Goal: Information Seeking & Learning: Learn about a topic

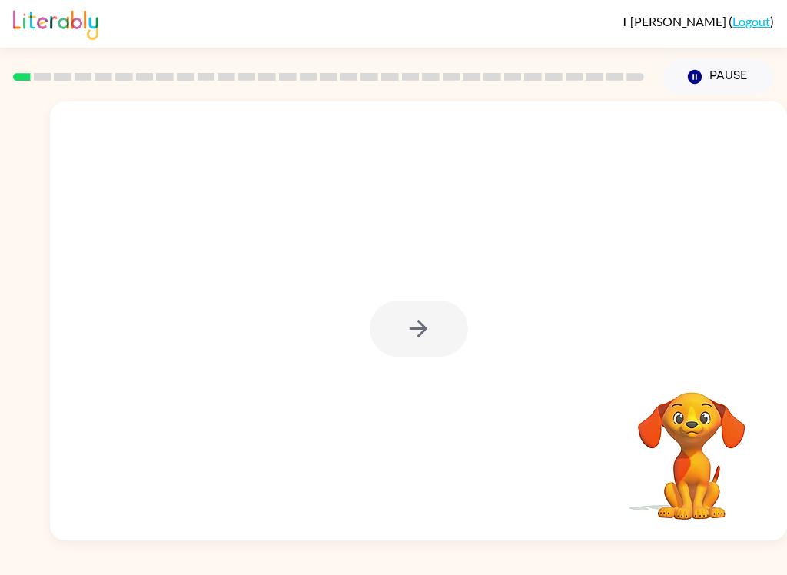
click at [381, 359] on div at bounding box center [418, 321] width 737 height 439
click at [393, 331] on div at bounding box center [419, 329] width 98 height 56
click at [392, 331] on div at bounding box center [419, 329] width 98 height 56
click at [398, 319] on div at bounding box center [419, 329] width 98 height 56
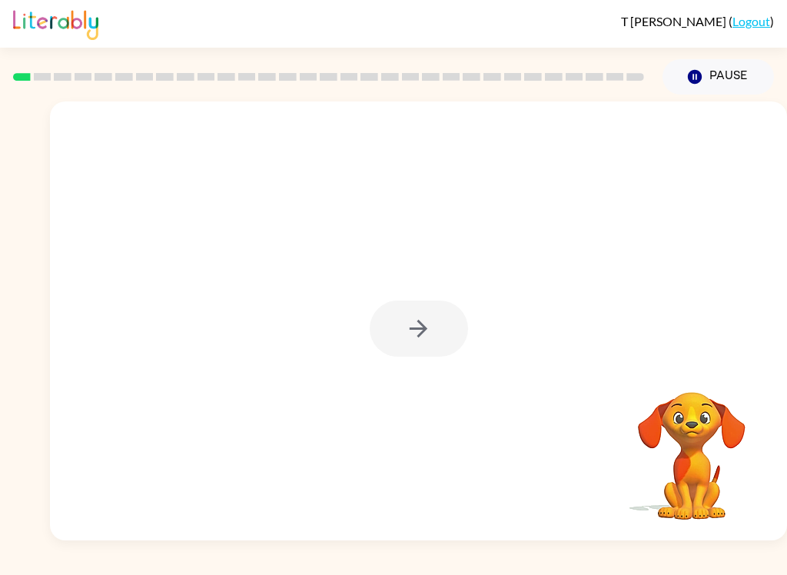
click at [392, 358] on div at bounding box center [418, 321] width 737 height 439
click at [385, 324] on div at bounding box center [419, 329] width 98 height 56
click at [384, 334] on div at bounding box center [419, 329] width 98 height 56
click at [389, 336] on div at bounding box center [419, 329] width 98 height 56
click at [389, 335] on div at bounding box center [419, 329] width 98 height 56
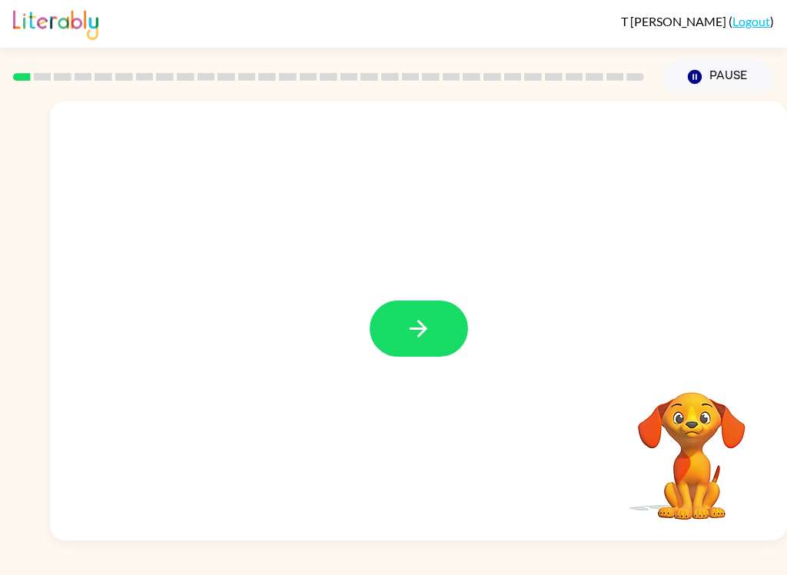
click at [403, 324] on button "button" at bounding box center [419, 329] width 98 height 56
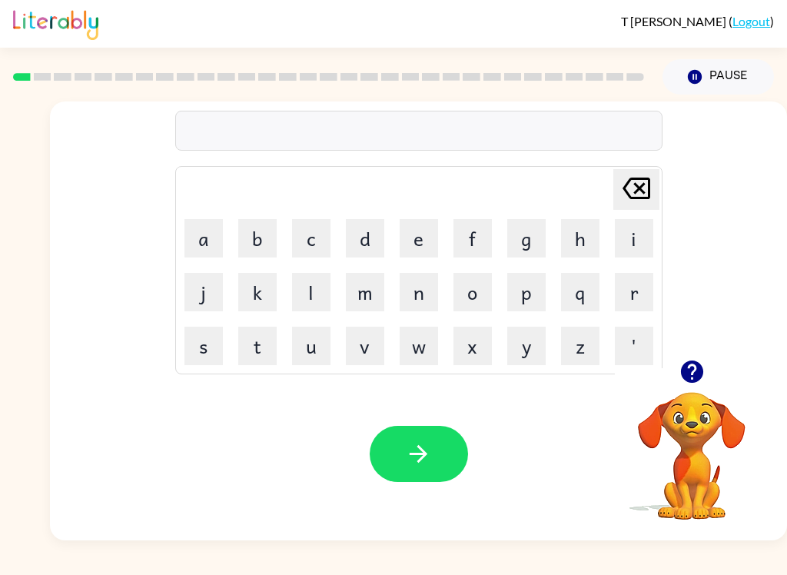
click at [264, 251] on button "b" at bounding box center [257, 238] width 38 height 38
click at [474, 288] on button "o" at bounding box center [473, 292] width 38 height 38
click at [630, 297] on button "r" at bounding box center [634, 292] width 38 height 38
click at [426, 227] on button "e" at bounding box center [419, 238] width 38 height 38
click at [246, 245] on button "b" at bounding box center [257, 238] width 38 height 38
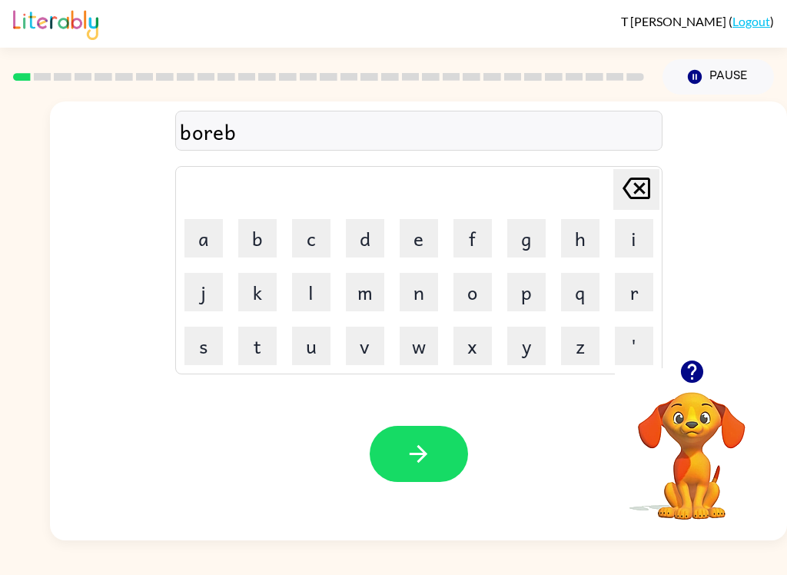
click at [633, 178] on icon "Delete Delete last character input" at bounding box center [636, 188] width 37 height 37
click at [364, 245] on button "d" at bounding box center [365, 238] width 38 height 38
click at [426, 238] on button "e" at bounding box center [419, 238] width 38 height 38
click at [637, 291] on button "r" at bounding box center [634, 292] width 38 height 38
click at [429, 464] on icon "button" at bounding box center [418, 454] width 27 height 27
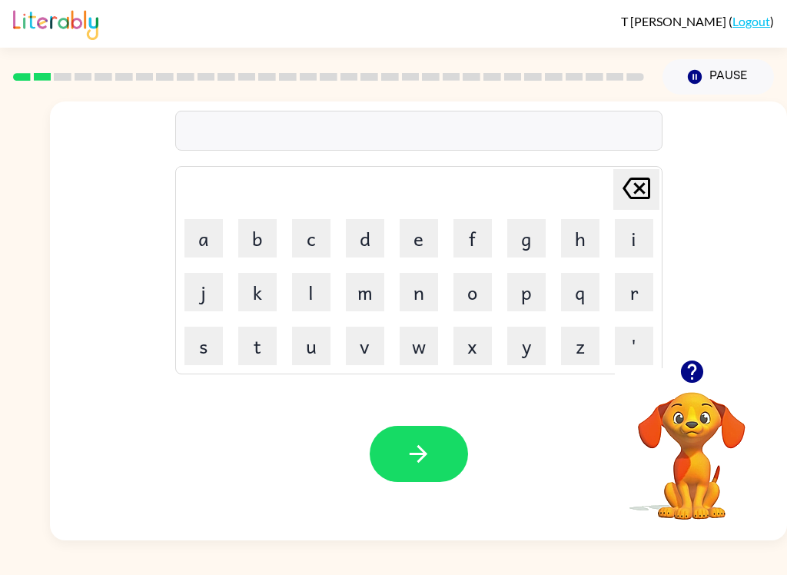
click at [629, 304] on button "r" at bounding box center [634, 292] width 38 height 38
click at [485, 297] on button "o" at bounding box center [473, 292] width 38 height 38
click at [293, 349] on button "u" at bounding box center [311, 346] width 38 height 38
click at [56, 211] on div "rou Delete Delete last character input a b c d e f g h i j k l m n o p q r s t …" at bounding box center [418, 231] width 737 height 258
click at [354, 245] on button "d" at bounding box center [365, 238] width 38 height 38
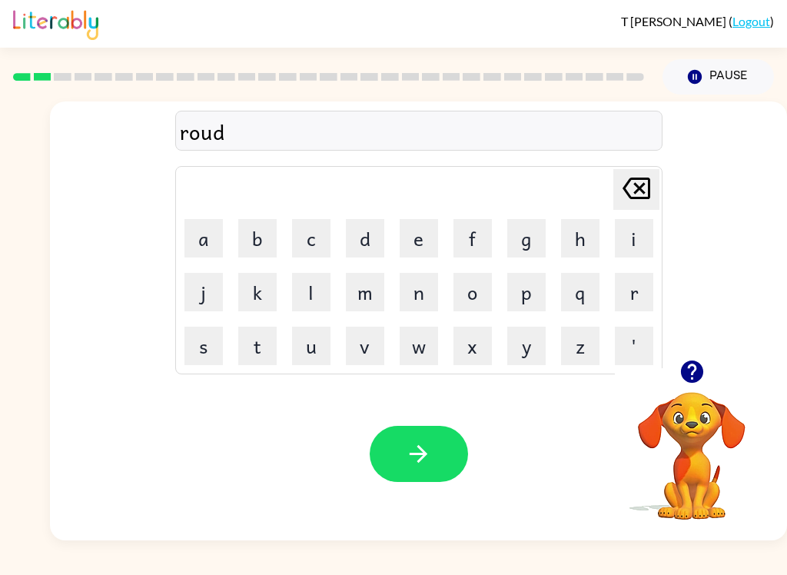
click at [418, 232] on button "e" at bounding box center [419, 238] width 38 height 38
click at [377, 231] on button "d" at bounding box center [365, 238] width 38 height 38
click at [643, 193] on icon at bounding box center [637, 189] width 28 height 22
click at [463, 461] on button "button" at bounding box center [419, 454] width 98 height 56
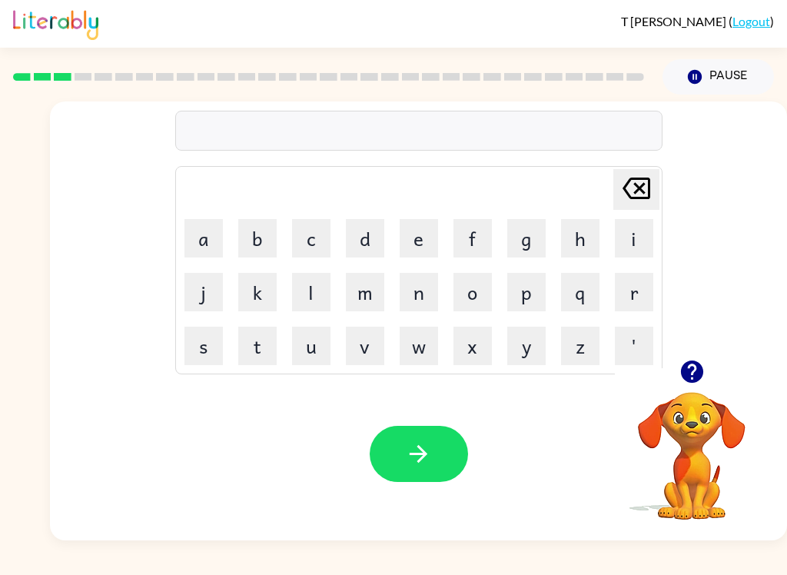
click at [371, 268] on td "m" at bounding box center [365, 292] width 52 height 52
click at [374, 285] on button "m" at bounding box center [365, 292] width 38 height 38
click at [327, 348] on button "u" at bounding box center [311, 346] width 38 height 38
click at [241, 352] on button "t" at bounding box center [257, 346] width 38 height 38
click at [636, 179] on icon at bounding box center [637, 189] width 28 height 22
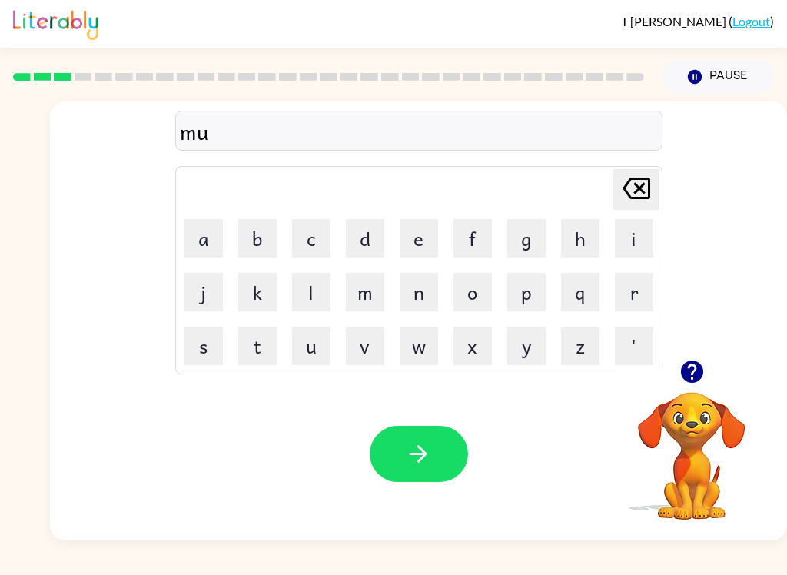
click at [195, 355] on button "s" at bounding box center [204, 346] width 38 height 38
click at [575, 234] on button "h" at bounding box center [580, 238] width 38 height 38
click at [414, 220] on button "e" at bounding box center [419, 238] width 38 height 38
click at [424, 287] on button "n" at bounding box center [419, 292] width 38 height 38
click at [629, 191] on icon "Delete Delete last character input" at bounding box center [636, 188] width 37 height 37
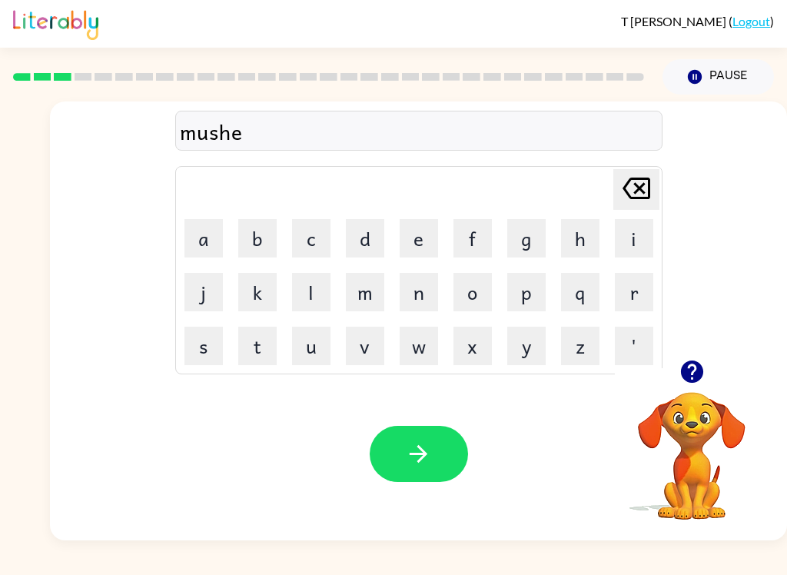
click at [629, 191] on icon "Delete Delete last character input" at bounding box center [636, 188] width 37 height 37
click at [639, 231] on button "i" at bounding box center [634, 238] width 38 height 38
click at [422, 283] on button "n" at bounding box center [419, 292] width 38 height 38
click at [460, 461] on button "button" at bounding box center [419, 454] width 98 height 56
click at [264, 342] on button "t" at bounding box center [257, 346] width 38 height 38
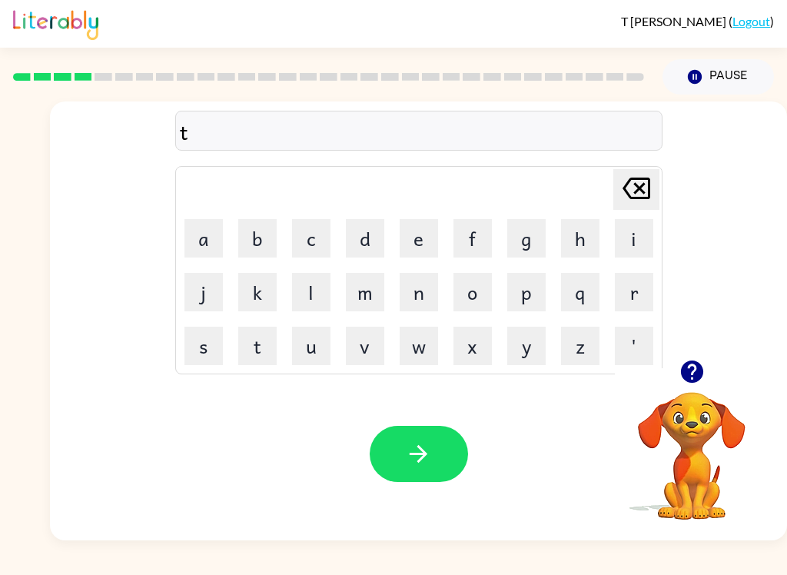
click at [630, 300] on button "r" at bounding box center [634, 292] width 38 height 38
click at [218, 232] on button "a" at bounding box center [204, 238] width 38 height 38
click at [634, 234] on button "i" at bounding box center [634, 238] width 38 height 38
click at [407, 296] on button "n" at bounding box center [419, 292] width 38 height 38
click at [409, 454] on icon "button" at bounding box center [418, 454] width 27 height 27
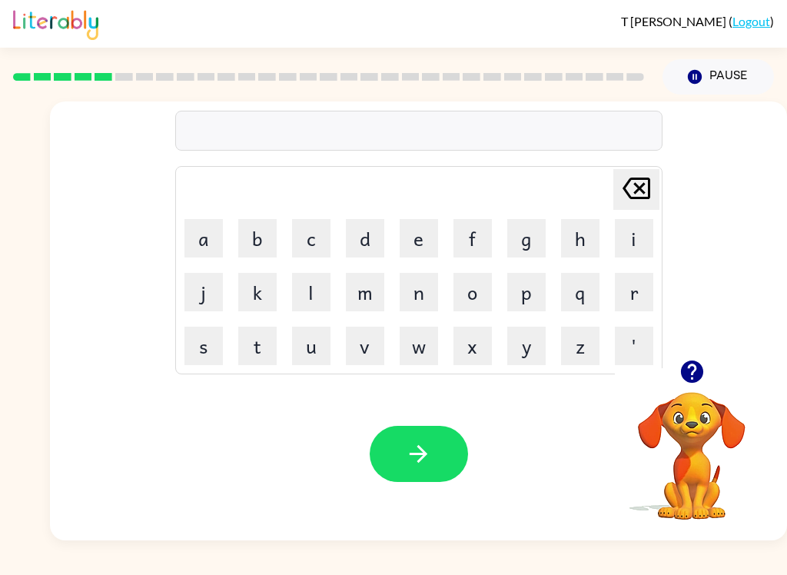
click at [141, 336] on div "Delete Delete last character input a b c d e f g h i j k l m n o p q r s t u v …" at bounding box center [418, 231] width 737 height 258
click at [363, 237] on button "d" at bounding box center [365, 238] width 38 height 38
click at [428, 246] on button "e" at bounding box center [419, 238] width 38 height 38
click at [474, 223] on button "f" at bounding box center [473, 238] width 38 height 38
click at [406, 290] on button "n" at bounding box center [419, 292] width 38 height 38
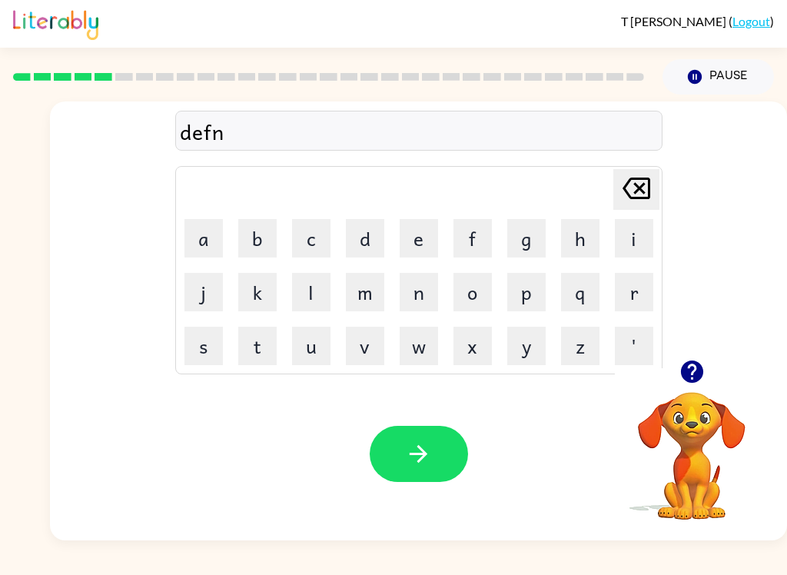
click at [641, 187] on icon at bounding box center [637, 189] width 28 height 22
click at [415, 230] on button "e" at bounding box center [419, 238] width 38 height 38
click at [421, 301] on button "n" at bounding box center [419, 292] width 38 height 38
click at [690, 447] on video "Your browser must support playing .mp4 files to use Literably. Please try using…" at bounding box center [692, 445] width 154 height 154
click at [710, 365] on button "button" at bounding box center [692, 371] width 39 height 39
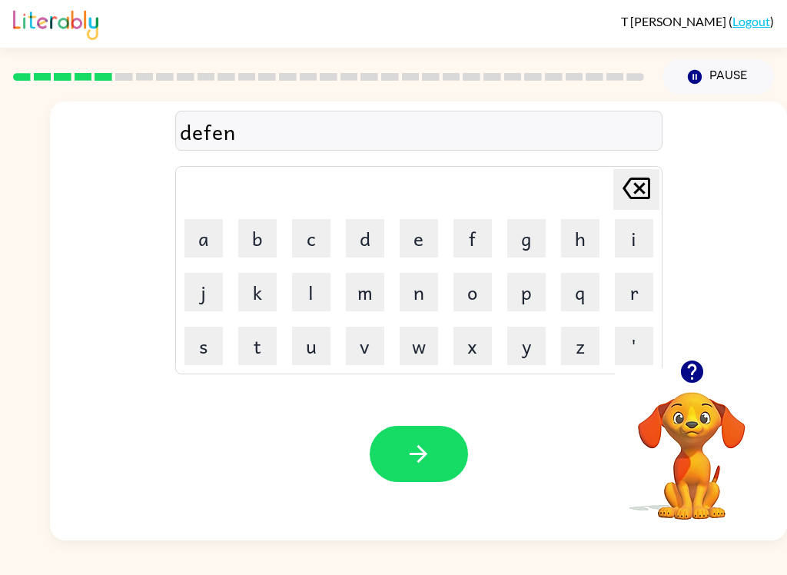
click at [201, 354] on button "s" at bounding box center [204, 346] width 38 height 38
click at [624, 252] on button "i" at bounding box center [634, 238] width 38 height 38
click at [365, 338] on button "v" at bounding box center [365, 346] width 38 height 38
click at [391, 222] on td "d" at bounding box center [365, 238] width 52 height 52
click at [418, 255] on button "e" at bounding box center [419, 238] width 38 height 38
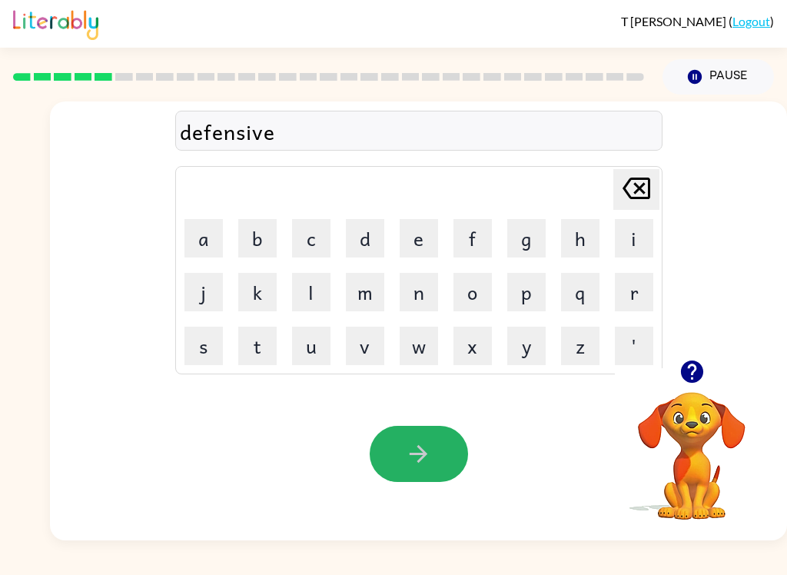
click at [408, 458] on icon "button" at bounding box center [418, 454] width 27 height 27
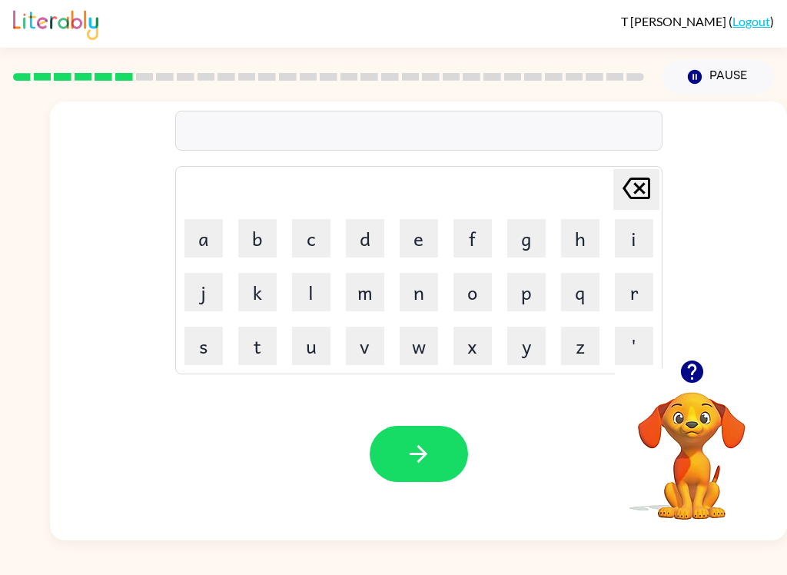
click at [677, 387] on div at bounding box center [692, 371] width 154 height 39
click at [691, 373] on icon "button" at bounding box center [692, 372] width 22 height 22
click at [364, 345] on button "v" at bounding box center [365, 346] width 38 height 38
click at [185, 221] on button "a" at bounding box center [204, 238] width 38 height 38
click at [312, 221] on button "c" at bounding box center [311, 238] width 38 height 38
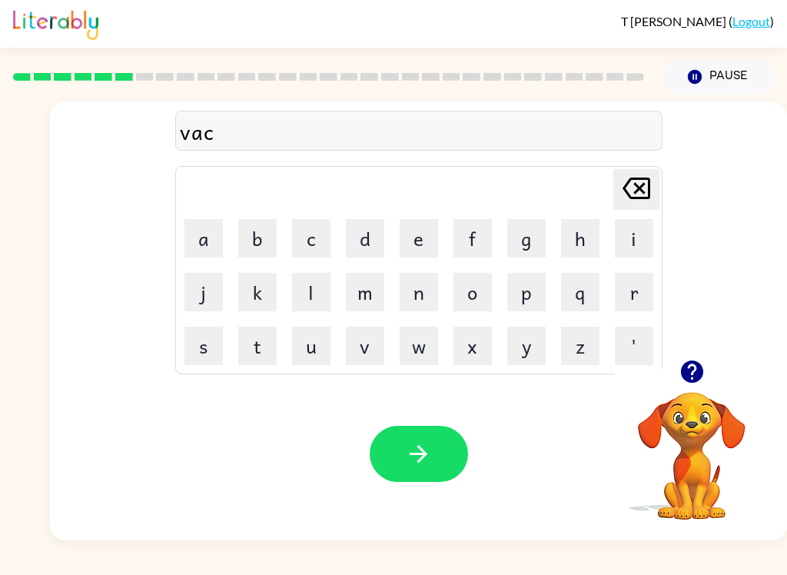
click at [263, 277] on button "k" at bounding box center [257, 292] width 38 height 38
click at [189, 341] on button "s" at bounding box center [204, 346] width 38 height 38
click at [584, 242] on button "h" at bounding box center [580, 238] width 38 height 38
click at [432, 238] on button "e" at bounding box center [419, 238] width 38 height 38
click at [419, 308] on button "n" at bounding box center [419, 292] width 38 height 38
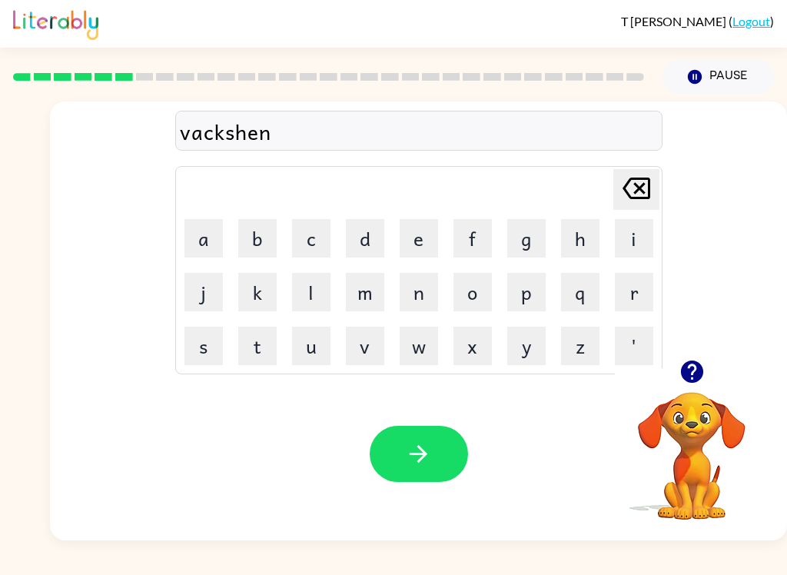
click at [391, 457] on button "button" at bounding box center [419, 454] width 98 height 56
click at [537, 299] on button "p" at bounding box center [527, 292] width 38 height 38
click at [321, 344] on button "u" at bounding box center [311, 346] width 38 height 38
click at [380, 221] on button "d" at bounding box center [365, 238] width 38 height 38
click at [421, 231] on button "e" at bounding box center [419, 238] width 38 height 38
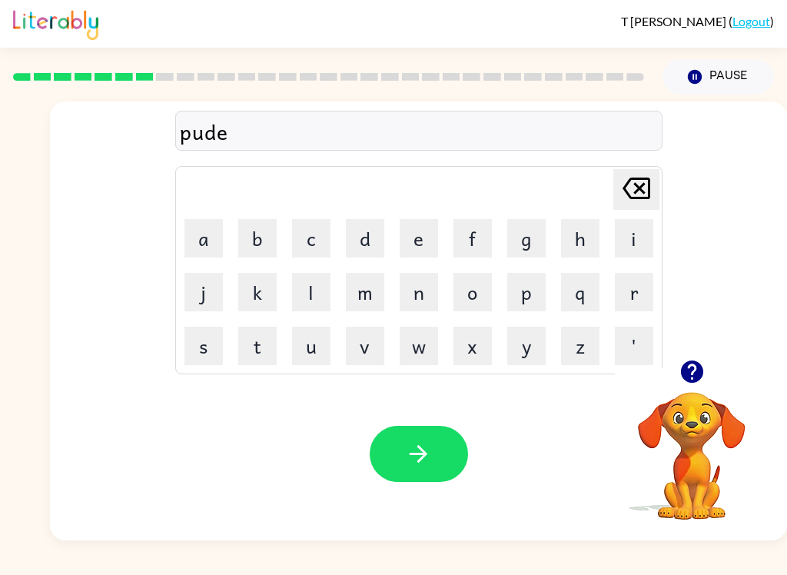
click at [275, 289] on button "k" at bounding box center [257, 292] width 38 height 38
click at [321, 299] on button "l" at bounding box center [311, 292] width 38 height 38
click at [657, 187] on button "Delete Delete last character input" at bounding box center [637, 189] width 46 height 41
click at [634, 188] on icon "Delete Delete last character input" at bounding box center [636, 188] width 37 height 37
click at [295, 286] on button "l" at bounding box center [311, 292] width 38 height 38
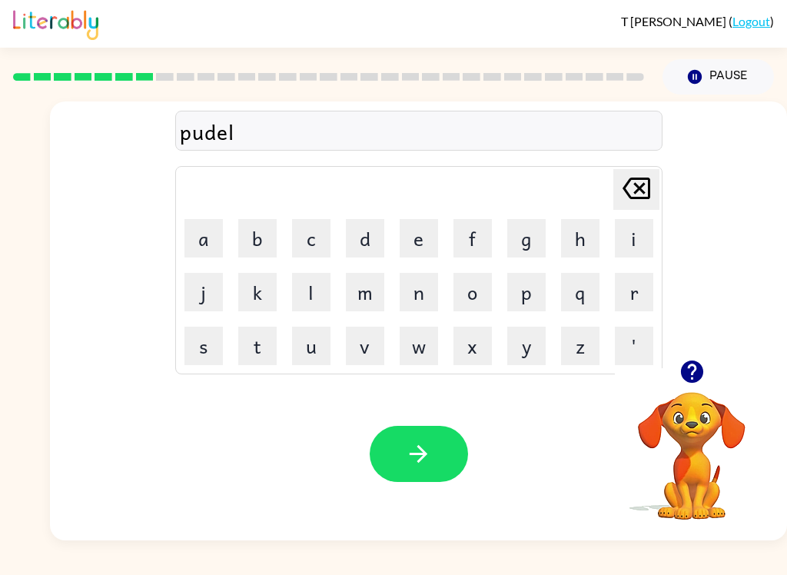
click at [398, 445] on button "button" at bounding box center [419, 454] width 98 height 56
click at [353, 310] on button "m" at bounding box center [365, 292] width 38 height 38
click at [424, 219] on button "e" at bounding box center [419, 238] width 38 height 38
click at [631, 301] on button "r" at bounding box center [634, 292] width 38 height 38
click at [318, 342] on button "u" at bounding box center [311, 346] width 38 height 38
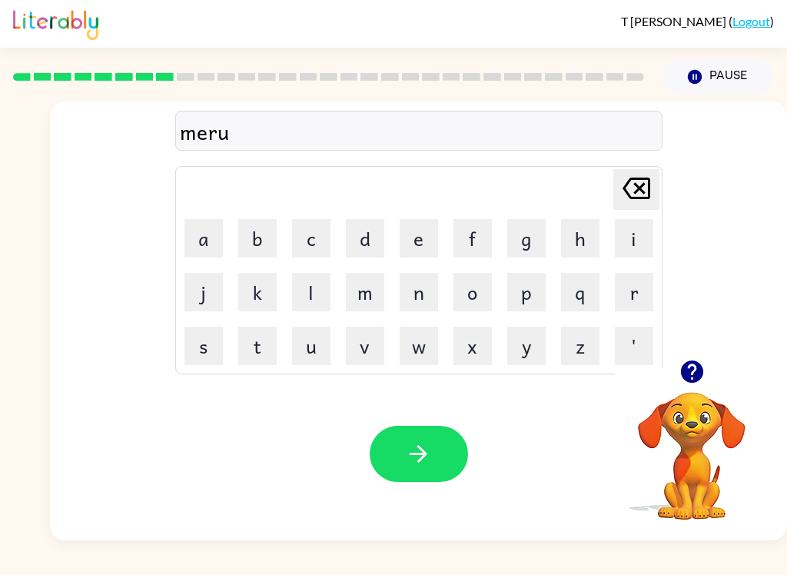
click at [326, 234] on button "c" at bounding box center [311, 238] width 38 height 38
click at [259, 306] on button "k" at bounding box center [257, 292] width 38 height 38
click at [433, 241] on button "e" at bounding box center [419, 238] width 38 height 38
click at [312, 288] on button "l" at bounding box center [311, 292] width 38 height 38
click at [410, 459] on icon "button" at bounding box center [418, 454] width 27 height 27
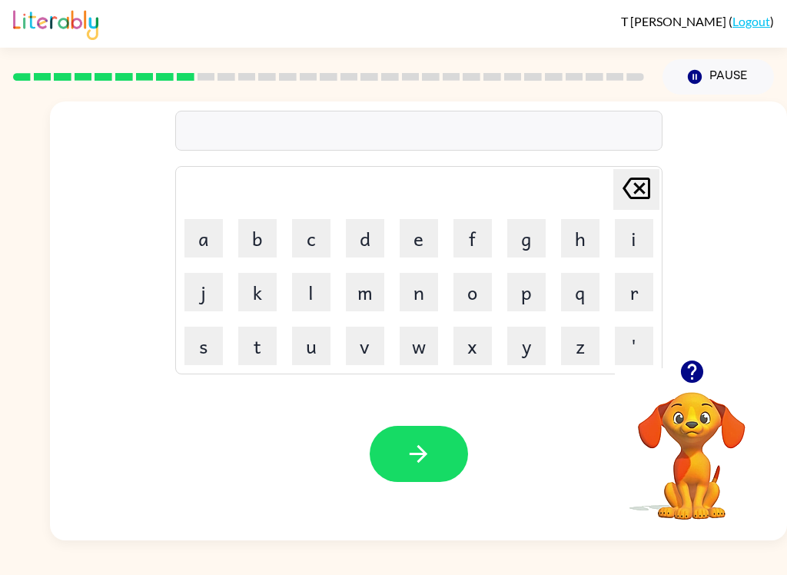
click at [355, 290] on button "m" at bounding box center [365, 292] width 38 height 38
click at [632, 221] on button "i" at bounding box center [634, 238] width 38 height 38
click at [361, 235] on button "d" at bounding box center [365, 238] width 38 height 38
click at [411, 458] on icon "button" at bounding box center [418, 454] width 27 height 27
click at [691, 357] on button "button" at bounding box center [692, 371] width 39 height 39
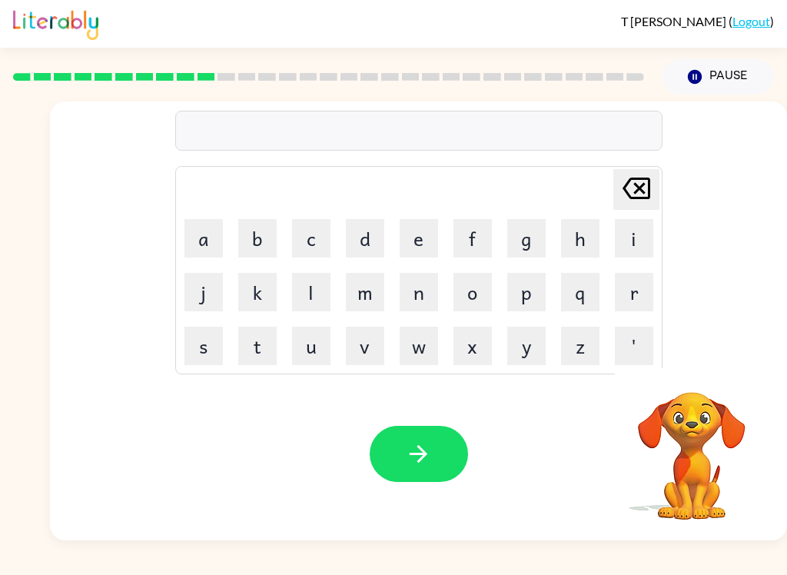
click at [371, 235] on button "d" at bounding box center [365, 238] width 38 height 38
click at [638, 251] on button "i" at bounding box center [634, 238] width 38 height 38
click at [215, 334] on button "s" at bounding box center [204, 346] width 38 height 38
click at [253, 334] on button "t" at bounding box center [257, 346] width 38 height 38
click at [208, 344] on button "s" at bounding box center [204, 346] width 38 height 38
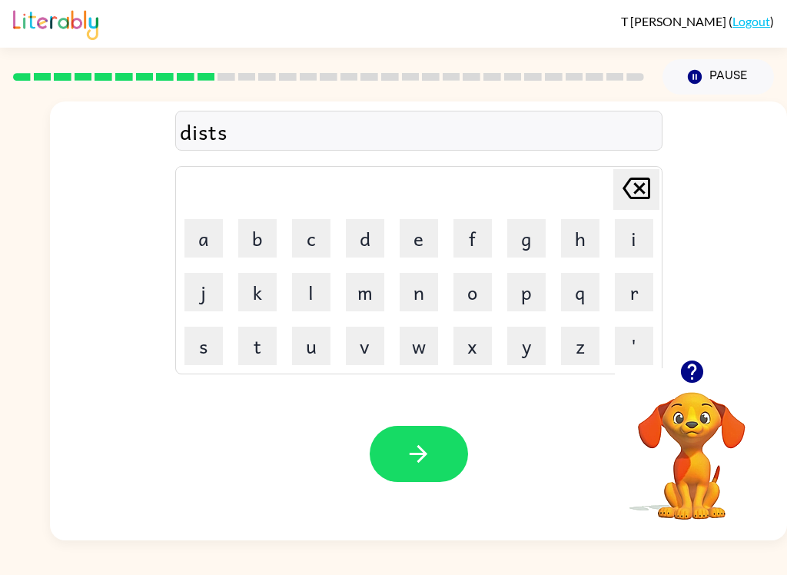
click at [643, 308] on button "r" at bounding box center [634, 292] width 38 height 38
click at [309, 327] on button "u" at bounding box center [311, 346] width 38 height 38
click at [196, 328] on button "s" at bounding box center [204, 346] width 38 height 38
click at [245, 318] on table "Delete Delete last character input a b c d e f g h i j k l m n o p q r s t u v …" at bounding box center [419, 270] width 486 height 207
click at [248, 352] on button "t" at bounding box center [257, 346] width 38 height 38
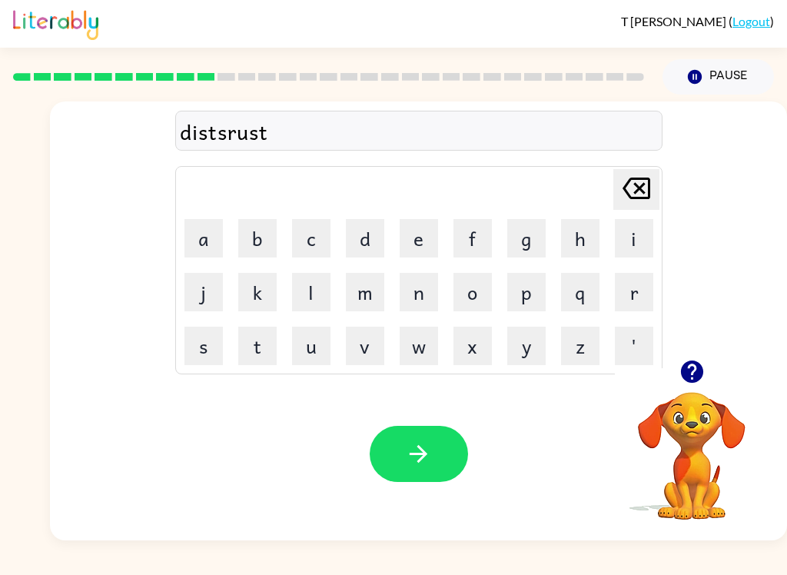
click at [416, 451] on icon "button" at bounding box center [418, 454] width 27 height 27
click at [634, 256] on button "i" at bounding box center [634, 238] width 38 height 38
click at [631, 181] on icon "Delete Delete last character input" at bounding box center [636, 188] width 37 height 37
click at [617, 257] on button "i" at bounding box center [634, 238] width 38 height 38
click at [621, 209] on div "Delete Delete last character input" at bounding box center [636, 189] width 37 height 39
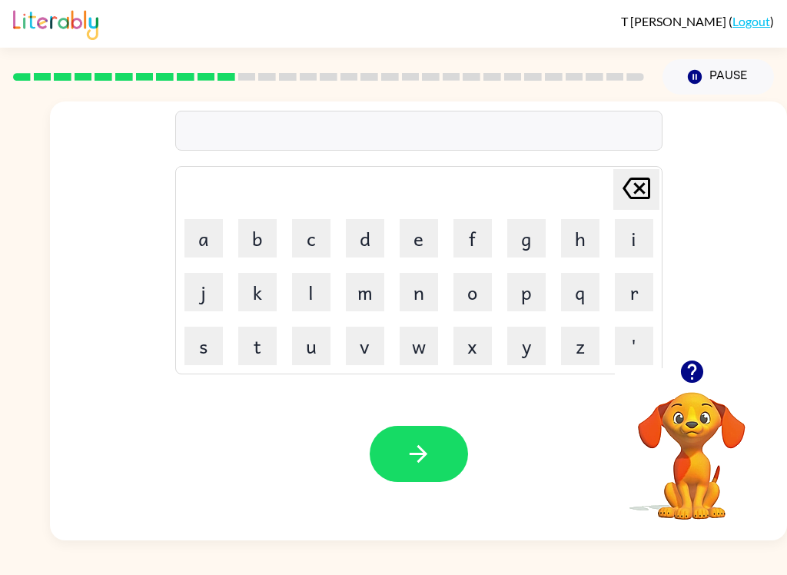
click at [627, 295] on button "r" at bounding box center [634, 292] width 38 height 38
click at [478, 279] on button "o" at bounding box center [473, 292] width 38 height 38
click at [200, 232] on button "a" at bounding box center [204, 238] width 38 height 38
click at [361, 228] on button "d" at bounding box center [365, 238] width 38 height 38
click at [391, 451] on button "button" at bounding box center [419, 454] width 98 height 56
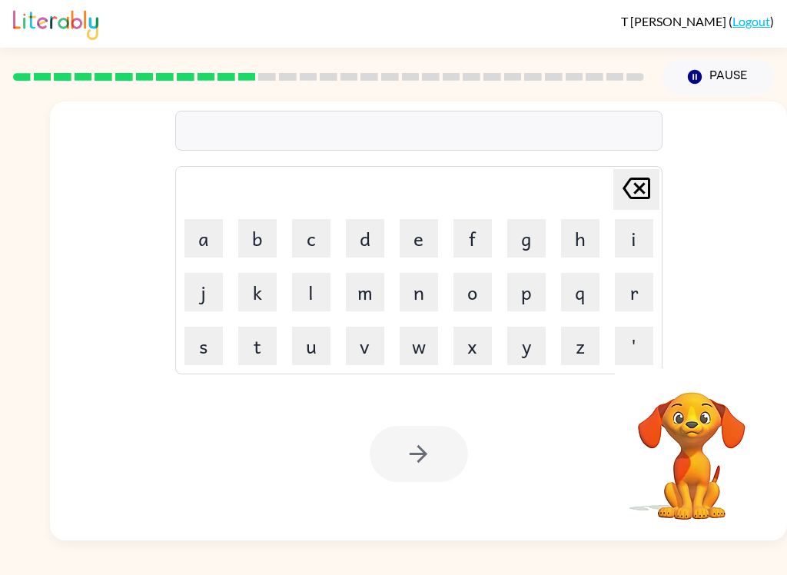
click at [302, 361] on button "u" at bounding box center [311, 346] width 38 height 38
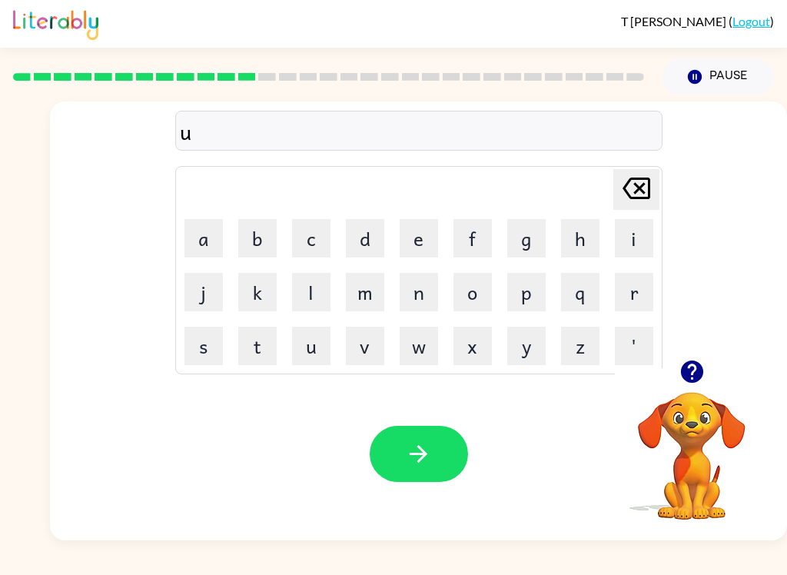
click at [520, 290] on button "p" at bounding box center [527, 292] width 38 height 38
click at [536, 238] on button "g" at bounding box center [527, 238] width 38 height 38
click at [642, 291] on button "r" at bounding box center [634, 292] width 38 height 38
click at [203, 226] on button "a" at bounding box center [204, 238] width 38 height 38
click at [376, 231] on button "d" at bounding box center [365, 238] width 38 height 38
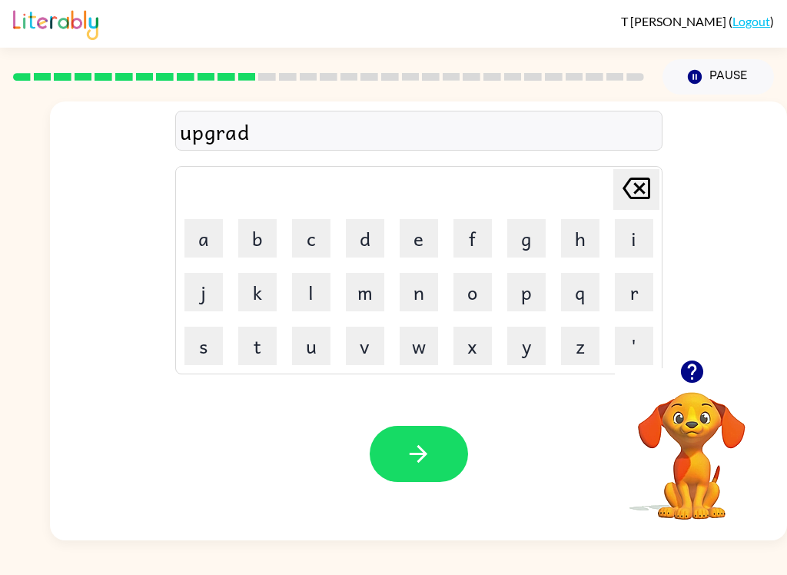
click at [431, 236] on button "e" at bounding box center [419, 238] width 38 height 38
click at [646, 173] on icon "Delete Delete last character input" at bounding box center [636, 188] width 37 height 37
click at [636, 183] on icon "Delete Delete last character input" at bounding box center [636, 188] width 37 height 37
click at [413, 245] on button "e" at bounding box center [419, 238] width 38 height 38
click at [376, 226] on button "d" at bounding box center [365, 238] width 38 height 38
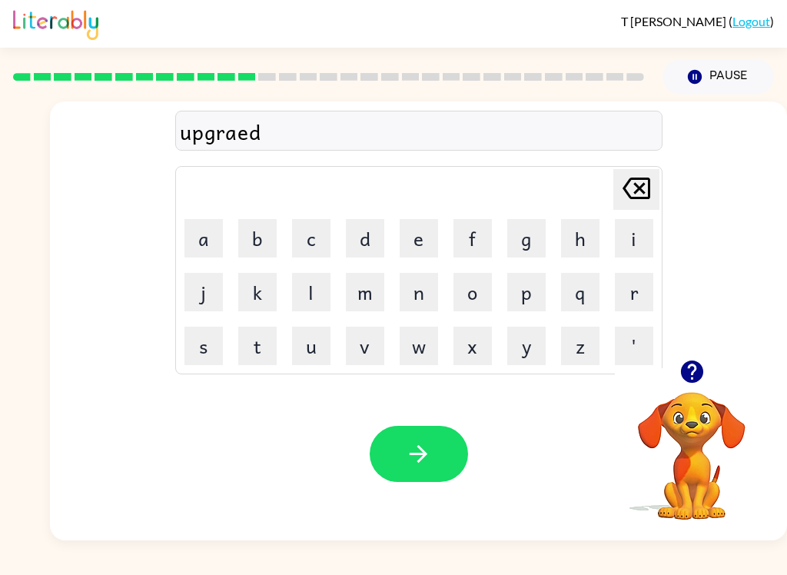
click at [667, 164] on div "upgraed Delete Delete last character input a b c d e f g h i j k l m n o p q r …" at bounding box center [418, 231] width 737 height 258
click at [637, 188] on icon at bounding box center [637, 189] width 28 height 22
click at [641, 182] on icon "Delete Delete last character input" at bounding box center [636, 188] width 37 height 37
click at [374, 227] on button "d" at bounding box center [365, 238] width 38 height 38
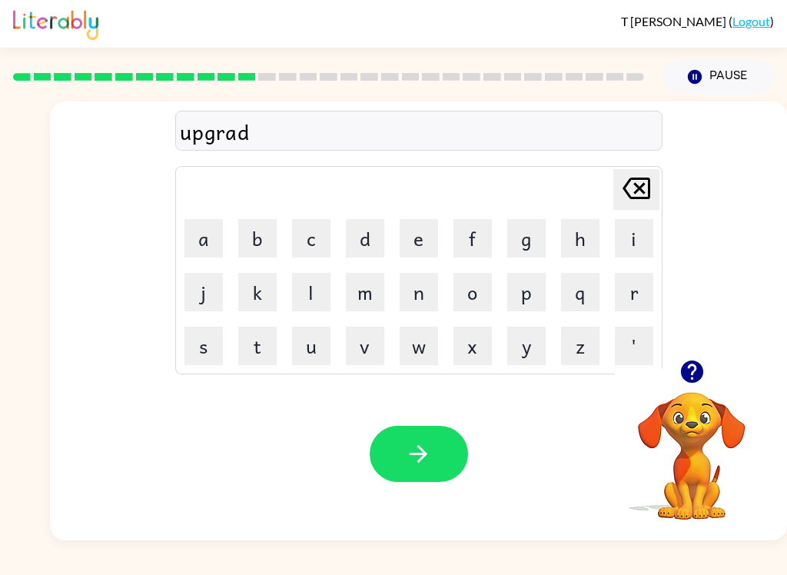
click at [418, 240] on button "e" at bounding box center [419, 238] width 38 height 38
click at [436, 481] on button "button" at bounding box center [419, 454] width 98 height 56
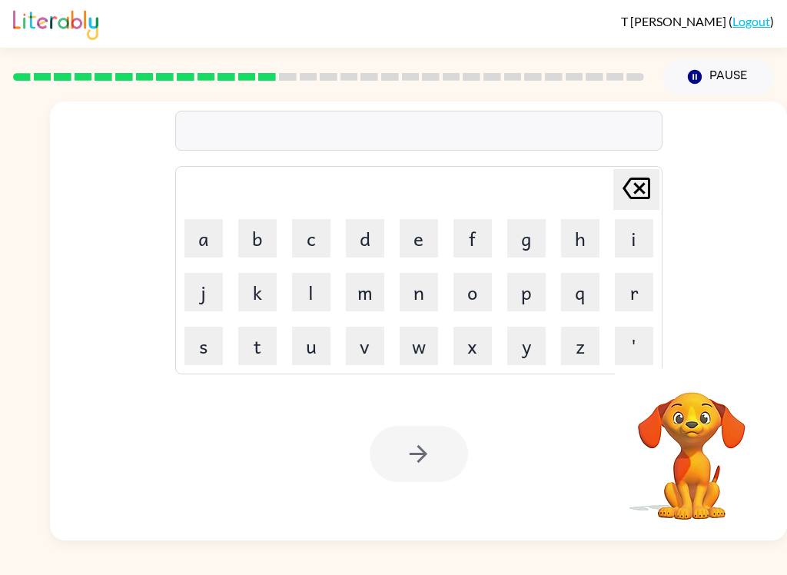
click at [368, 292] on button "m" at bounding box center [365, 292] width 38 height 38
click at [196, 255] on button "a" at bounding box center [204, 238] width 38 height 38
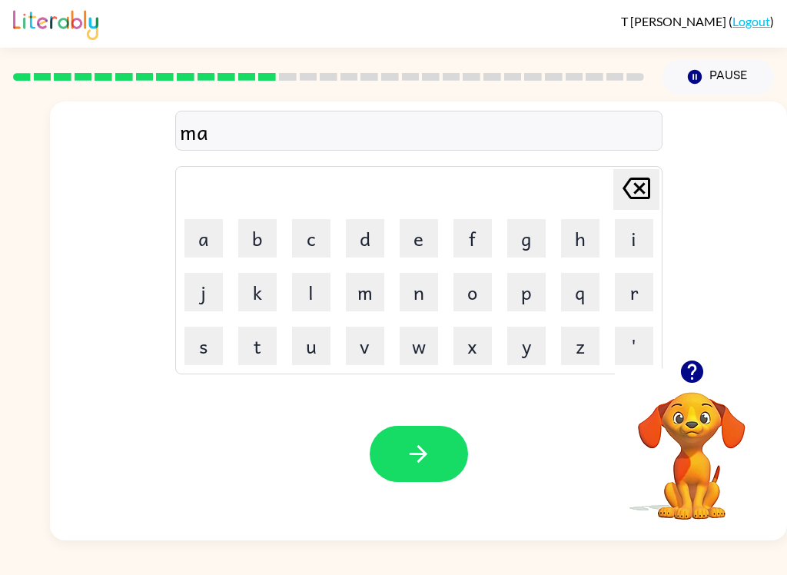
click at [370, 235] on button "d" at bounding box center [365, 238] width 38 height 38
click at [417, 286] on button "n" at bounding box center [419, 292] width 38 height 38
click at [424, 228] on button "e" at bounding box center [419, 238] width 38 height 38
click at [189, 357] on button "s" at bounding box center [204, 346] width 38 height 38
click at [189, 356] on button "s" at bounding box center [204, 346] width 38 height 38
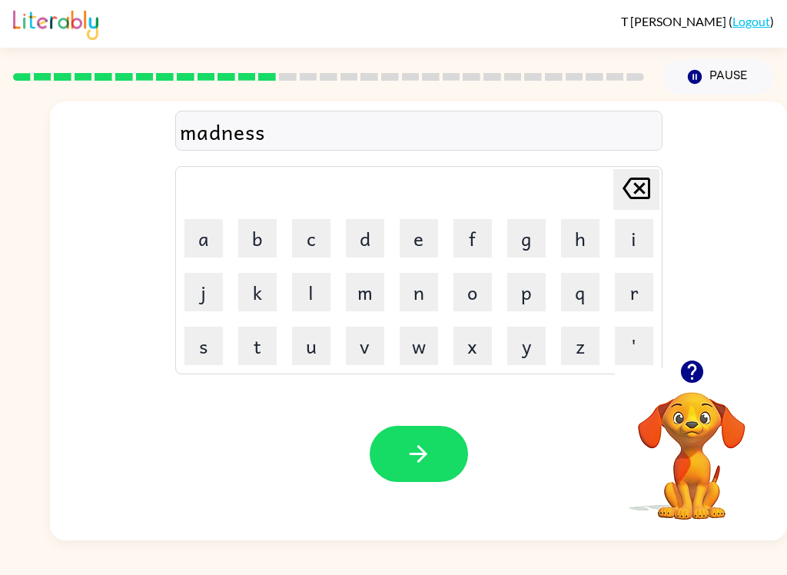
click at [452, 460] on button "button" at bounding box center [419, 454] width 98 height 56
click at [261, 246] on button "b" at bounding box center [257, 238] width 38 height 38
click at [474, 274] on button "o" at bounding box center [473, 292] width 38 height 38
click at [421, 282] on button "n" at bounding box center [419, 292] width 38 height 38
click at [631, 230] on button "i" at bounding box center [634, 238] width 38 height 38
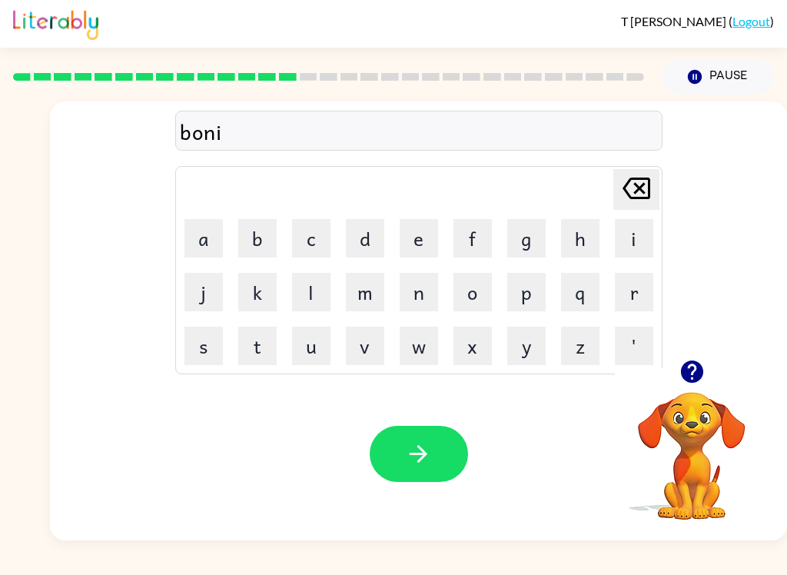
click at [198, 350] on button "s" at bounding box center [204, 346] width 38 height 38
click at [444, 459] on button "button" at bounding box center [419, 454] width 98 height 56
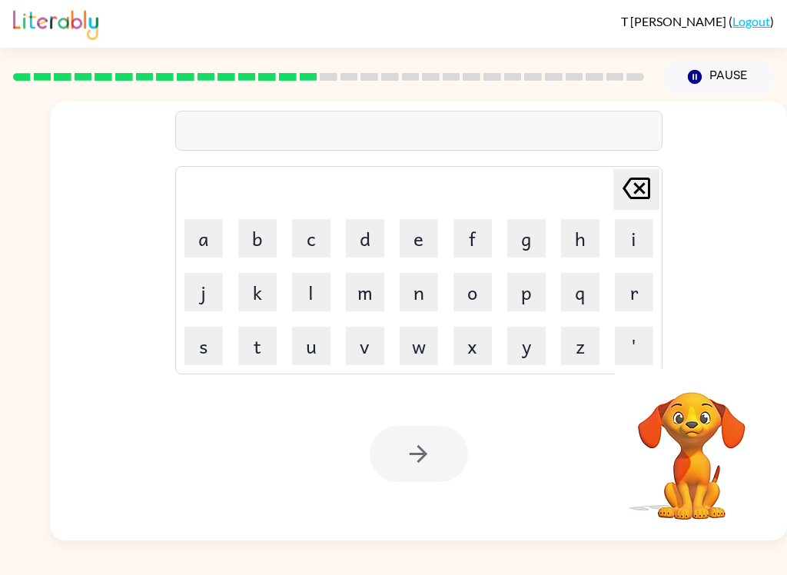
click at [207, 345] on button "s" at bounding box center [204, 346] width 38 height 38
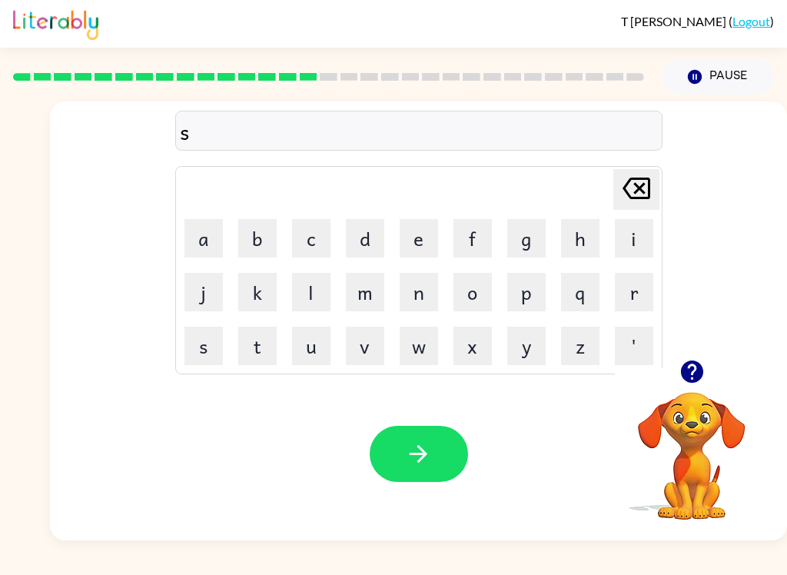
click at [434, 347] on button "w" at bounding box center [419, 346] width 38 height 38
click at [484, 293] on button "o" at bounding box center [473, 292] width 38 height 38
click at [644, 288] on button "r" at bounding box center [634, 292] width 38 height 38
click at [372, 295] on button "m" at bounding box center [365, 292] width 38 height 38
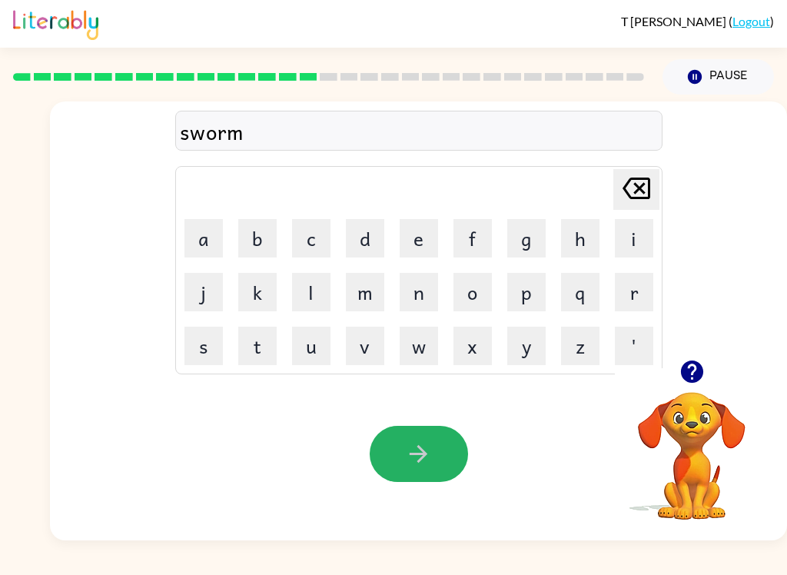
click at [416, 455] on icon "button" at bounding box center [419, 454] width 18 height 18
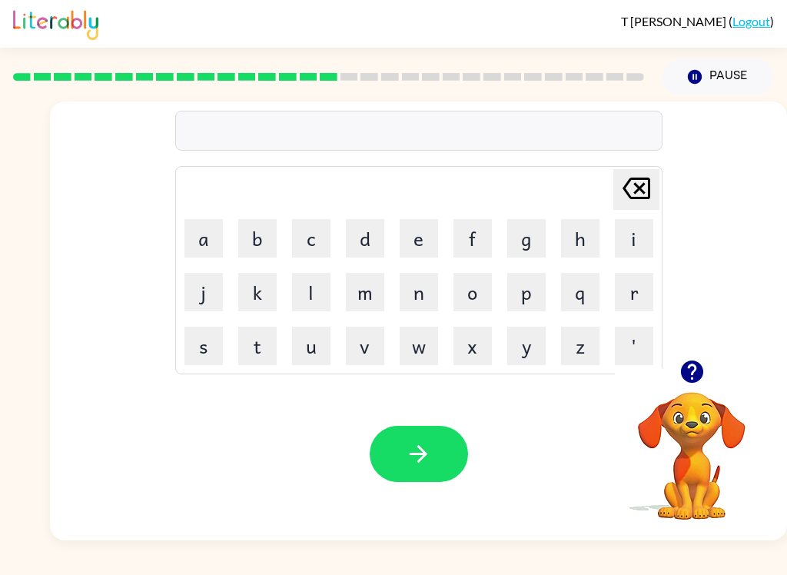
click at [691, 383] on icon "button" at bounding box center [692, 372] width 22 height 22
click at [642, 285] on button "r" at bounding box center [634, 292] width 38 height 38
click at [198, 247] on button "a" at bounding box center [204, 238] width 38 height 38
click at [346, 289] on button "m" at bounding box center [365, 292] width 38 height 38
click at [446, 438] on button "button" at bounding box center [419, 454] width 98 height 56
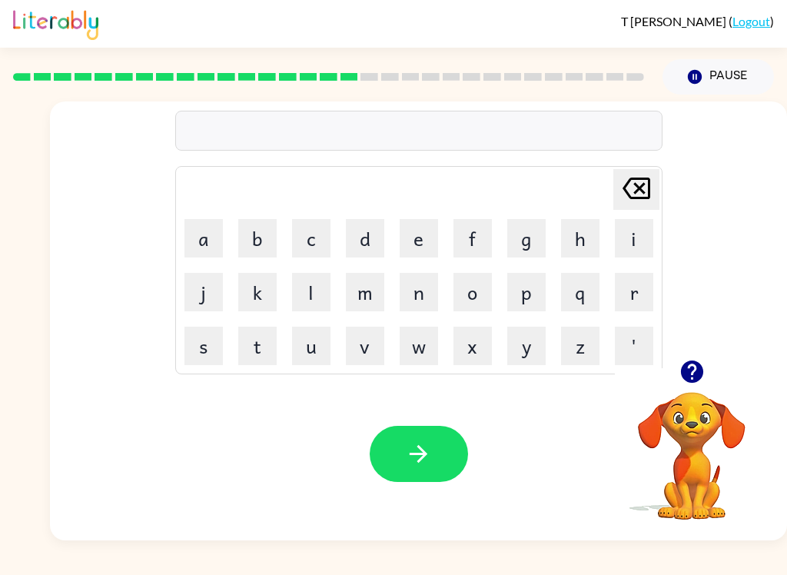
click at [260, 225] on button "b" at bounding box center [257, 238] width 38 height 38
click at [624, 298] on button "r" at bounding box center [634, 292] width 38 height 38
click at [644, 238] on button "i" at bounding box center [634, 238] width 38 height 38
click at [363, 282] on button "m" at bounding box center [365, 292] width 38 height 38
click at [379, 285] on button "m" at bounding box center [365, 292] width 38 height 38
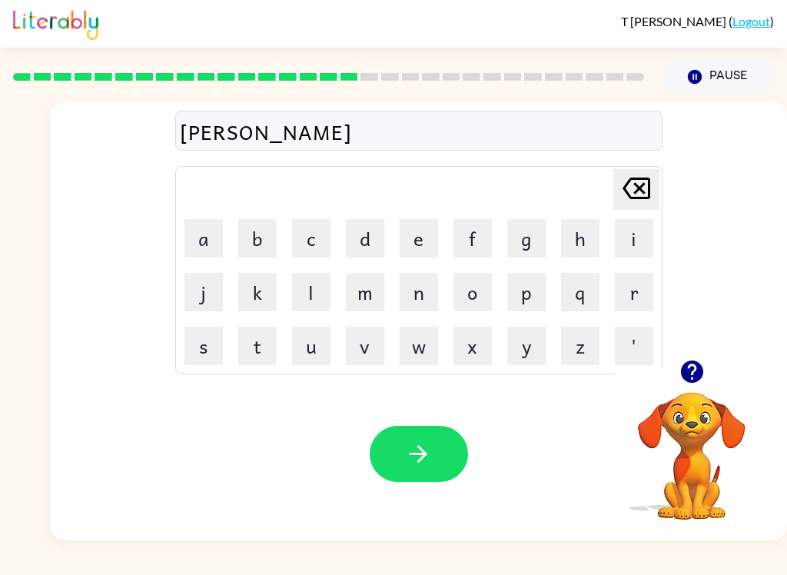
click at [418, 299] on button "n" at bounding box center [419, 292] width 38 height 38
click at [351, 211] on table "Delete Delete last character input a b c d e f g h i j k l m n o p q r s t u v …" at bounding box center [419, 270] width 486 height 207
click at [630, 194] on icon "Delete Delete last character input" at bounding box center [636, 188] width 37 height 37
click at [634, 230] on button "i" at bounding box center [634, 238] width 38 height 38
click at [400, 297] on button "n" at bounding box center [419, 292] width 38 height 38
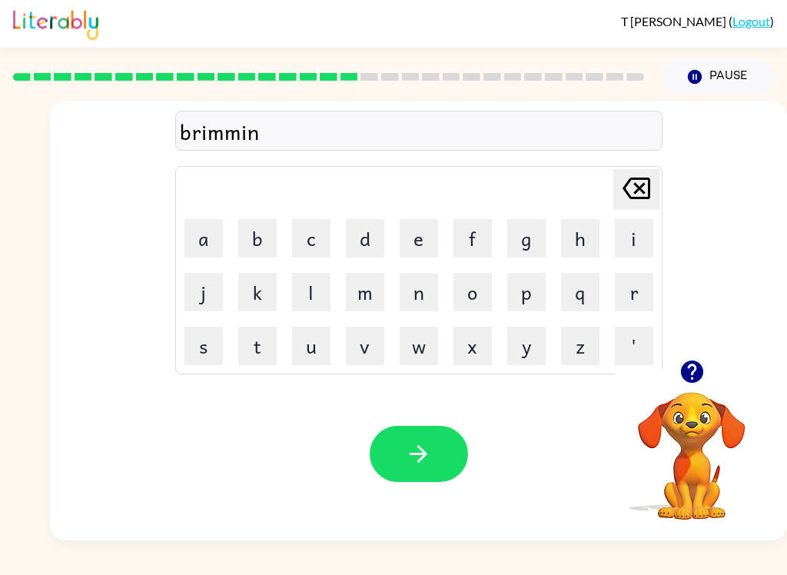
click at [542, 221] on button "g" at bounding box center [527, 238] width 38 height 38
click at [429, 468] on button "button" at bounding box center [419, 454] width 98 height 56
click at [644, 291] on button "r" at bounding box center [634, 292] width 38 height 38
click at [648, 241] on button "i" at bounding box center [634, 238] width 38 height 38
click at [201, 346] on button "s" at bounding box center [204, 346] width 38 height 38
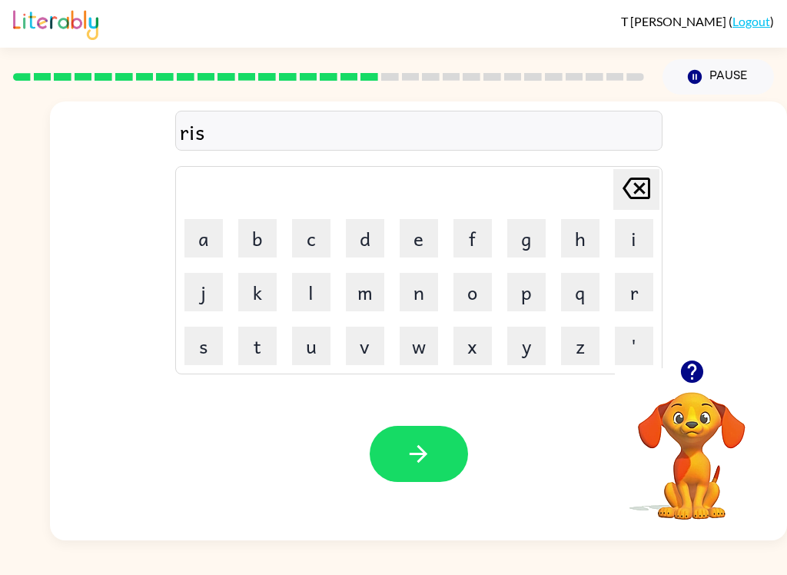
click at [255, 285] on button "k" at bounding box center [257, 292] width 38 height 38
click at [521, 352] on button "y" at bounding box center [527, 346] width 38 height 38
click at [627, 197] on icon "Delete Delete last character input" at bounding box center [636, 188] width 37 height 37
click at [635, 232] on button "i" at bounding box center [634, 238] width 38 height 38
click at [632, 185] on icon "Delete Delete last character input" at bounding box center [636, 188] width 37 height 37
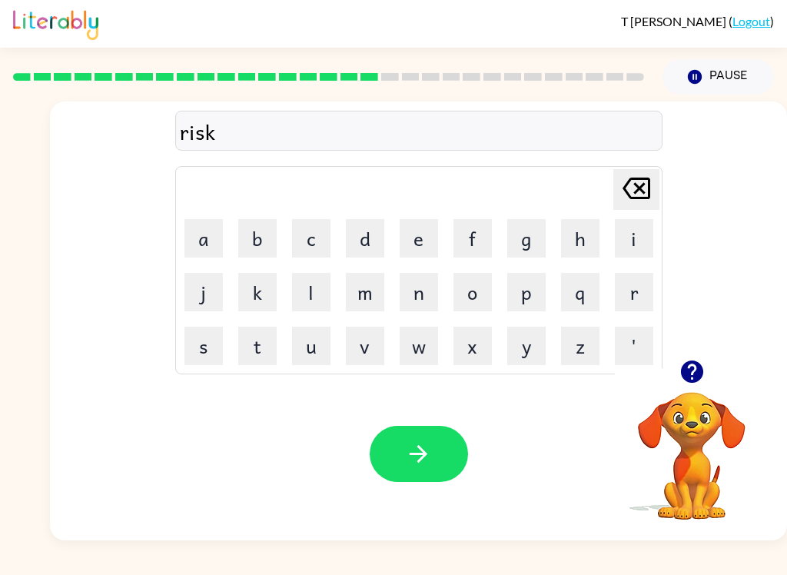
click at [517, 342] on button "y" at bounding box center [527, 346] width 38 height 38
click at [205, 348] on button "s" at bounding box center [204, 346] width 38 height 38
click at [271, 348] on button "t" at bounding box center [257, 346] width 38 height 38
click at [458, 452] on button "button" at bounding box center [419, 454] width 98 height 56
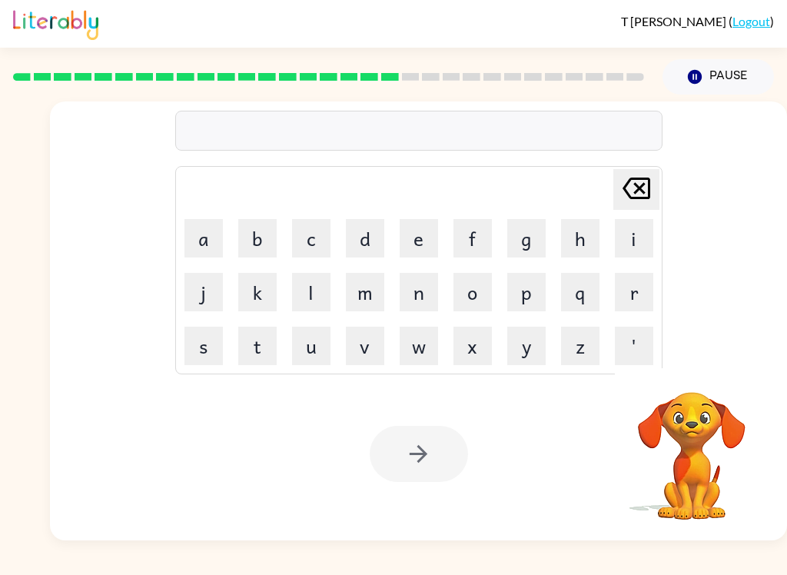
click at [627, 297] on button "r" at bounding box center [634, 292] width 38 height 38
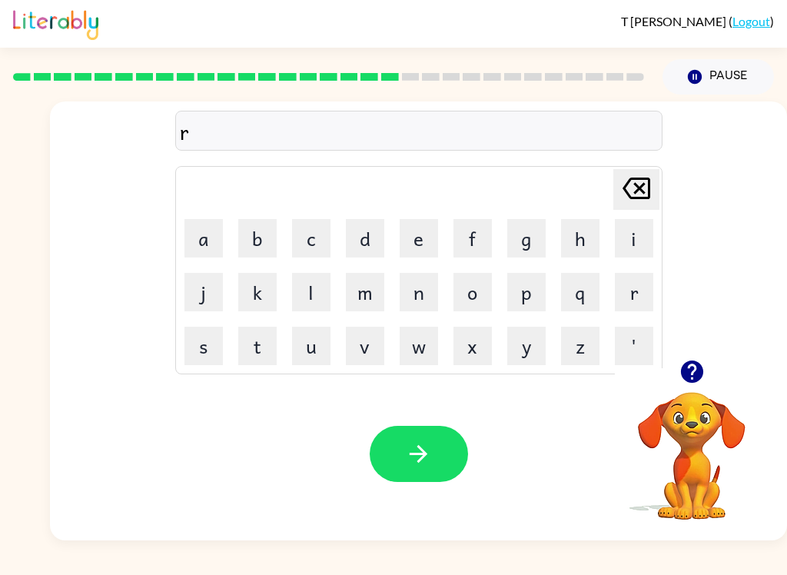
click at [190, 242] on button "a" at bounding box center [204, 238] width 38 height 38
click at [659, 190] on button "Delete Delete last character input" at bounding box center [637, 189] width 46 height 41
click at [647, 179] on icon at bounding box center [637, 189] width 28 height 22
click at [196, 240] on button "a" at bounding box center [204, 238] width 38 height 38
click at [629, 293] on button "r" at bounding box center [634, 292] width 38 height 38
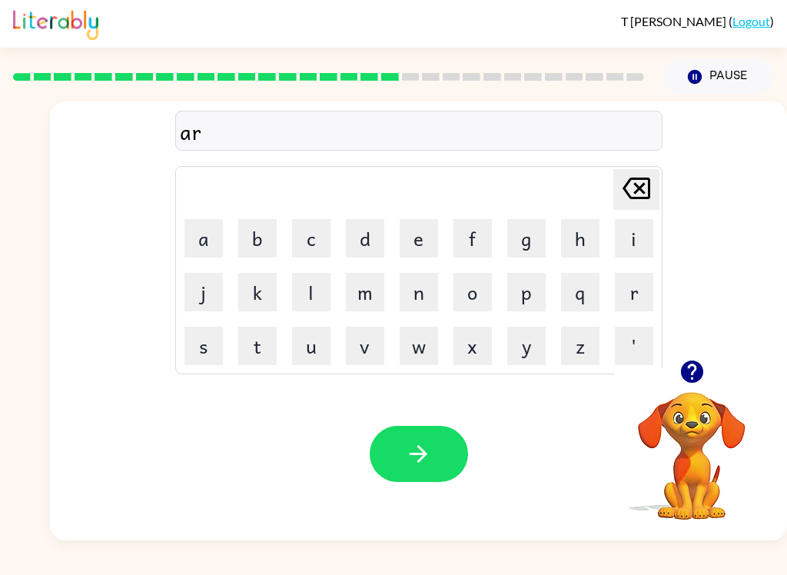
click at [310, 234] on button "c" at bounding box center [311, 238] width 38 height 38
click at [572, 228] on button "h" at bounding box center [580, 238] width 38 height 38
click at [430, 346] on button "w" at bounding box center [419, 346] width 38 height 38
click at [204, 243] on button "a" at bounding box center [204, 238] width 38 height 38
click at [522, 353] on button "y" at bounding box center [527, 346] width 38 height 38
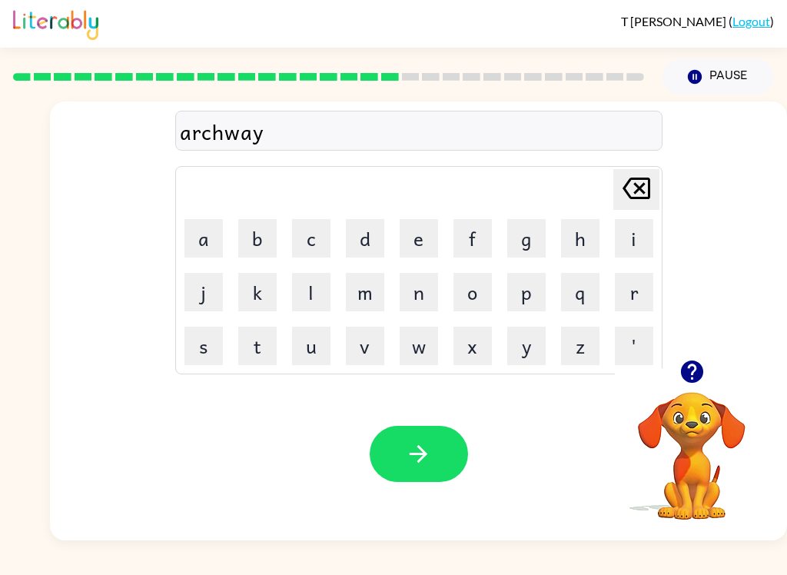
click at [437, 460] on button "button" at bounding box center [419, 454] width 98 height 56
click at [470, 252] on button "f" at bounding box center [473, 238] width 38 height 38
click at [193, 242] on button "a" at bounding box center [204, 238] width 38 height 38
click at [309, 285] on button "l" at bounding box center [311, 292] width 38 height 38
click at [308, 284] on button "l" at bounding box center [311, 292] width 38 height 38
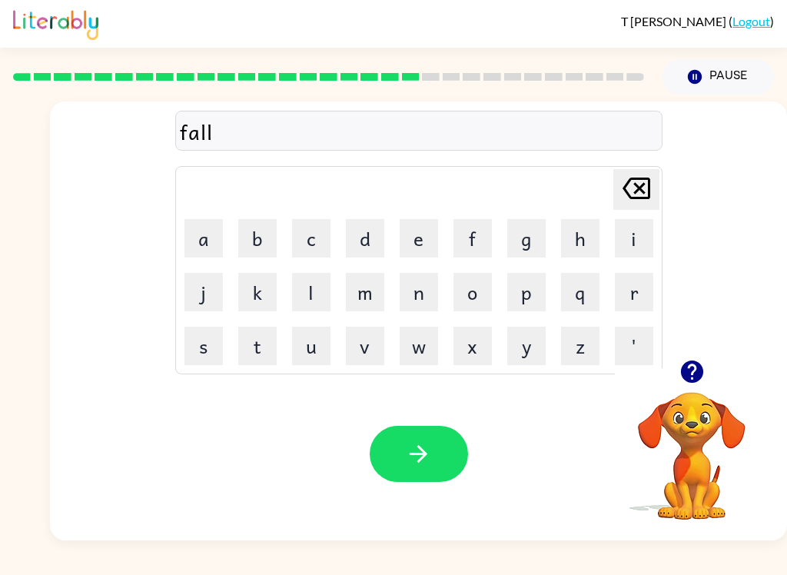
click at [404, 231] on button "e" at bounding box center [419, 238] width 38 height 38
click at [370, 241] on button "d" at bounding box center [365, 238] width 38 height 38
click at [635, 195] on icon at bounding box center [637, 189] width 28 height 22
click at [639, 178] on icon at bounding box center [637, 189] width 28 height 22
click at [481, 289] on button "o" at bounding box center [473, 292] width 38 height 38
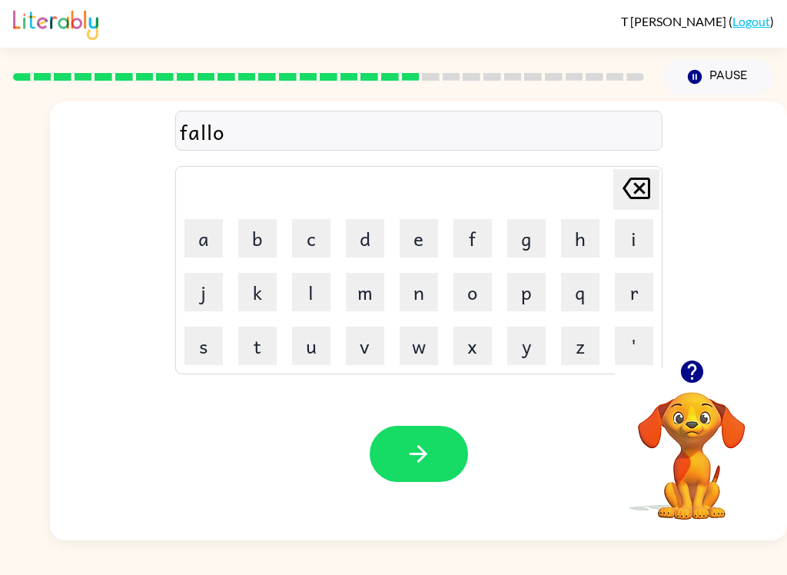
click at [401, 254] on button "e" at bounding box center [419, 238] width 38 height 38
click at [352, 246] on button "d" at bounding box center [365, 238] width 38 height 38
click at [444, 441] on button "button" at bounding box center [419, 454] width 98 height 56
click at [185, 351] on button "s" at bounding box center [204, 346] width 38 height 38
click at [648, 224] on button "i" at bounding box center [634, 238] width 38 height 38
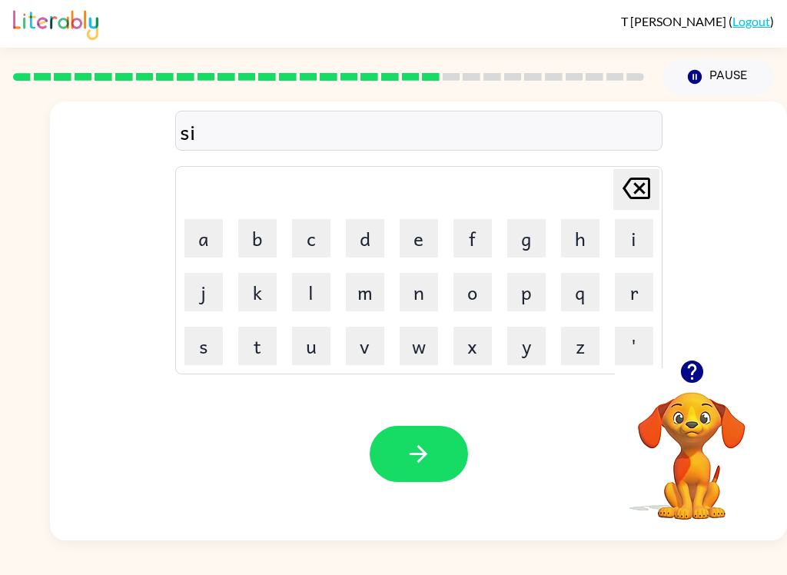
click at [647, 191] on icon "Delete Delete last character input" at bounding box center [636, 188] width 37 height 37
click at [435, 235] on button "e" at bounding box center [419, 238] width 38 height 38
click at [636, 200] on icon "Delete Delete last character input" at bounding box center [636, 188] width 37 height 37
click at [648, 181] on icon at bounding box center [637, 189] width 28 height 22
click at [222, 340] on button "s" at bounding box center [204, 346] width 38 height 38
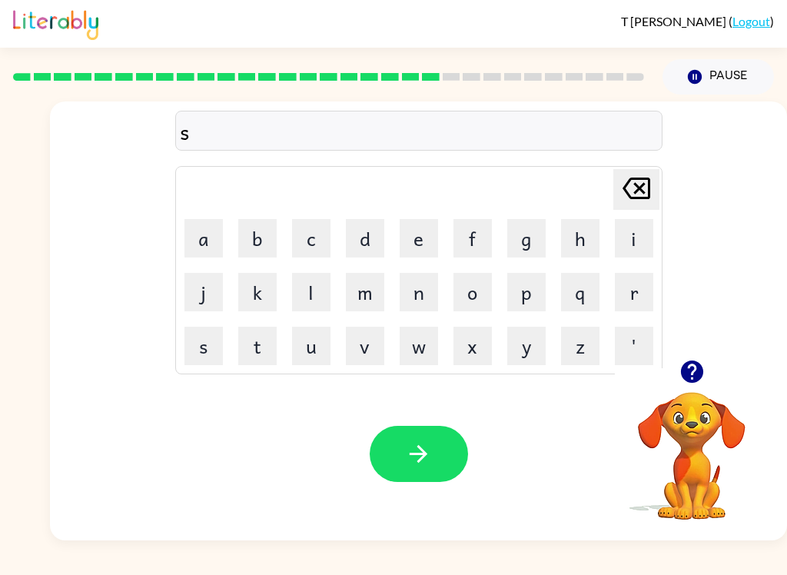
click at [305, 241] on button "c" at bounding box center [311, 238] width 38 height 38
click at [427, 248] on button "e" at bounding box center [419, 238] width 38 height 38
click at [255, 362] on button "t" at bounding box center [257, 346] width 38 height 38
click at [298, 338] on button "u" at bounding box center [311, 346] width 38 height 38
click at [514, 286] on button "p" at bounding box center [527, 292] width 38 height 38
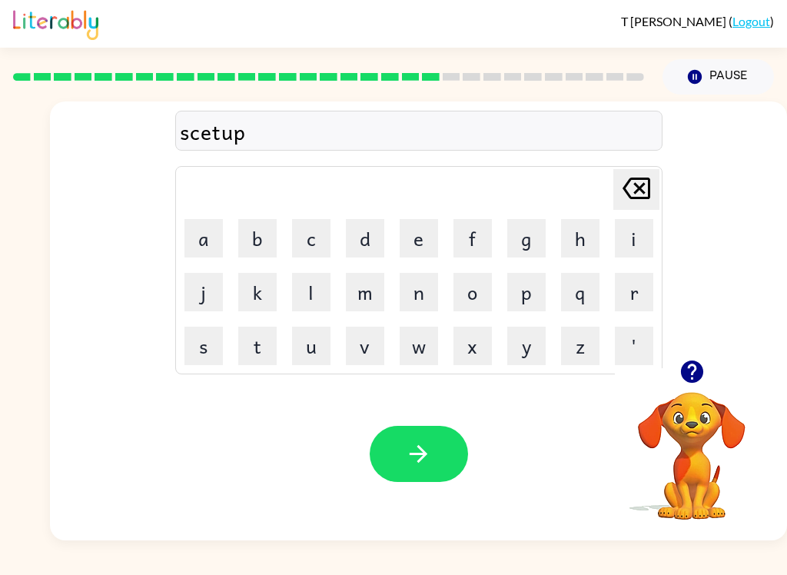
click at [416, 241] on button "e" at bounding box center [419, 238] width 38 height 38
click at [360, 245] on button "d" at bounding box center [365, 238] width 38 height 38
click at [373, 231] on button "d" at bounding box center [365, 238] width 38 height 38
click at [421, 249] on button "e" at bounding box center [419, 238] width 38 height 38
click at [350, 237] on button "d" at bounding box center [365, 238] width 38 height 38
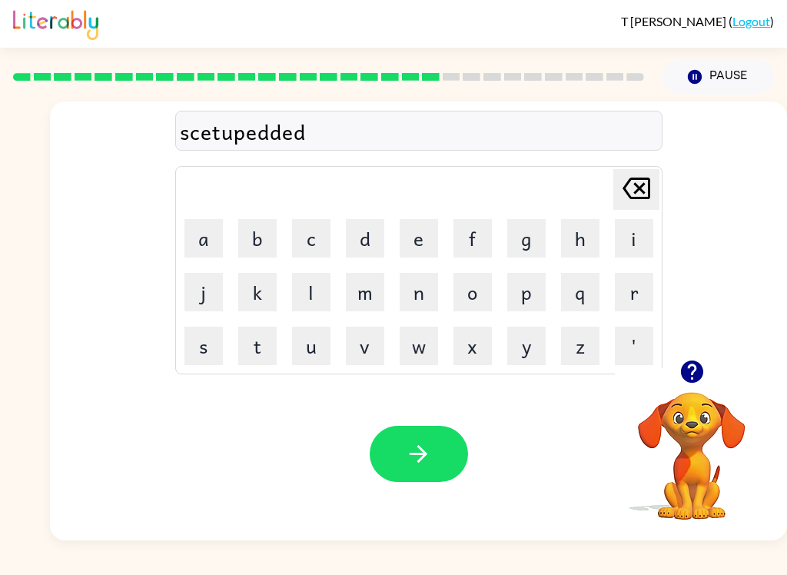
click at [402, 471] on button "button" at bounding box center [419, 454] width 98 height 56
click at [209, 362] on button "s" at bounding box center [204, 346] width 38 height 38
click at [311, 350] on button "u" at bounding box center [311, 346] width 38 height 38
click at [220, 330] on button "s" at bounding box center [204, 346] width 38 height 38
click at [256, 343] on button "t" at bounding box center [257, 346] width 38 height 38
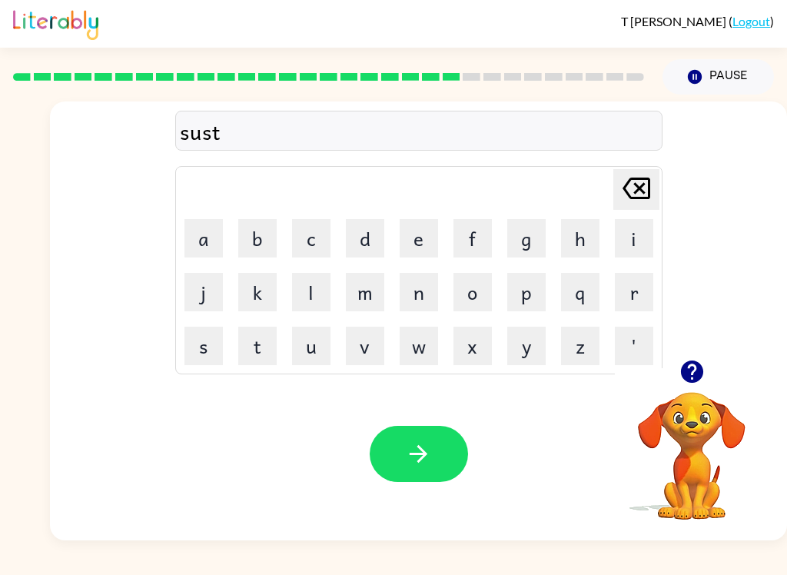
click at [194, 238] on button "a" at bounding box center [204, 238] width 38 height 38
click at [639, 231] on button "i" at bounding box center [634, 238] width 38 height 38
click at [426, 291] on button "n" at bounding box center [419, 292] width 38 height 38
click at [427, 471] on button "button" at bounding box center [419, 454] width 98 height 56
click at [483, 215] on td "f" at bounding box center [473, 238] width 52 height 52
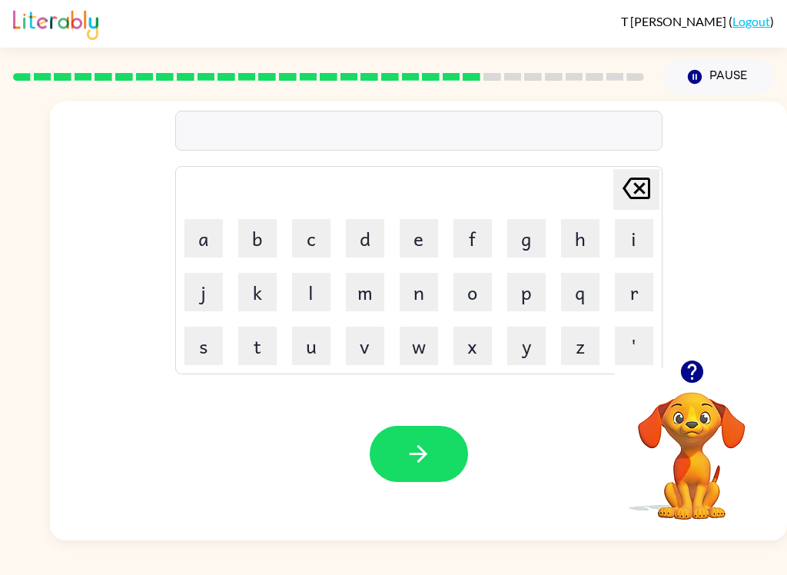
click at [461, 255] on button "f" at bounding box center [473, 238] width 38 height 38
click at [484, 296] on button "o" at bounding box center [473, 292] width 38 height 38
click at [414, 334] on button "w" at bounding box center [419, 346] width 38 height 38
click at [404, 246] on button "e" at bounding box center [419, 238] width 38 height 38
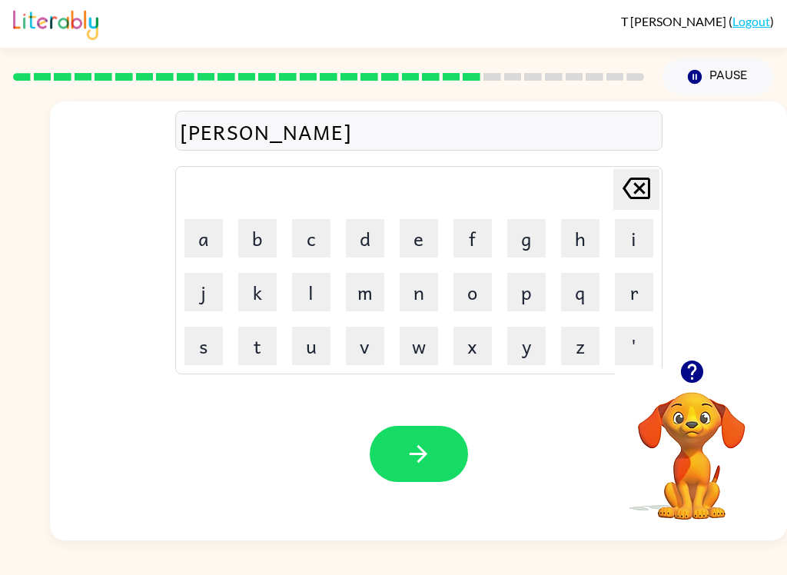
click at [647, 185] on icon "Delete Delete last character input" at bounding box center [636, 188] width 37 height 37
click at [365, 238] on button "d" at bounding box center [365, 238] width 38 height 38
click at [643, 184] on icon at bounding box center [637, 189] width 28 height 22
click at [637, 202] on icon "Delete Delete last character input" at bounding box center [636, 188] width 37 height 37
click at [641, 238] on button "i" at bounding box center [634, 238] width 38 height 38
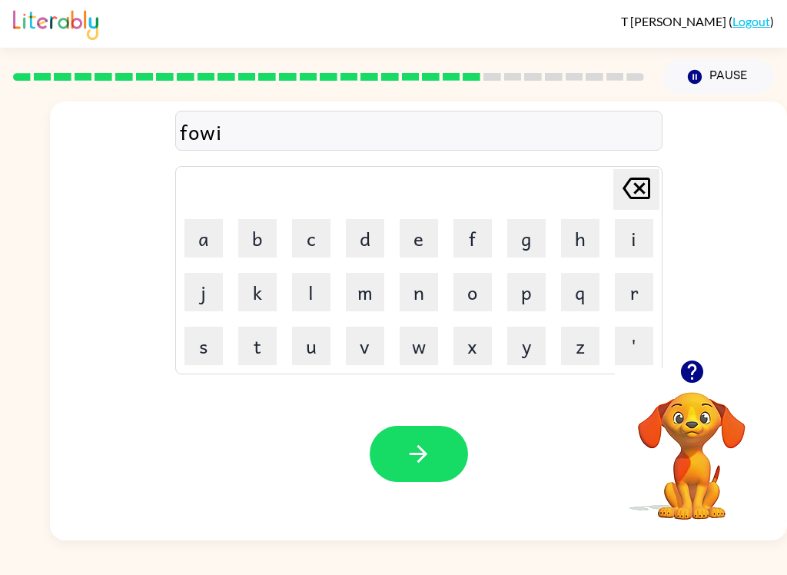
click at [641, 283] on button "r" at bounding box center [634, 292] width 38 height 38
click at [419, 244] on button "e" at bounding box center [419, 238] width 38 height 38
click at [359, 227] on button "d" at bounding box center [365, 238] width 38 height 38
click at [418, 471] on button "button" at bounding box center [419, 454] width 98 height 56
click at [636, 291] on button "r" at bounding box center [634, 292] width 38 height 38
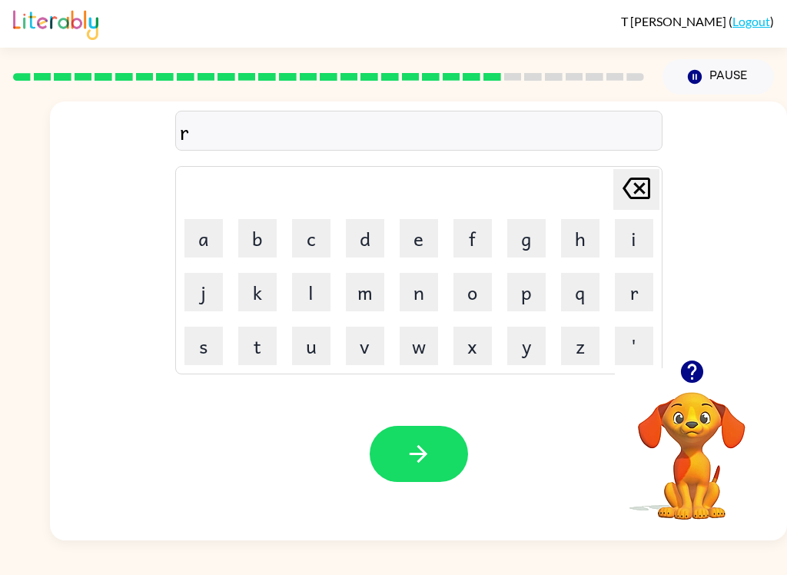
click at [694, 408] on video "Your browser must support playing .mp4 files to use Literably. Please try using…" at bounding box center [692, 445] width 154 height 154
click at [696, 370] on icon "button" at bounding box center [692, 371] width 27 height 27
click at [301, 354] on button "u" at bounding box center [311, 346] width 38 height 38
click at [311, 295] on button "l" at bounding box center [311, 292] width 38 height 38
click at [205, 245] on button "a" at bounding box center [204, 238] width 38 height 38
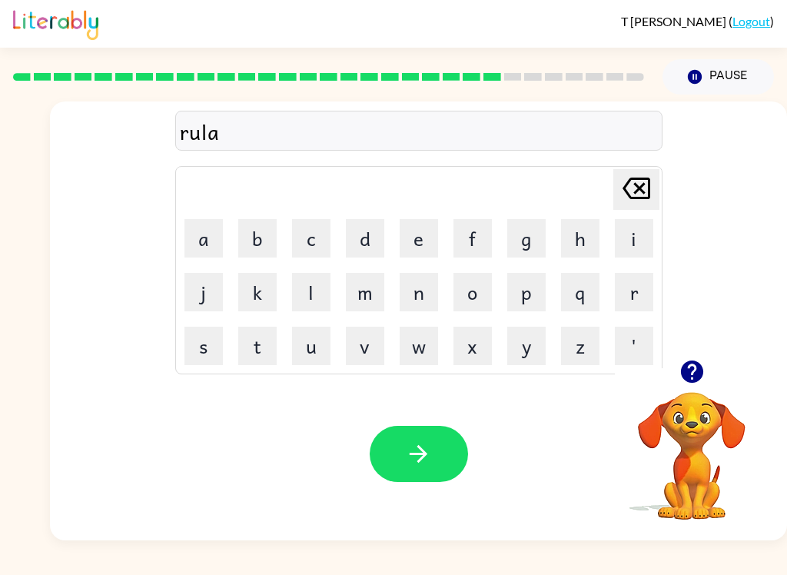
click at [367, 247] on button "d" at bounding box center [365, 238] width 38 height 38
click at [416, 229] on button "e" at bounding box center [419, 238] width 38 height 38
click at [353, 251] on button "d" at bounding box center [365, 238] width 38 height 38
click at [446, 459] on button "button" at bounding box center [419, 454] width 98 height 56
click at [539, 247] on button "g" at bounding box center [527, 238] width 38 height 38
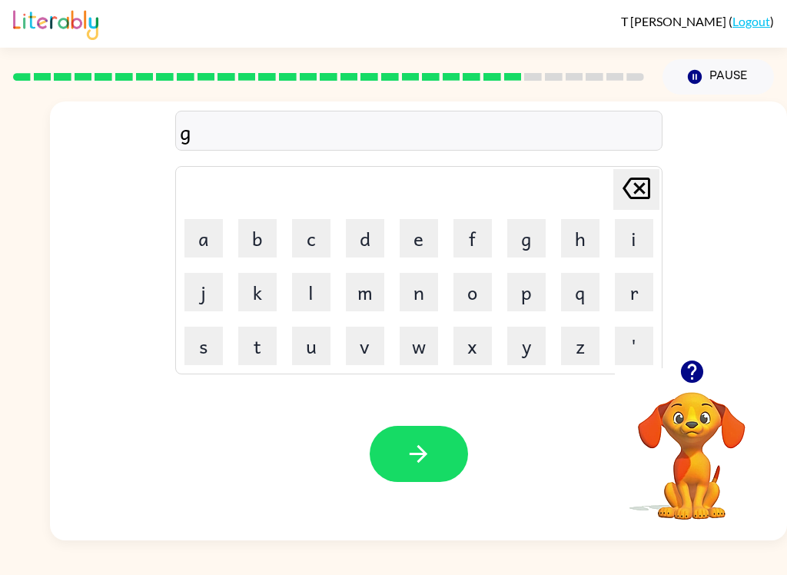
click at [487, 295] on button "o" at bounding box center [473, 292] width 38 height 38
click at [323, 301] on button "l" at bounding box center [311, 292] width 38 height 38
click at [256, 236] on button "b" at bounding box center [257, 238] width 38 height 38
click at [311, 278] on button "l" at bounding box center [311, 292] width 38 height 38
click at [647, 241] on button "i" at bounding box center [634, 238] width 38 height 38
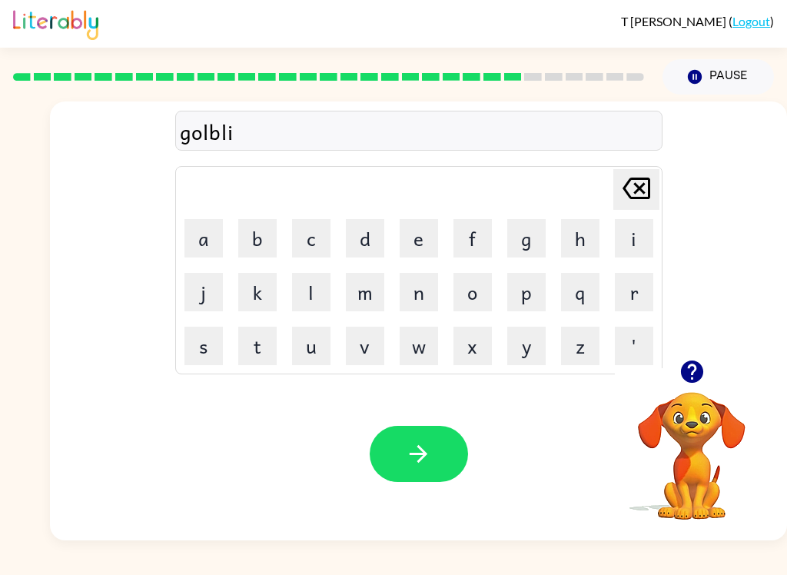
click at [422, 298] on button "n" at bounding box center [419, 292] width 38 height 38
click at [424, 466] on icon "button" at bounding box center [418, 454] width 27 height 27
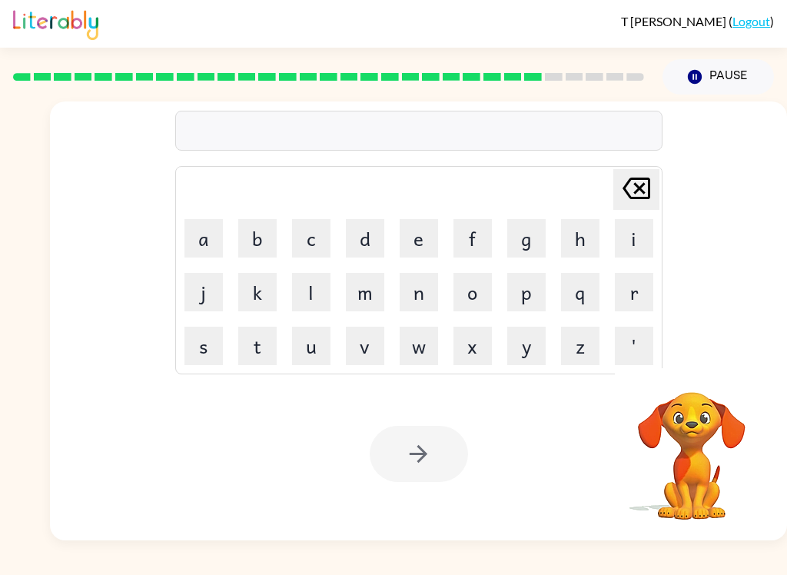
click at [321, 295] on button "l" at bounding box center [311, 292] width 38 height 38
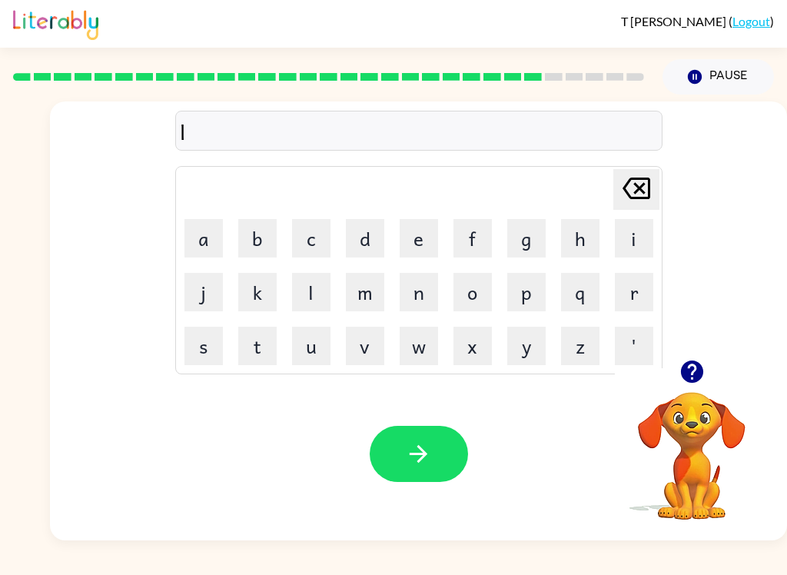
click at [318, 349] on button "u" at bounding box center [311, 346] width 38 height 38
click at [365, 288] on button "m" at bounding box center [365, 292] width 38 height 38
click at [370, 285] on button "m" at bounding box center [365, 292] width 38 height 38
click at [438, 243] on button "e" at bounding box center [419, 238] width 38 height 38
click at [634, 293] on button "r" at bounding box center [634, 292] width 38 height 38
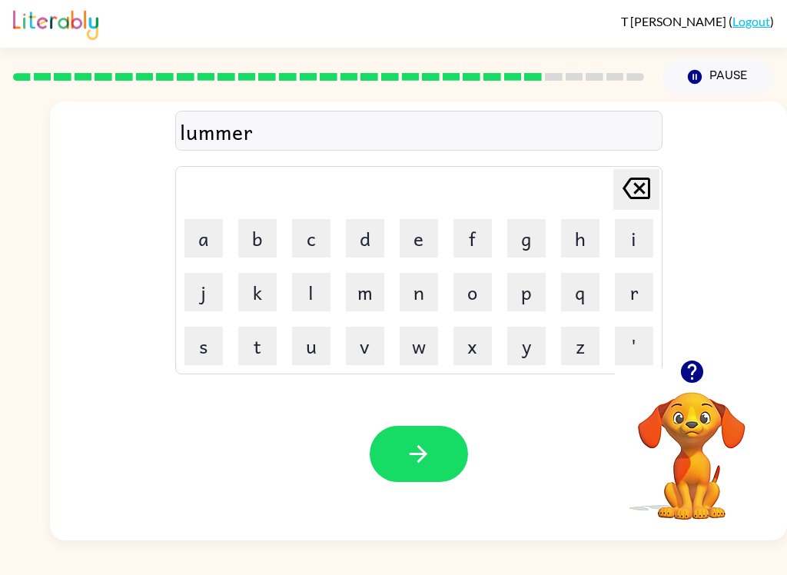
click at [175, 308] on div "Delete Delete last character input a b c d e f g h i j k l m n o p q r s t u v …" at bounding box center [419, 270] width 488 height 208
click at [208, 286] on button "j" at bounding box center [204, 292] width 38 height 38
click at [190, 225] on button "a" at bounding box center [204, 238] width 38 height 38
click at [328, 242] on button "c" at bounding box center [311, 238] width 38 height 38
click at [265, 296] on button "k" at bounding box center [257, 292] width 38 height 38
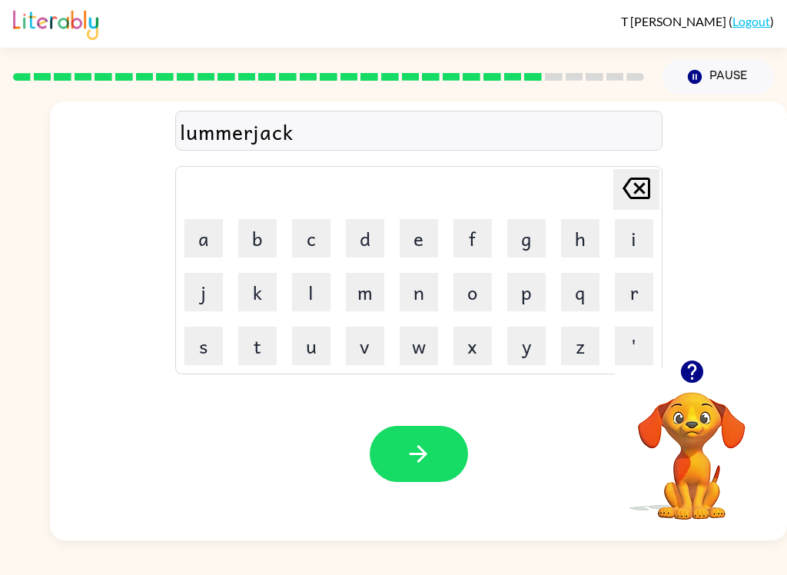
click at [410, 448] on icon "button" at bounding box center [418, 454] width 27 height 27
click at [527, 288] on button "p" at bounding box center [527, 292] width 38 height 38
click at [447, 227] on td "f" at bounding box center [473, 238] width 52 height 52
click at [411, 248] on button "e" at bounding box center [419, 238] width 38 height 38
click at [202, 246] on button "a" at bounding box center [204, 238] width 38 height 38
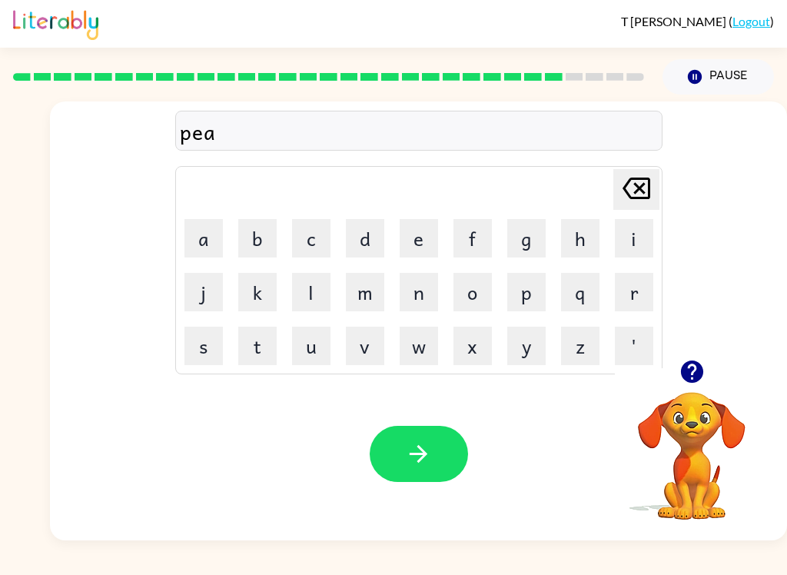
click at [638, 293] on button "r" at bounding box center [634, 292] width 38 height 38
click at [200, 354] on button "s" at bounding box center [204, 346] width 38 height 38
click at [430, 465] on icon "button" at bounding box center [418, 454] width 27 height 27
click at [241, 344] on button "t" at bounding box center [257, 346] width 38 height 38
click at [586, 235] on button "h" at bounding box center [580, 238] width 38 height 38
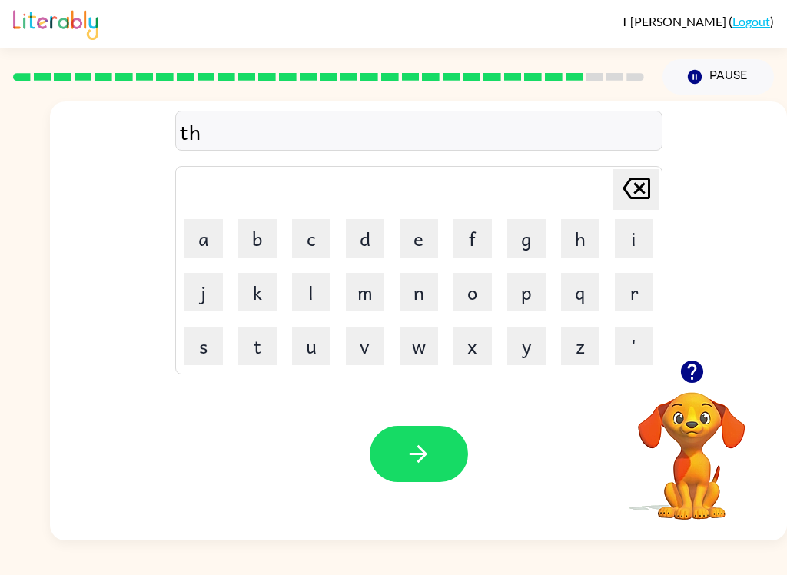
click at [635, 224] on button "i" at bounding box center [634, 238] width 38 height 38
click at [410, 302] on button "n" at bounding box center [419, 292] width 38 height 38
click at [439, 455] on button "button" at bounding box center [419, 454] width 98 height 56
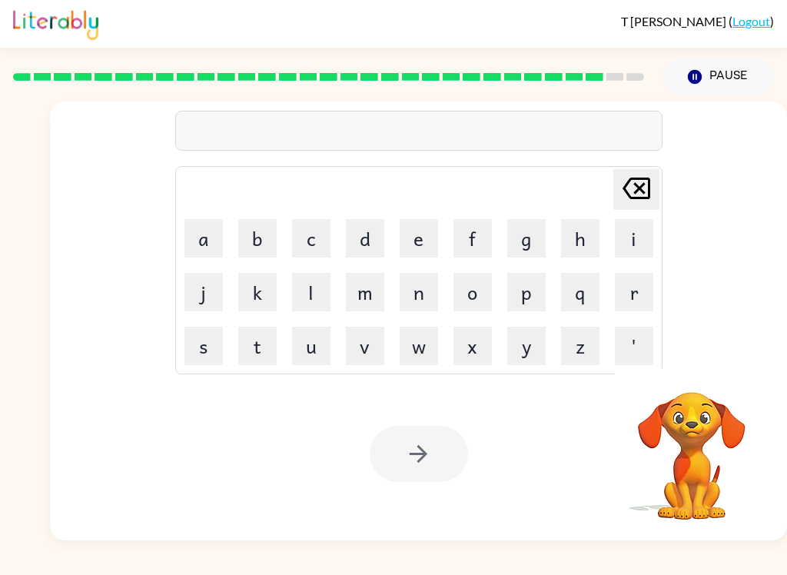
click at [195, 350] on button "s" at bounding box center [204, 346] width 38 height 38
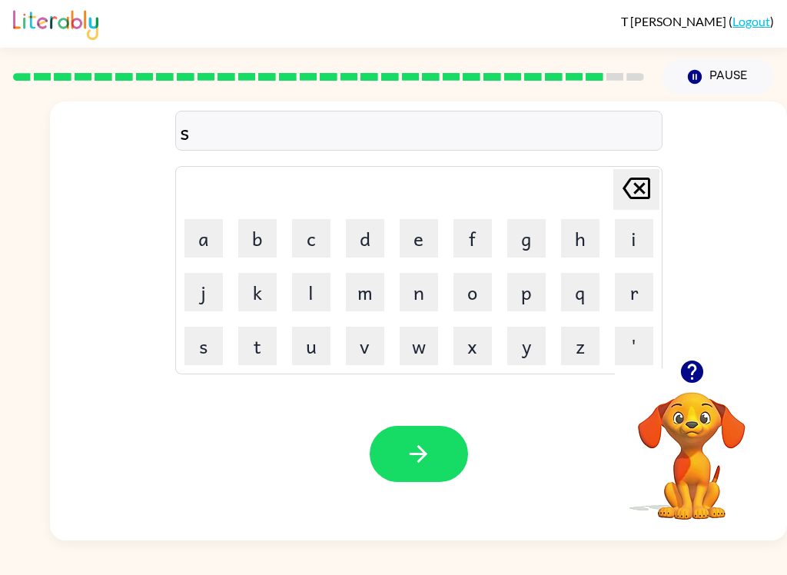
click at [640, 232] on button "i" at bounding box center [634, 238] width 38 height 38
click at [302, 301] on button "l" at bounding box center [311, 292] width 38 height 38
click at [365, 308] on button "m" at bounding box center [365, 292] width 38 height 38
click at [657, 185] on button "Delete Delete last character input" at bounding box center [637, 189] width 46 height 41
click at [350, 355] on button "v" at bounding box center [365, 346] width 38 height 38
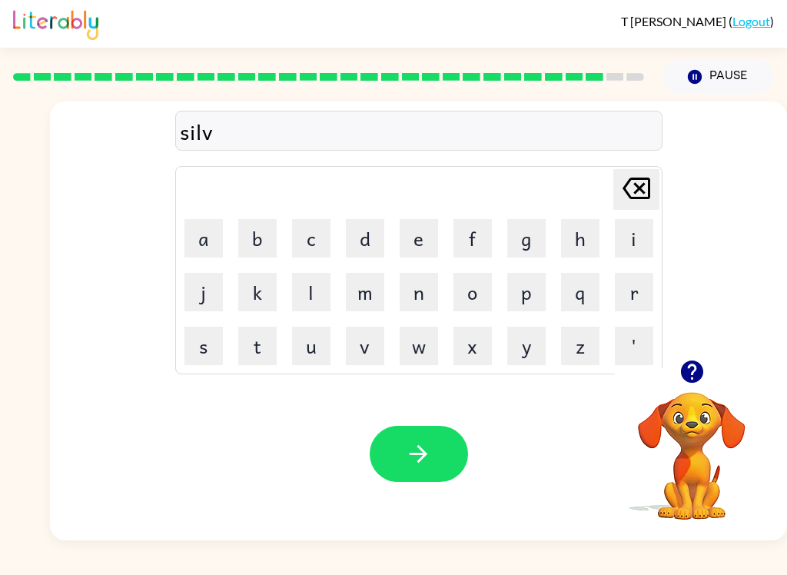
click at [428, 241] on button "e" at bounding box center [419, 238] width 38 height 38
click at [638, 291] on button "r" at bounding box center [634, 292] width 38 height 38
click at [428, 356] on button "w" at bounding box center [419, 346] width 38 height 38
click at [192, 240] on button "a" at bounding box center [204, 238] width 38 height 38
click at [412, 214] on td "e" at bounding box center [419, 238] width 52 height 52
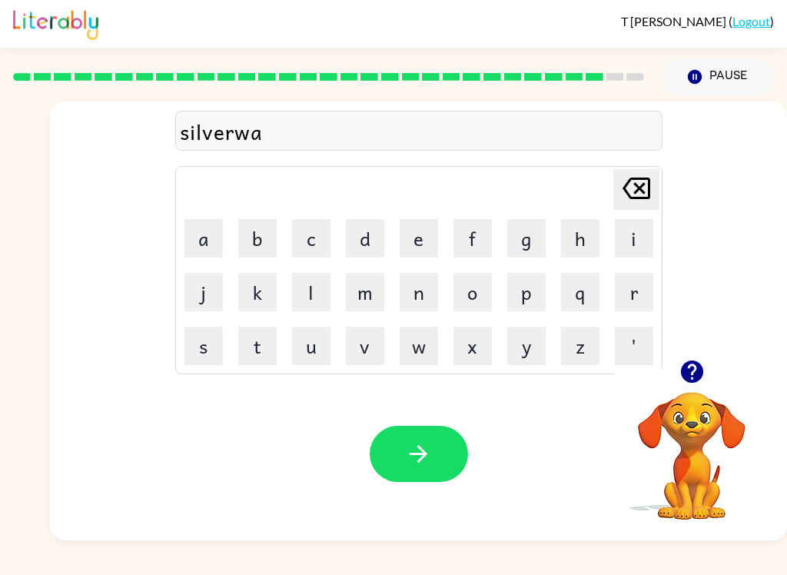
click at [404, 235] on button "e" at bounding box center [419, 238] width 38 height 38
click at [637, 295] on button "r" at bounding box center [634, 292] width 38 height 38
click at [431, 477] on button "button" at bounding box center [419, 454] width 98 height 56
click at [305, 360] on button "u" at bounding box center [311, 346] width 38 height 38
click at [404, 293] on button "n" at bounding box center [419, 292] width 38 height 38
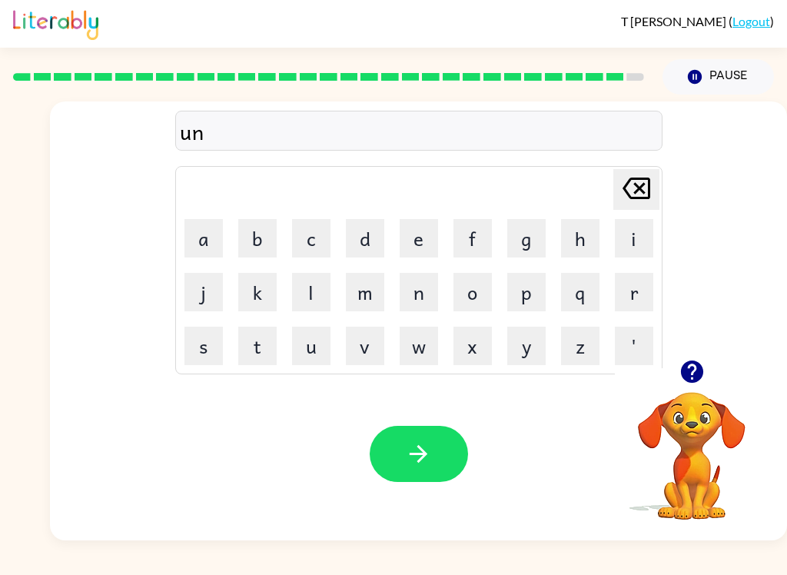
click at [482, 248] on button "f" at bounding box center [473, 238] width 38 height 38
click at [641, 281] on button "r" at bounding box center [634, 292] width 38 height 38
click at [194, 249] on button "a" at bounding box center [204, 238] width 38 height 38
click at [428, 240] on button "e" at bounding box center [419, 238] width 38 height 38
click at [377, 219] on button "d" at bounding box center [365, 238] width 38 height 38
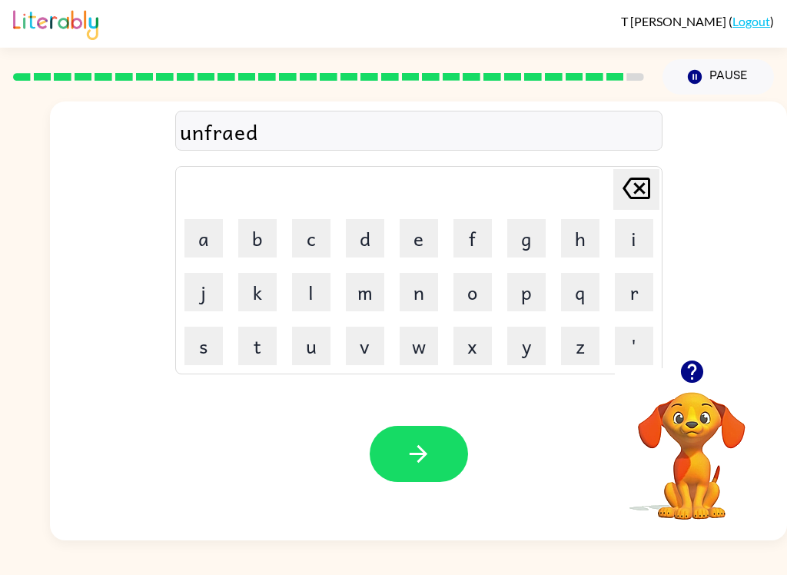
click at [431, 469] on button "button" at bounding box center [419, 454] width 98 height 56
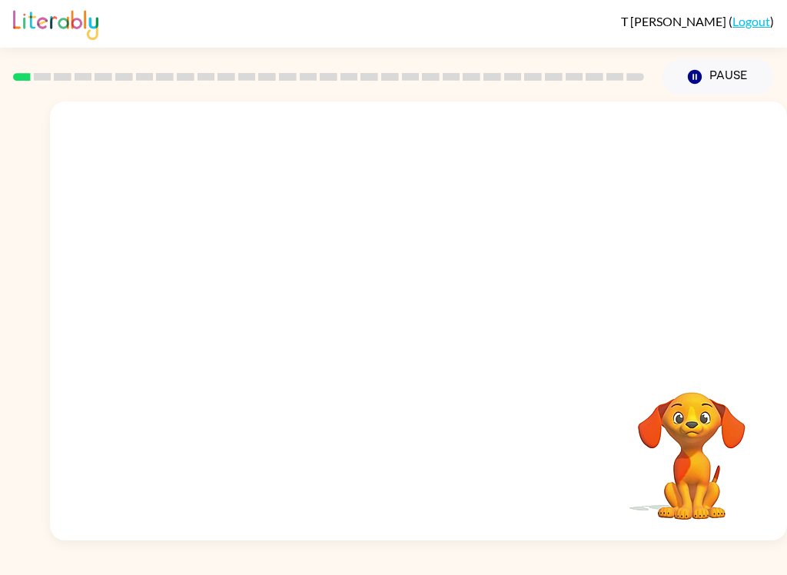
click at [615, 156] on video "Your browser must support playing .mp4 files to use Literably. Please try using…" at bounding box center [418, 231] width 737 height 258
click at [435, 326] on div at bounding box center [419, 329] width 98 height 56
click at [445, 345] on button "button" at bounding box center [419, 329] width 98 height 56
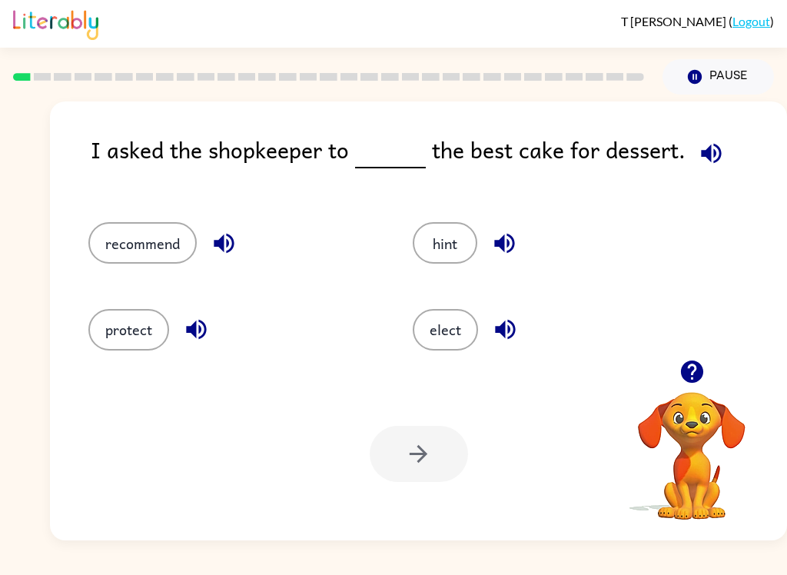
click at [719, 159] on icon "button" at bounding box center [711, 153] width 27 height 27
click at [518, 334] on button "button" at bounding box center [505, 329] width 39 height 39
click at [208, 334] on icon "button" at bounding box center [196, 329] width 27 height 27
click at [235, 232] on icon "button" at bounding box center [224, 243] width 27 height 27
click at [140, 249] on button "recommend" at bounding box center [142, 243] width 108 height 42
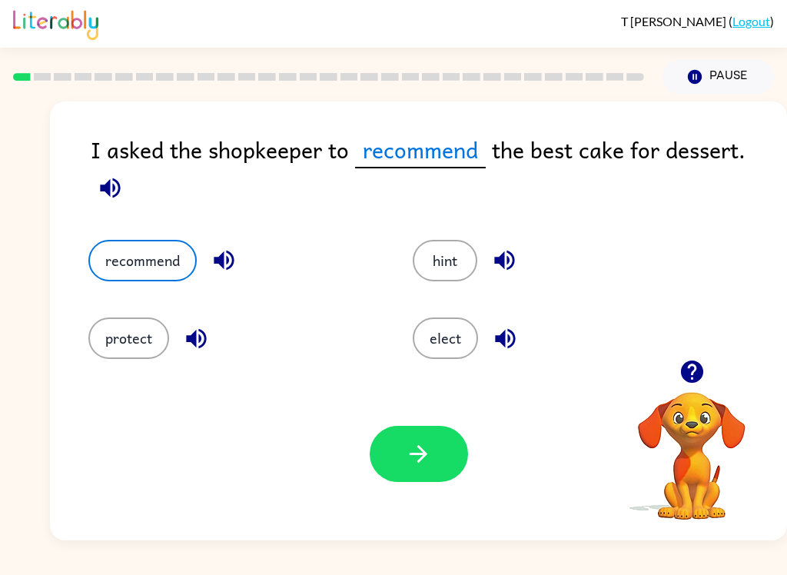
click at [442, 463] on button "button" at bounding box center [419, 454] width 98 height 56
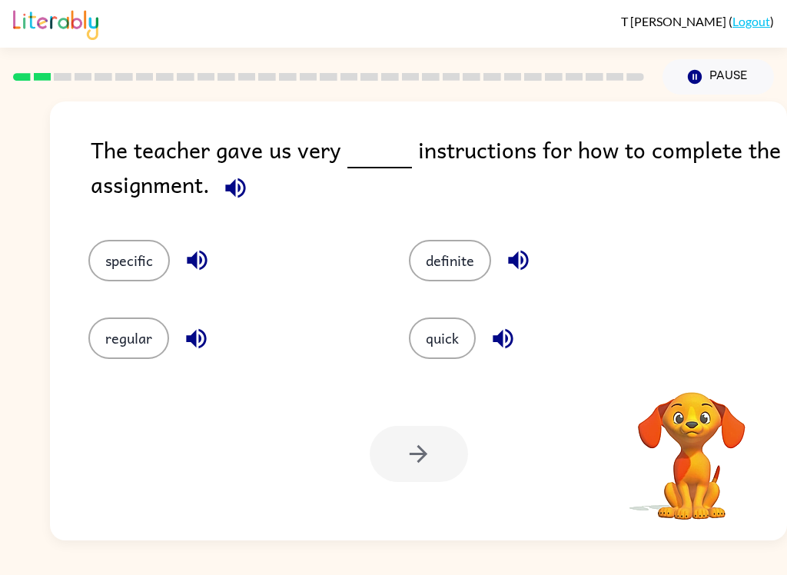
click at [235, 204] on button "button" at bounding box center [235, 187] width 39 height 39
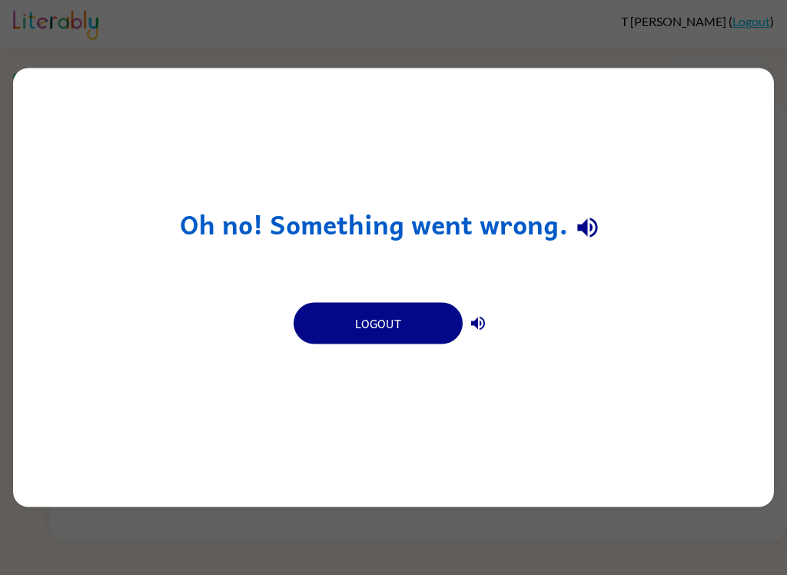
click at [401, 570] on div "Oh no! Something went wrong. Logout" at bounding box center [393, 287] width 787 height 575
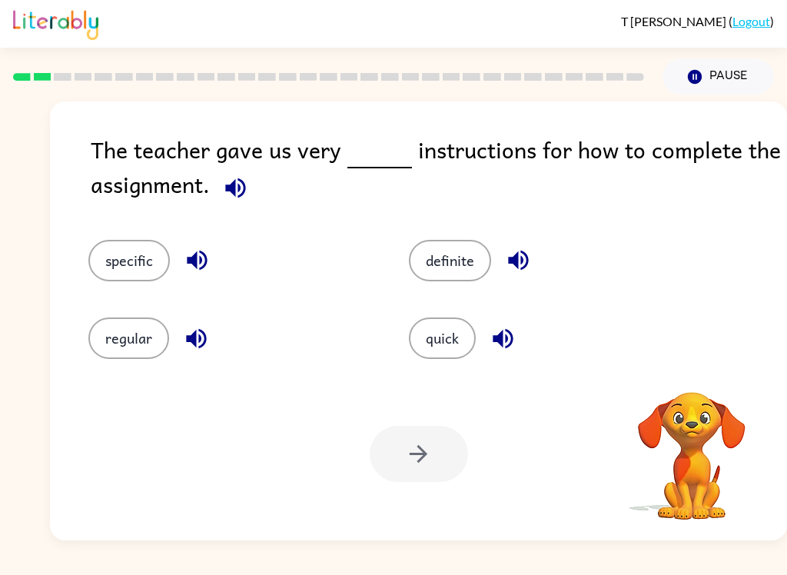
click at [233, 201] on icon "button" at bounding box center [235, 188] width 27 height 27
click at [100, 258] on button "specific" at bounding box center [129, 261] width 82 height 42
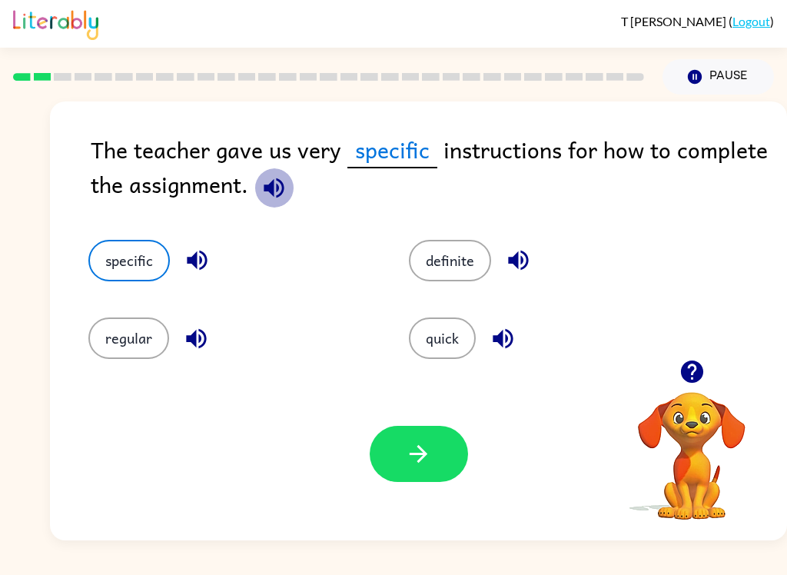
click at [271, 197] on icon "button" at bounding box center [274, 188] width 27 height 27
click at [445, 454] on button "button" at bounding box center [419, 454] width 98 height 56
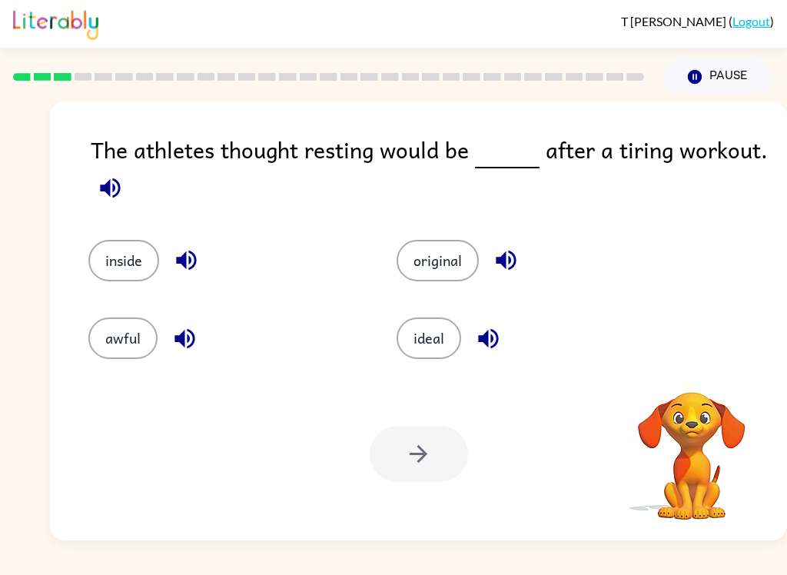
click at [117, 201] on icon "button" at bounding box center [110, 188] width 27 height 27
click at [107, 200] on icon "button" at bounding box center [110, 188] width 27 height 27
click at [104, 201] on icon "button" at bounding box center [110, 188] width 27 height 27
click at [522, 263] on button "button" at bounding box center [506, 260] width 39 height 39
click at [498, 333] on icon "button" at bounding box center [488, 338] width 27 height 27
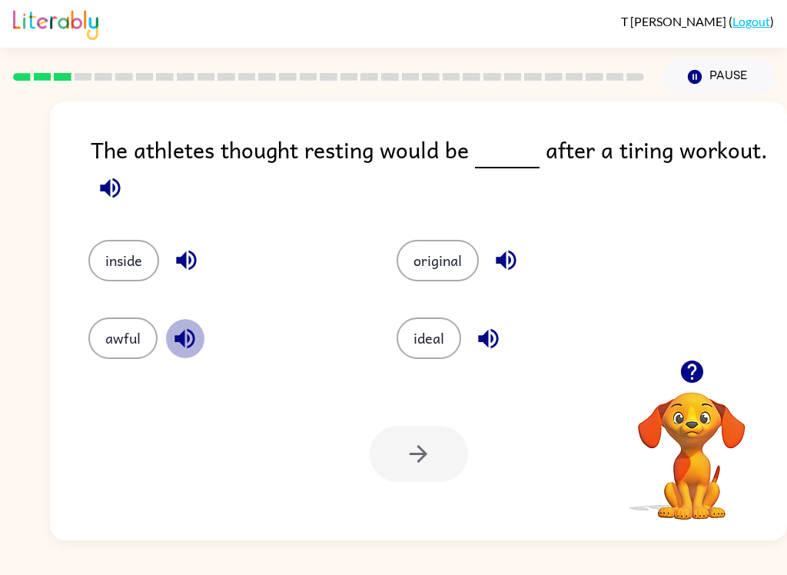
click at [180, 355] on button "button" at bounding box center [184, 338] width 39 height 39
click at [190, 356] on button "button" at bounding box center [184, 338] width 39 height 39
click at [505, 274] on icon "button" at bounding box center [506, 260] width 27 height 27
click at [486, 356] on button "button" at bounding box center [488, 338] width 39 height 39
click at [414, 261] on button "original" at bounding box center [438, 261] width 82 height 42
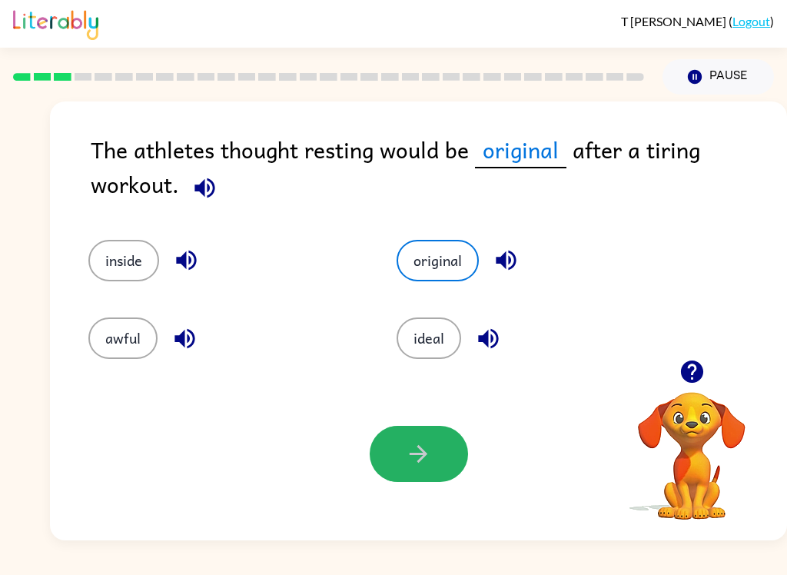
click at [448, 459] on button "button" at bounding box center [419, 454] width 98 height 56
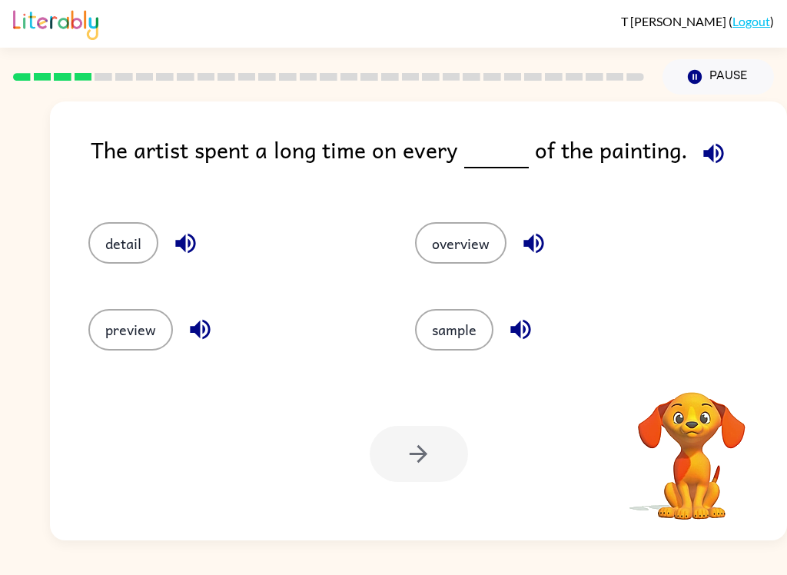
click at [714, 134] on span at bounding box center [710, 149] width 45 height 35
click at [711, 171] on button "button" at bounding box center [713, 153] width 39 height 39
click at [174, 248] on icon "button" at bounding box center [185, 243] width 27 height 27
click at [100, 243] on button "detail" at bounding box center [123, 243] width 70 height 42
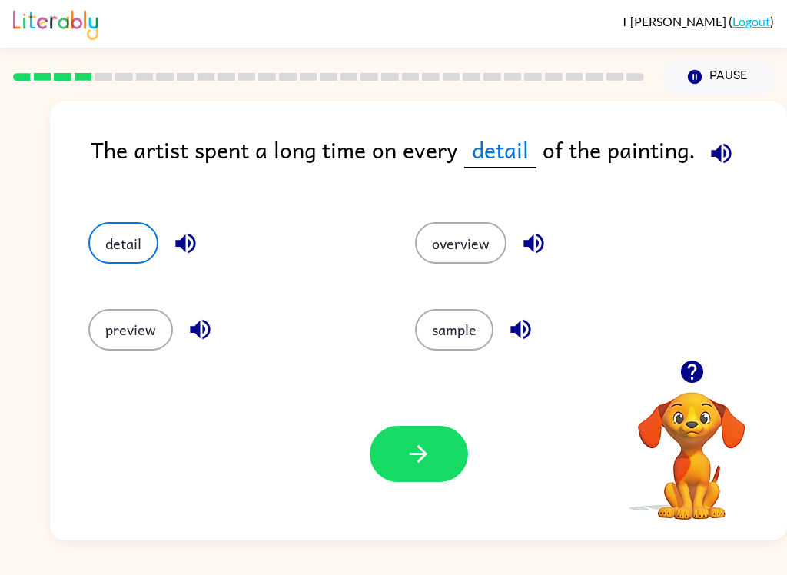
click at [434, 465] on button "button" at bounding box center [419, 454] width 98 height 56
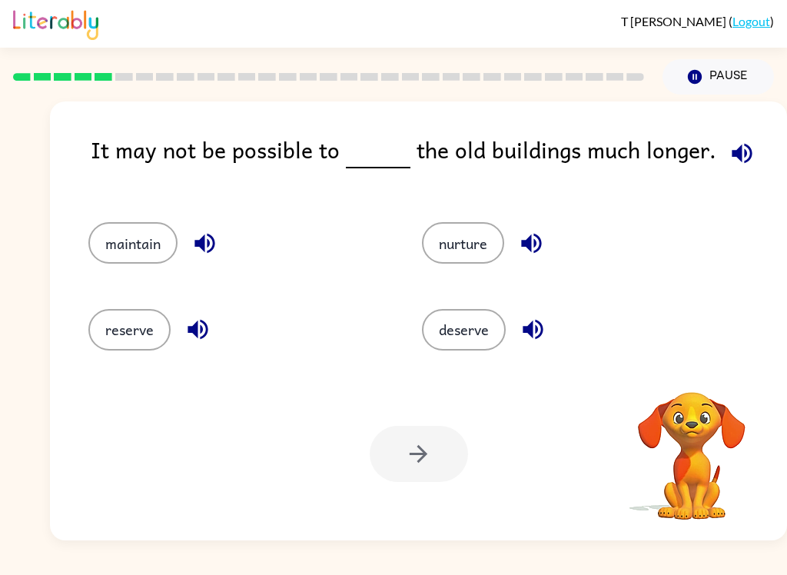
click at [785, 166] on div "It may not be possible to the old buildings much longer." at bounding box center [439, 161] width 697 height 59
click at [734, 164] on icon "button" at bounding box center [742, 153] width 27 height 27
click at [215, 206] on div "maintain" at bounding box center [226, 236] width 334 height 86
click at [235, 245] on div "maintain" at bounding box center [237, 243] width 298 height 42
click at [217, 250] on icon "button" at bounding box center [204, 243] width 27 height 27
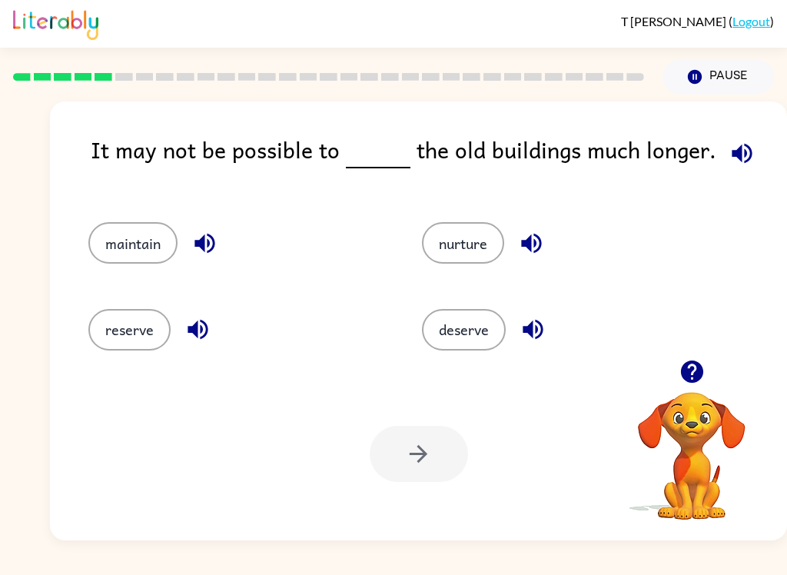
click at [752, 154] on button "button" at bounding box center [742, 153] width 39 height 39
click at [192, 335] on icon "button" at bounding box center [198, 329] width 27 height 27
click at [545, 245] on icon "button" at bounding box center [531, 243] width 27 height 27
click at [549, 318] on button "button" at bounding box center [533, 329] width 39 height 39
click at [114, 246] on button "maintain" at bounding box center [132, 243] width 89 height 42
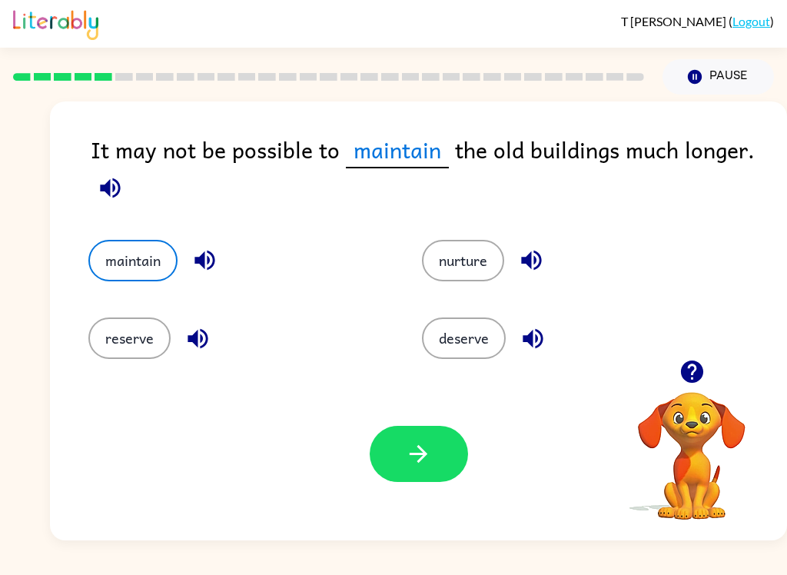
click at [441, 471] on button "button" at bounding box center [419, 454] width 98 height 56
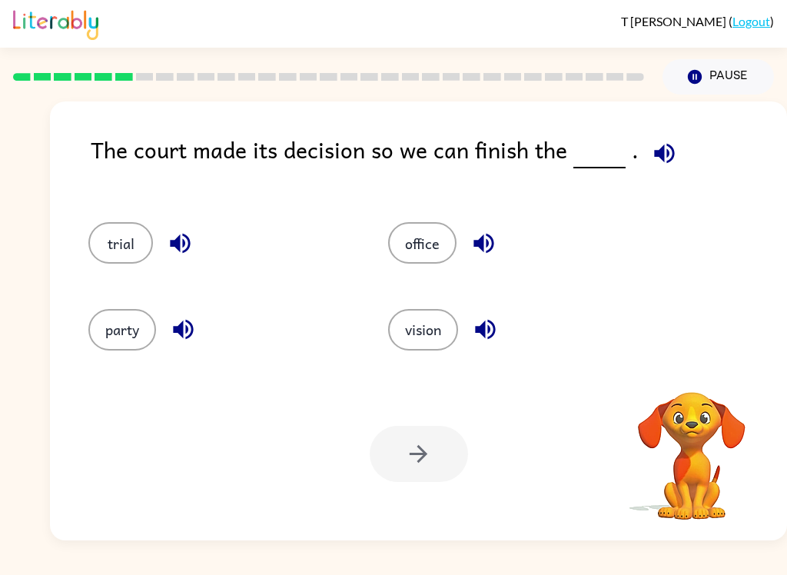
click at [671, 148] on icon "button" at bounding box center [664, 153] width 27 height 27
click at [672, 149] on button "button" at bounding box center [664, 153] width 39 height 39
click at [176, 261] on button "button" at bounding box center [180, 243] width 39 height 39
click at [112, 245] on button "trial" at bounding box center [120, 243] width 65 height 42
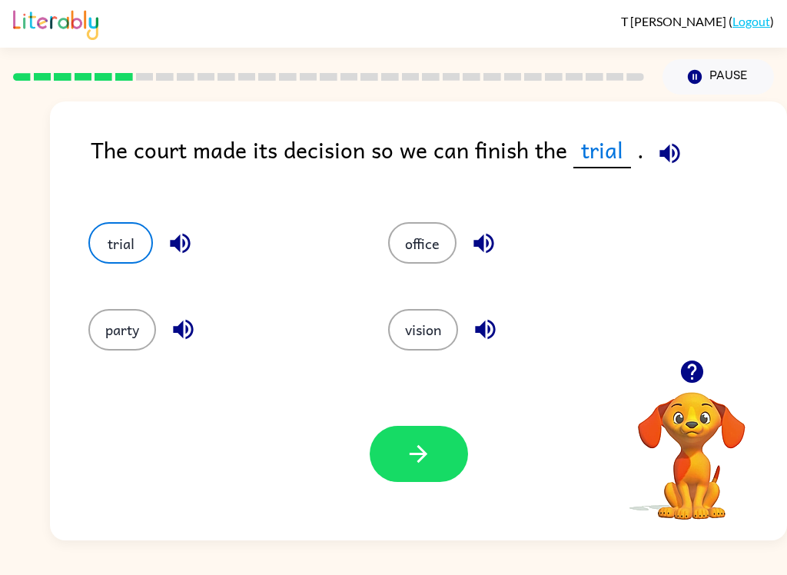
click at [424, 464] on icon "button" at bounding box center [418, 454] width 27 height 27
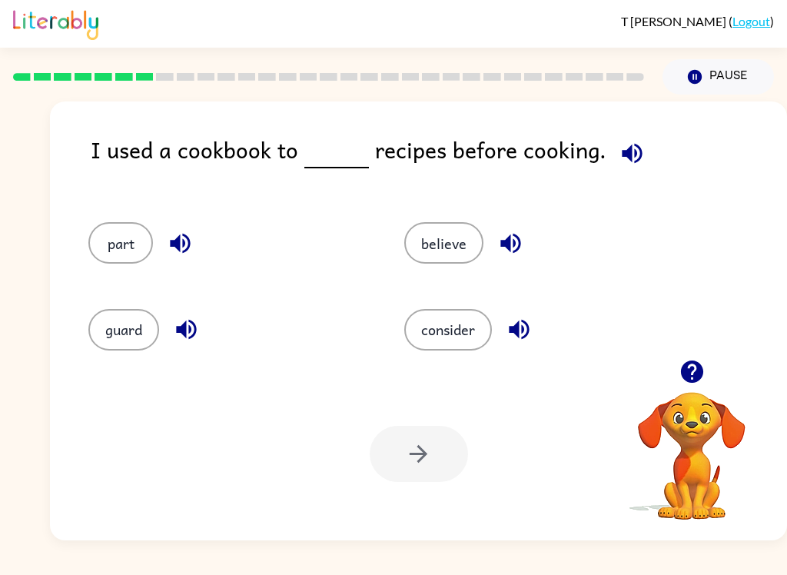
click at [644, 137] on div "I used a cookbook to recipes before cooking." at bounding box center [439, 161] width 697 height 59
click at [625, 154] on icon "button" at bounding box center [632, 153] width 27 height 27
click at [642, 148] on button "button" at bounding box center [632, 153] width 39 height 39
click at [628, 155] on icon "button" at bounding box center [632, 153] width 20 height 20
click at [223, 249] on div "part" at bounding box center [228, 243] width 281 height 42
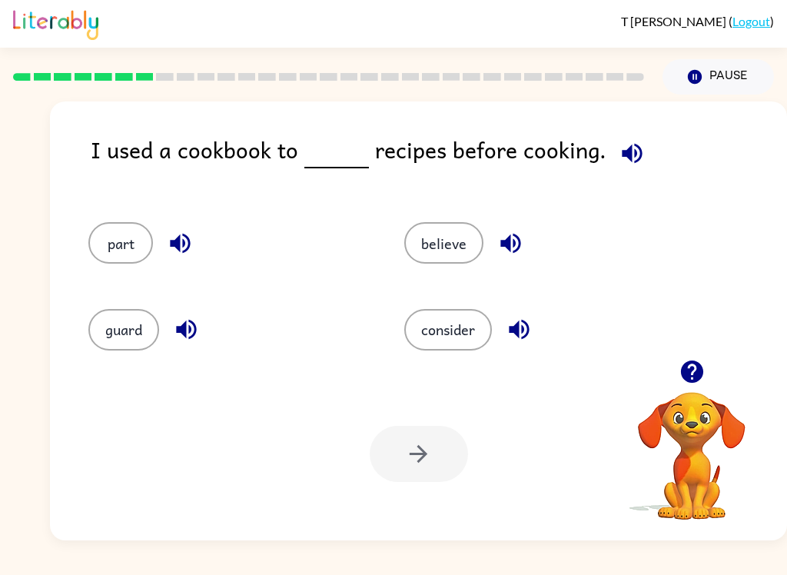
click at [193, 249] on icon "button" at bounding box center [180, 243] width 27 height 27
click at [211, 361] on div "guard" at bounding box center [217, 323] width 316 height 86
click at [188, 348] on button "button" at bounding box center [186, 329] width 39 height 39
click at [513, 241] on icon "button" at bounding box center [511, 244] width 20 height 20
click at [517, 331] on icon "button" at bounding box center [519, 330] width 20 height 20
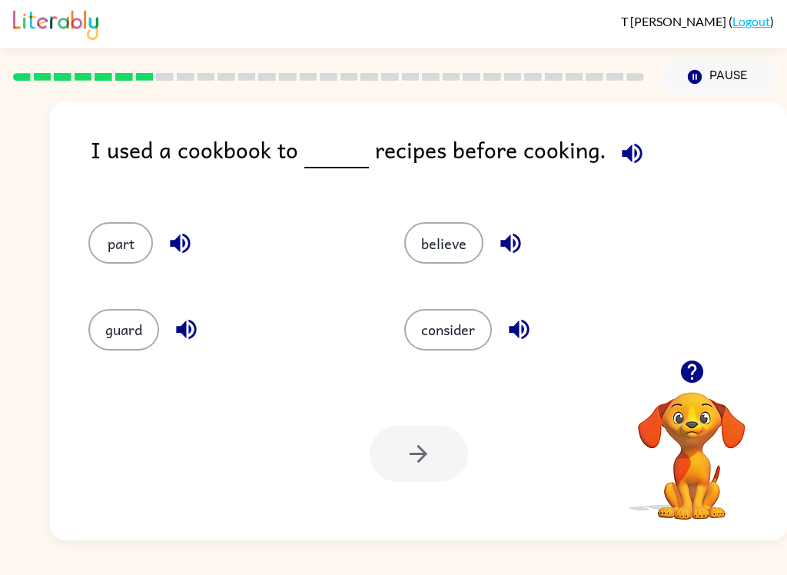
click at [471, 343] on button "consider" at bounding box center [448, 330] width 88 height 42
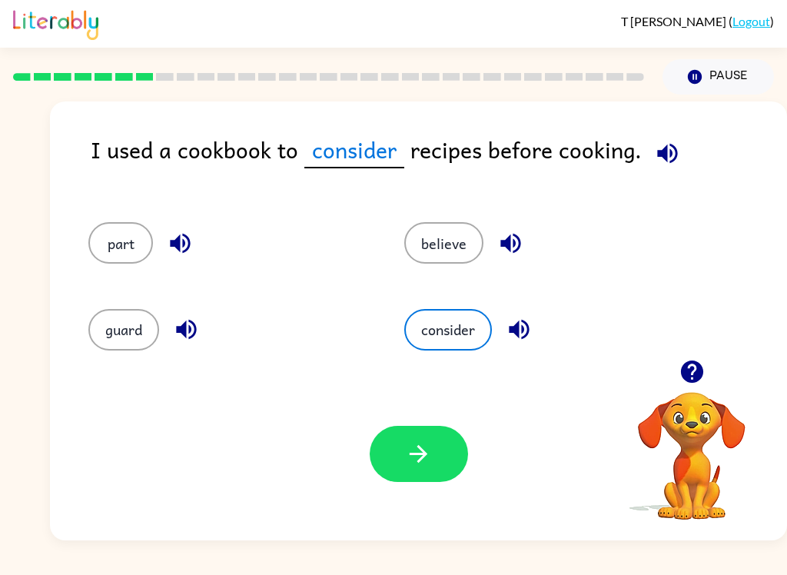
click at [404, 480] on button "button" at bounding box center [419, 454] width 98 height 56
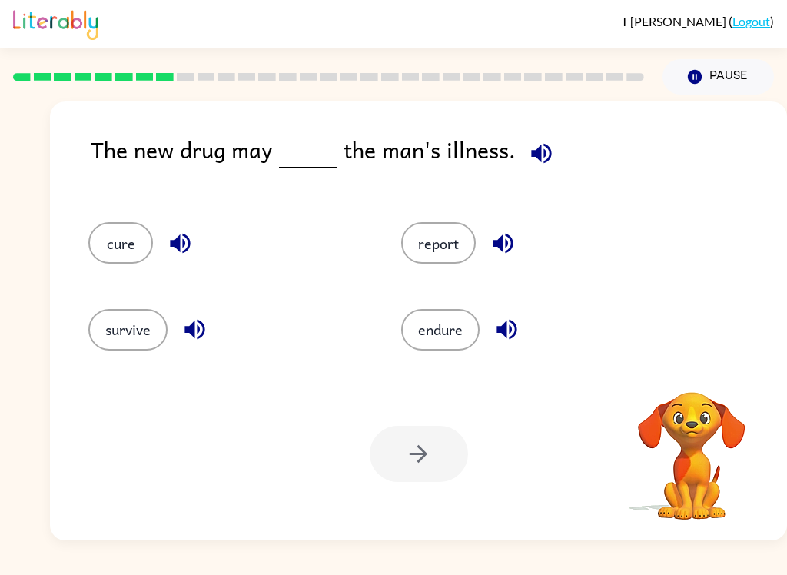
click at [537, 152] on icon "button" at bounding box center [541, 153] width 27 height 27
click at [539, 162] on icon "button" at bounding box center [541, 153] width 27 height 27
click at [152, 222] on div "cure" at bounding box center [215, 236] width 313 height 86
click at [188, 234] on icon "button" at bounding box center [180, 243] width 27 height 27
click at [185, 347] on button "button" at bounding box center [194, 329] width 39 height 39
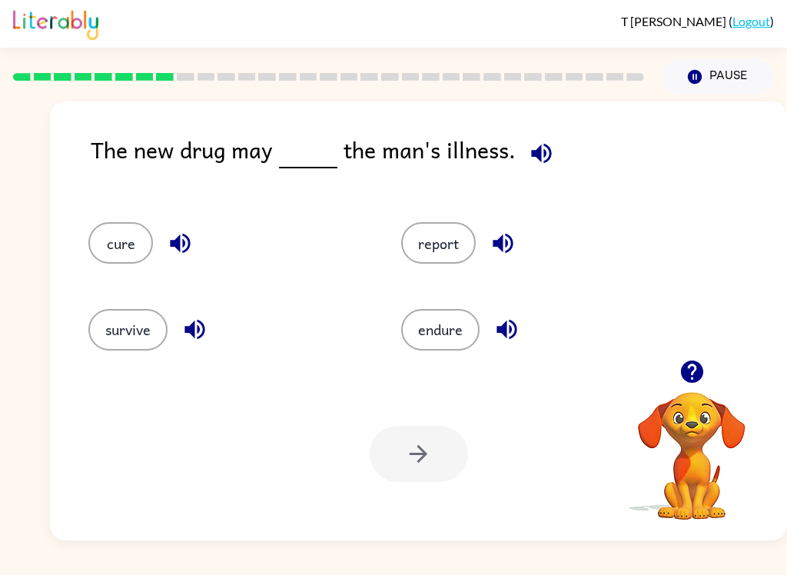
click at [493, 256] on icon "button" at bounding box center [503, 243] width 27 height 27
click at [515, 340] on icon "button" at bounding box center [507, 329] width 27 height 27
click at [97, 217] on div "cure" at bounding box center [215, 236] width 313 height 86
click at [108, 248] on button "cure" at bounding box center [120, 243] width 65 height 42
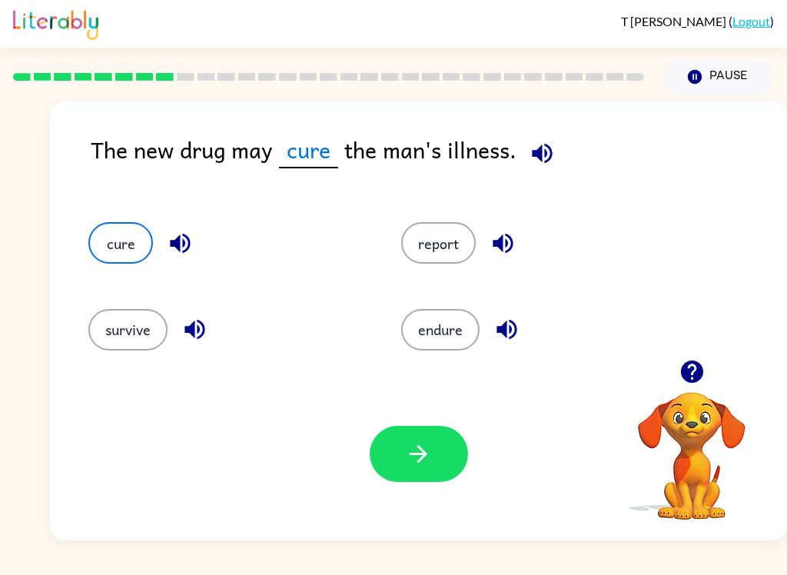
click at [422, 469] on button "button" at bounding box center [419, 454] width 98 height 56
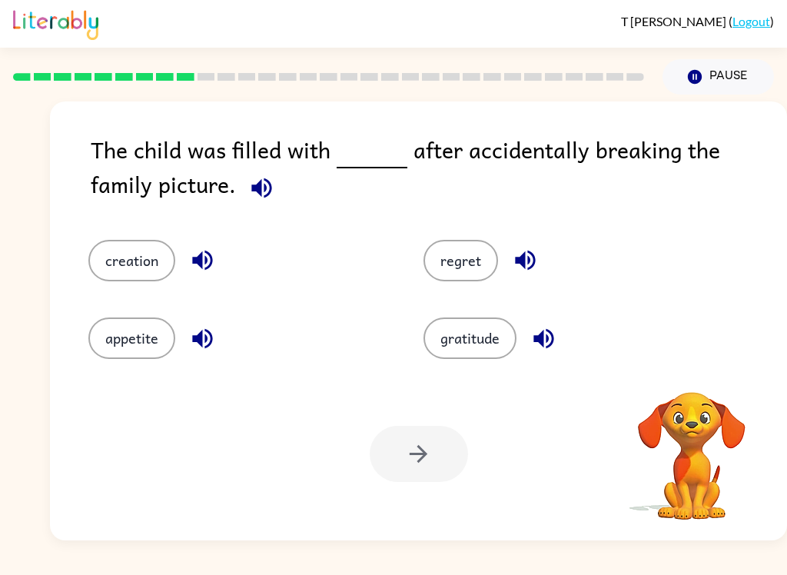
click at [242, 205] on button "button" at bounding box center [261, 187] width 39 height 39
click at [198, 270] on icon "button" at bounding box center [202, 260] width 27 height 27
click at [205, 337] on icon "button" at bounding box center [202, 338] width 20 height 20
click at [525, 278] on button "button" at bounding box center [525, 260] width 39 height 39
click at [540, 354] on button "button" at bounding box center [543, 338] width 39 height 39
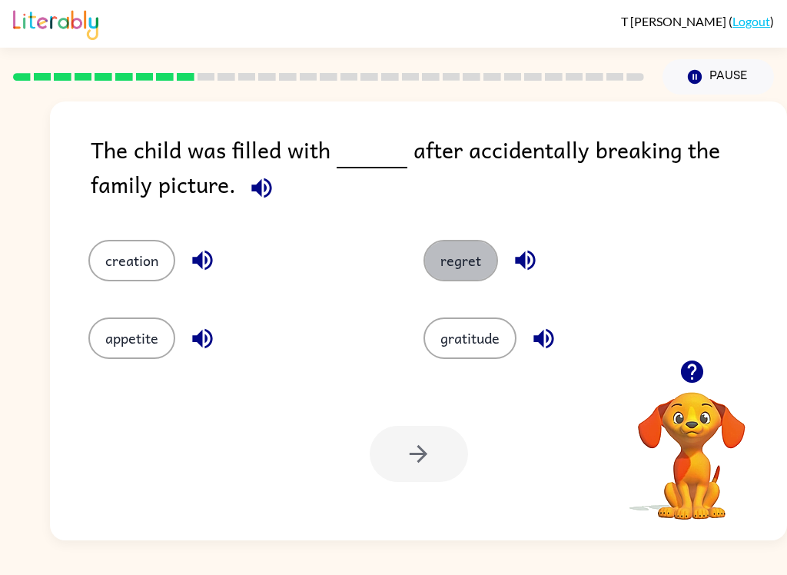
click at [480, 264] on button "regret" at bounding box center [461, 261] width 75 height 42
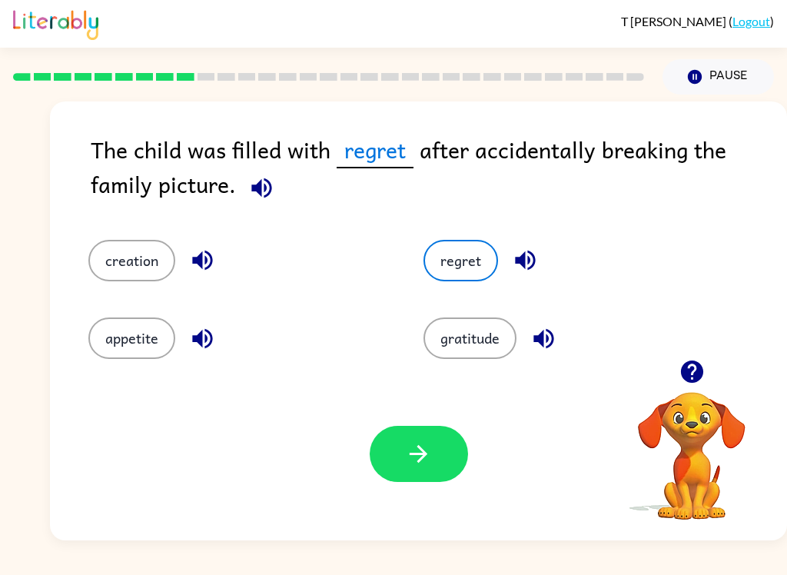
click at [435, 475] on button "button" at bounding box center [419, 454] width 98 height 56
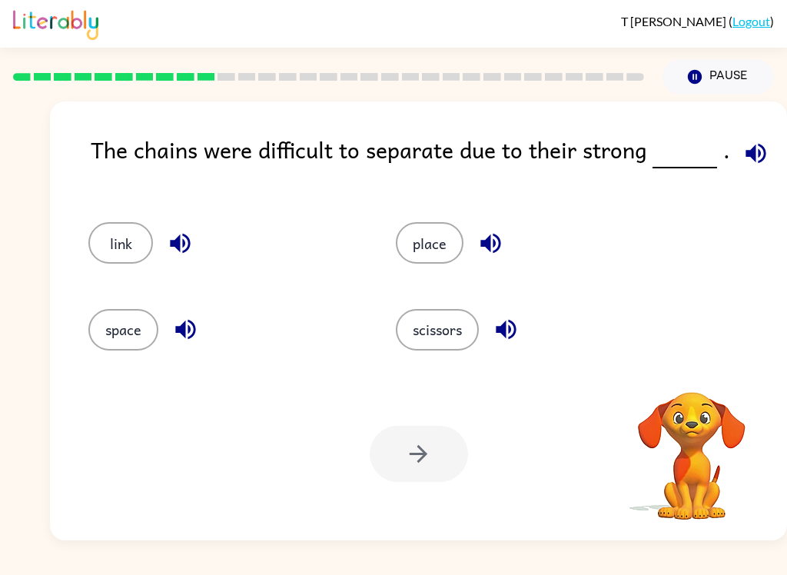
click at [755, 147] on icon "button" at bounding box center [756, 153] width 20 height 20
click at [748, 156] on icon "button" at bounding box center [756, 153] width 20 height 20
click at [177, 246] on icon "button" at bounding box center [180, 244] width 20 height 20
click at [196, 336] on icon "button" at bounding box center [185, 329] width 27 height 27
click at [524, 234] on div "place" at bounding box center [532, 243] width 272 height 42
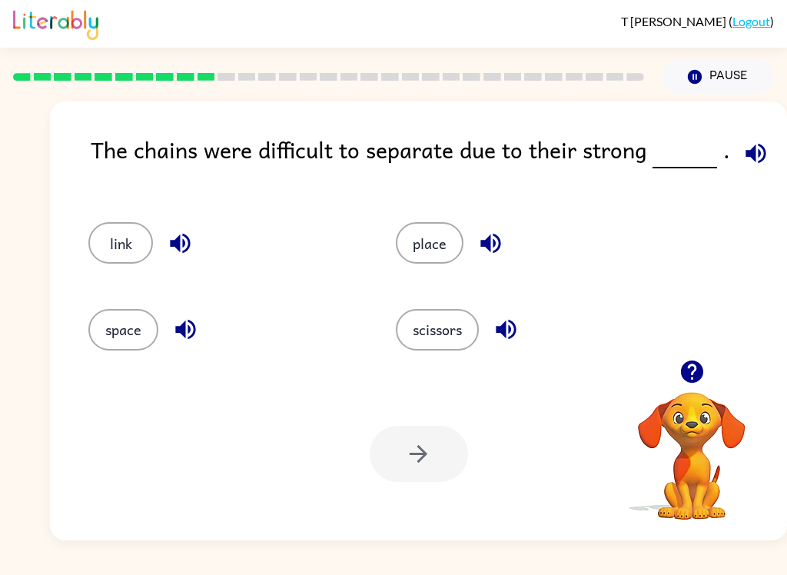
click at [504, 235] on icon "button" at bounding box center [491, 243] width 27 height 27
click at [515, 326] on icon "button" at bounding box center [506, 330] width 20 height 20
click at [94, 262] on div "link" at bounding box center [224, 243] width 272 height 42
click at [108, 243] on button "link" at bounding box center [120, 243] width 65 height 42
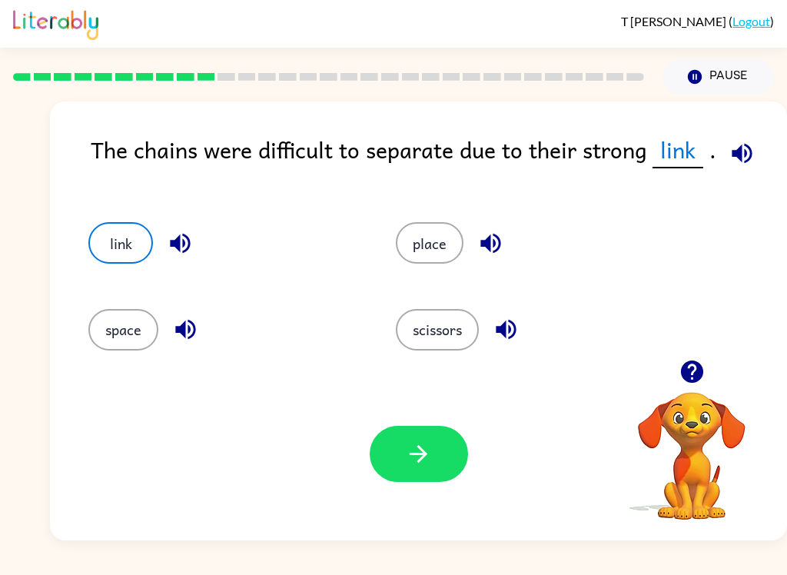
click at [449, 464] on button "button" at bounding box center [419, 454] width 98 height 56
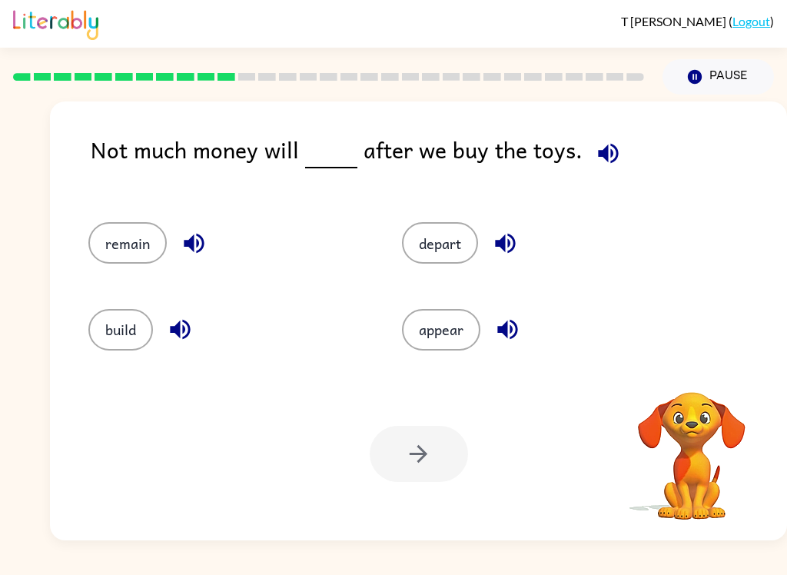
click at [613, 143] on icon "button" at bounding box center [608, 153] width 27 height 27
click at [607, 150] on icon "button" at bounding box center [608, 153] width 27 height 27
click at [191, 243] on icon "button" at bounding box center [194, 244] width 20 height 20
click at [194, 343] on icon "button" at bounding box center [180, 329] width 27 height 27
click at [517, 247] on icon "button" at bounding box center [505, 243] width 27 height 27
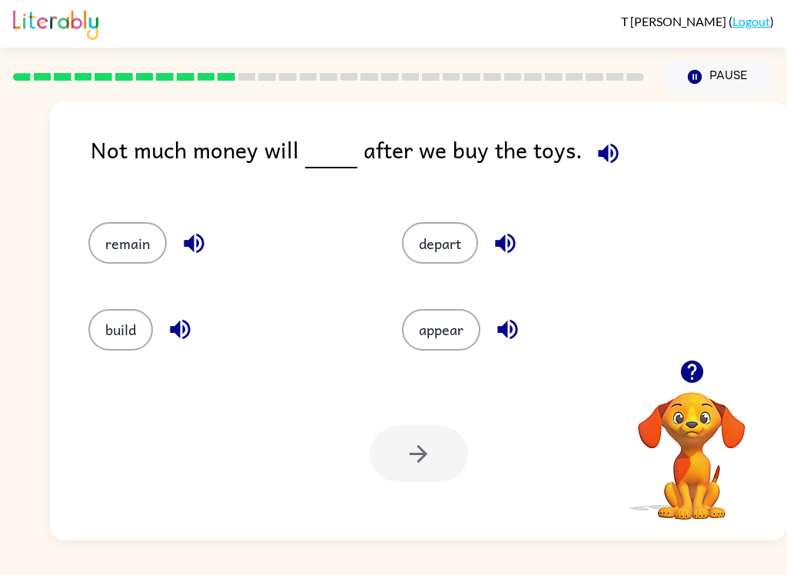
click at [522, 330] on button "button" at bounding box center [507, 329] width 39 height 39
click at [115, 246] on button "remain" at bounding box center [127, 243] width 78 height 42
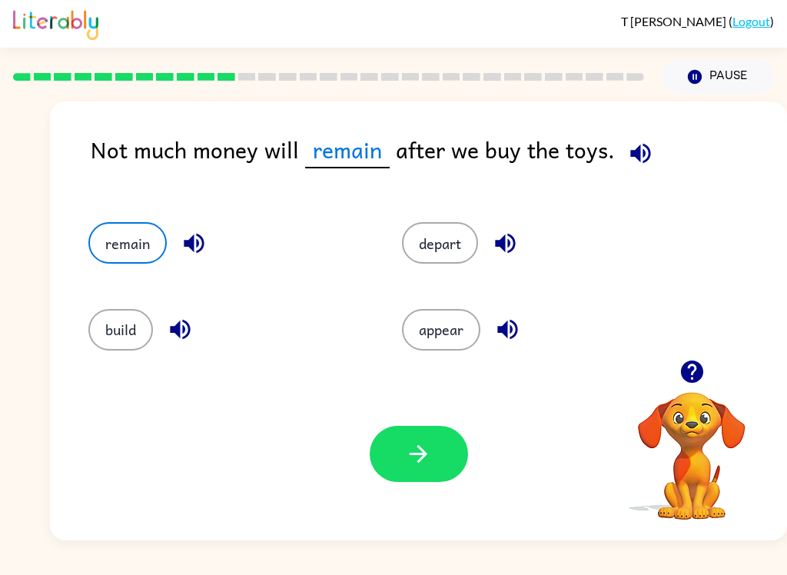
click at [409, 471] on button "button" at bounding box center [419, 454] width 98 height 56
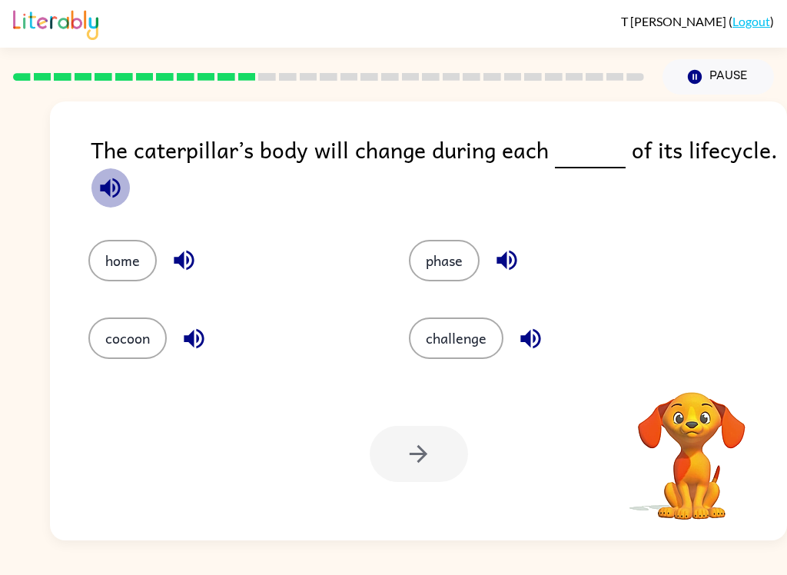
click at [114, 187] on icon "button" at bounding box center [110, 188] width 20 height 20
click at [110, 206] on button "button" at bounding box center [110, 187] width 39 height 39
click at [116, 213] on div "home" at bounding box center [219, 250] width 321 height 78
click at [103, 196] on icon "button" at bounding box center [110, 188] width 27 height 27
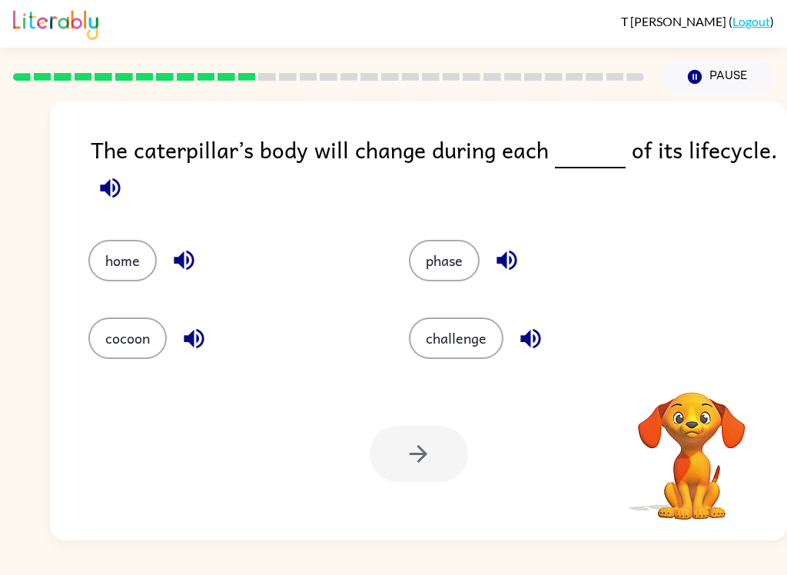
click at [108, 189] on icon "button" at bounding box center [110, 188] width 20 height 20
click at [108, 188] on icon "button" at bounding box center [110, 188] width 20 height 20
click at [521, 262] on icon "button" at bounding box center [507, 260] width 27 height 27
click at [181, 254] on icon "button" at bounding box center [184, 260] width 27 height 27
click at [192, 338] on icon "button" at bounding box center [194, 338] width 20 height 20
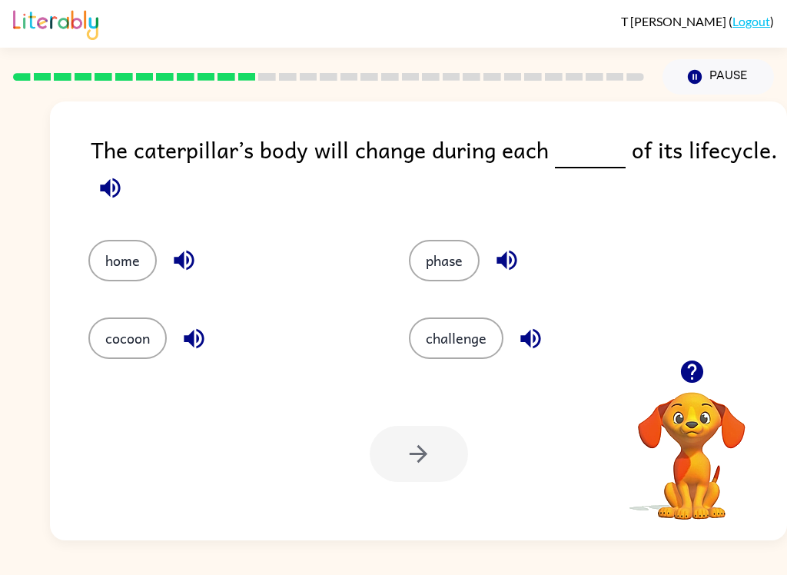
click at [507, 252] on icon "button" at bounding box center [507, 260] width 27 height 27
click at [465, 255] on button "phase" at bounding box center [444, 261] width 71 height 42
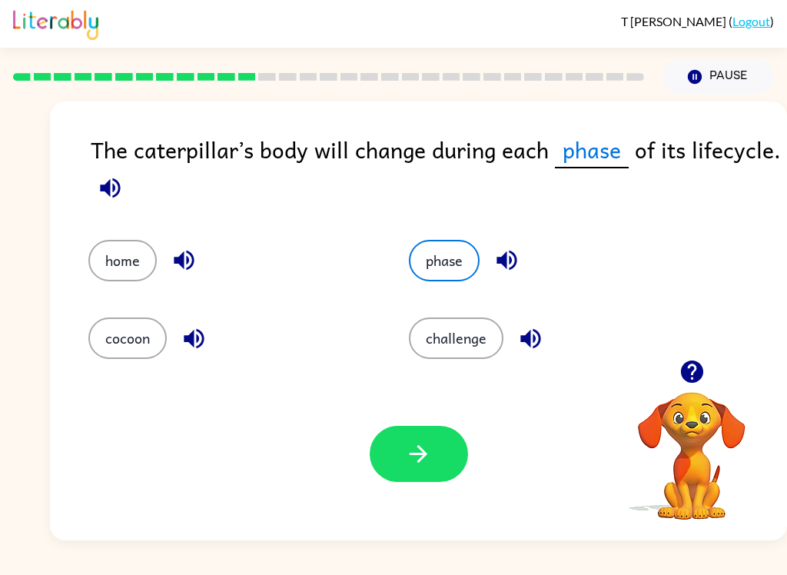
click at [404, 463] on button "button" at bounding box center [419, 454] width 98 height 56
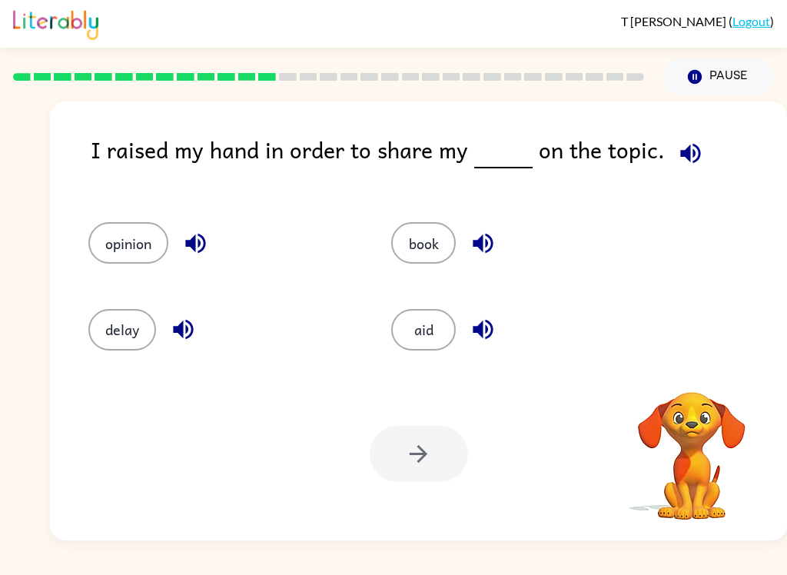
click at [684, 156] on icon "button" at bounding box center [690, 153] width 27 height 27
click at [491, 235] on icon "button" at bounding box center [483, 243] width 27 height 27
click at [204, 260] on button "button" at bounding box center [195, 243] width 39 height 39
click at [117, 245] on button "opinion" at bounding box center [128, 243] width 80 height 42
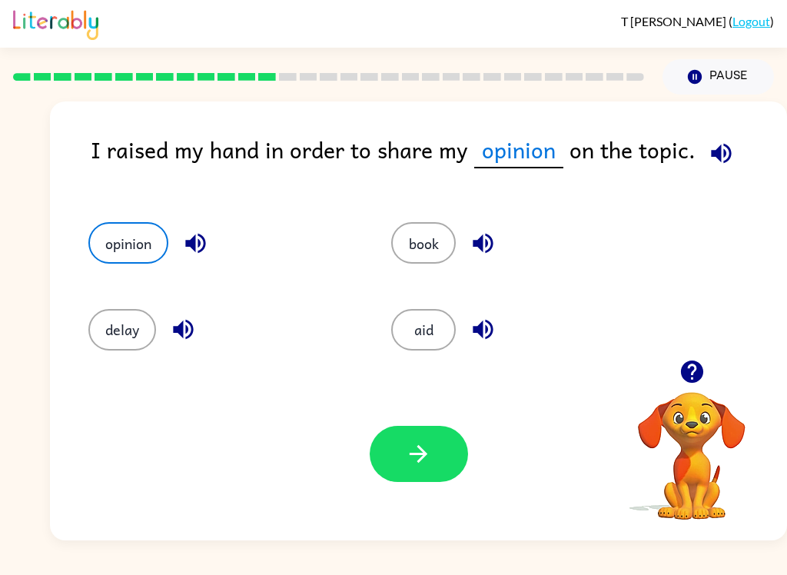
click at [185, 338] on icon "button" at bounding box center [183, 329] width 27 height 27
click at [482, 328] on icon "button" at bounding box center [483, 330] width 20 height 20
click at [411, 470] on button "button" at bounding box center [419, 454] width 98 height 56
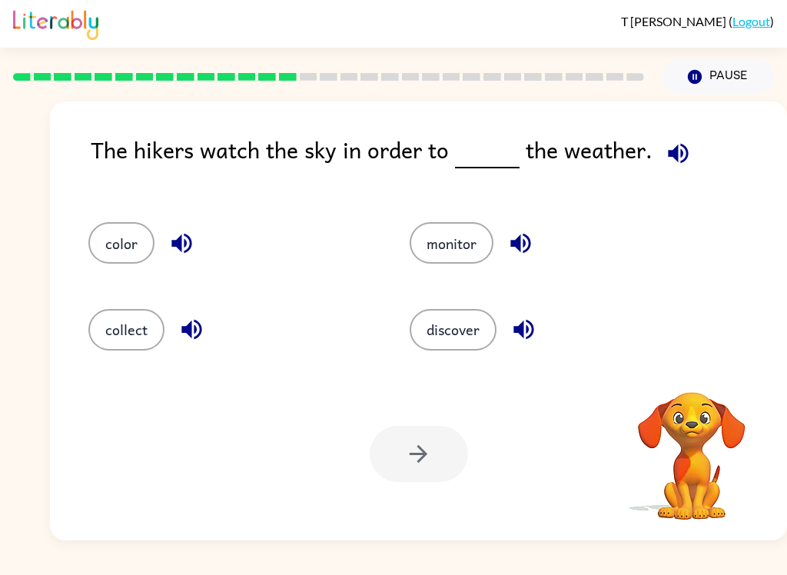
click at [700, 150] on div "The hikers watch the sky in order to the weather." at bounding box center [439, 161] width 697 height 59
click at [691, 139] on span at bounding box center [675, 149] width 45 height 35
click at [659, 158] on button "button" at bounding box center [678, 153] width 39 height 39
click at [681, 155] on icon "button" at bounding box center [678, 153] width 27 height 27
click at [160, 274] on div "color" at bounding box center [219, 236] width 321 height 86
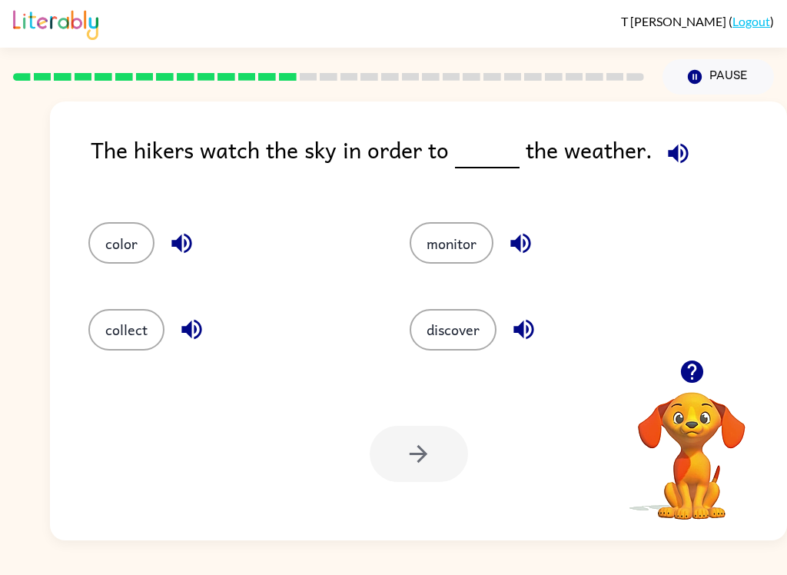
click at [186, 249] on icon "button" at bounding box center [181, 243] width 27 height 27
click at [175, 338] on button "button" at bounding box center [191, 329] width 39 height 39
click at [524, 243] on icon "button" at bounding box center [521, 244] width 20 height 20
click at [468, 257] on button "monitor" at bounding box center [452, 243] width 84 height 42
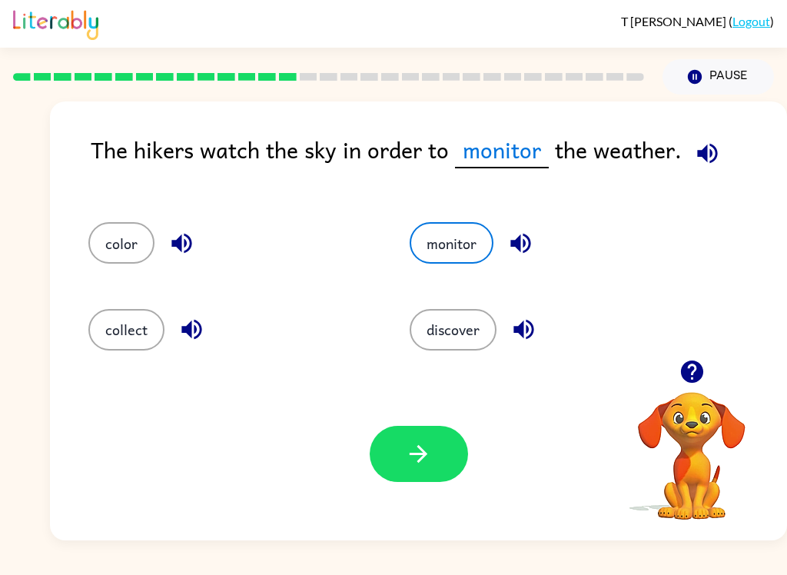
click at [428, 470] on button "button" at bounding box center [419, 454] width 98 height 56
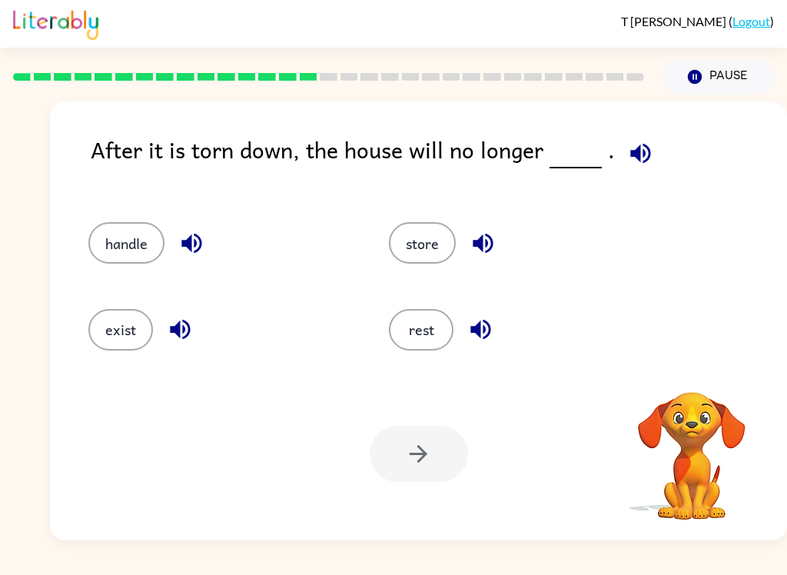
click at [636, 153] on icon "button" at bounding box center [640, 153] width 27 height 27
click at [647, 156] on icon "button" at bounding box center [640, 153] width 27 height 27
click at [637, 149] on icon "button" at bounding box center [640, 153] width 27 height 27
click at [637, 155] on icon "button" at bounding box center [641, 153] width 20 height 20
click at [135, 332] on button "exist" at bounding box center [120, 330] width 65 height 42
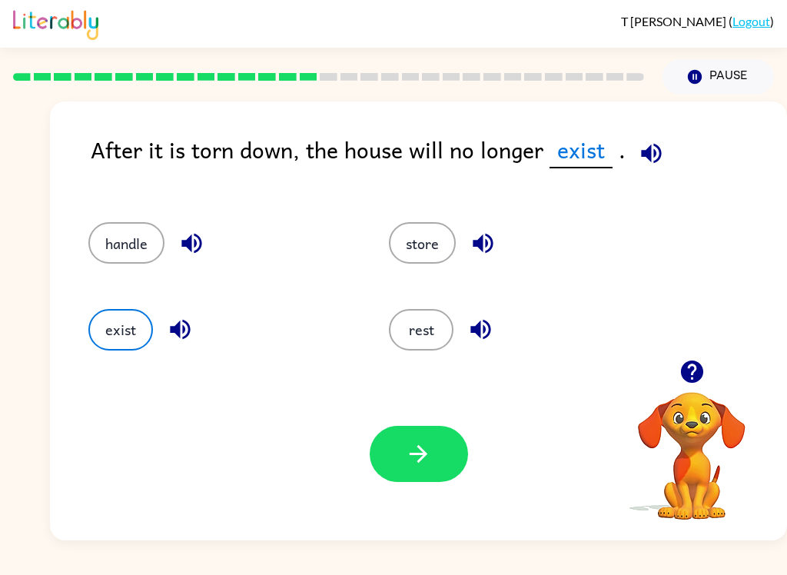
click at [438, 430] on button "button" at bounding box center [419, 454] width 98 height 56
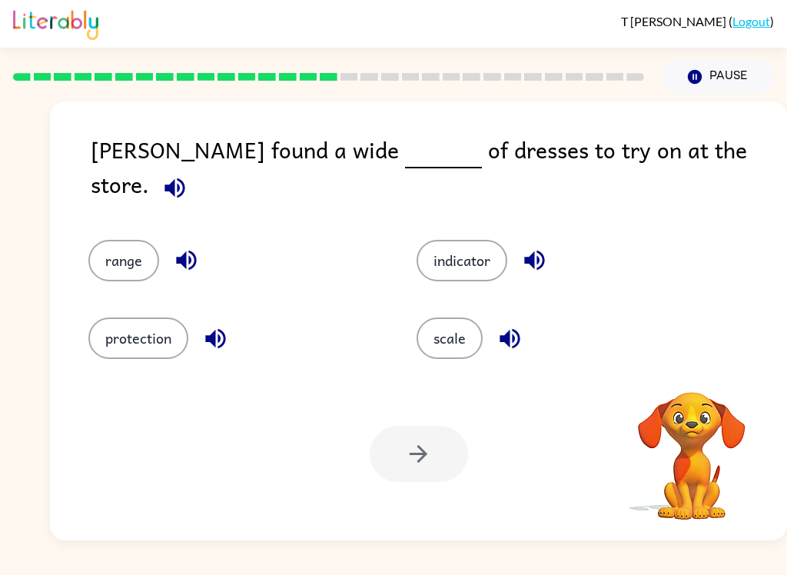
click at [749, 135] on div "Alma found a wide of dresses to try on at the store." at bounding box center [439, 170] width 697 height 77
click at [188, 175] on icon "button" at bounding box center [174, 188] width 27 height 27
click at [187, 249] on icon "button" at bounding box center [186, 260] width 27 height 27
click at [540, 249] on icon "button" at bounding box center [534, 260] width 27 height 27
click at [522, 325] on icon "button" at bounding box center [510, 338] width 27 height 27
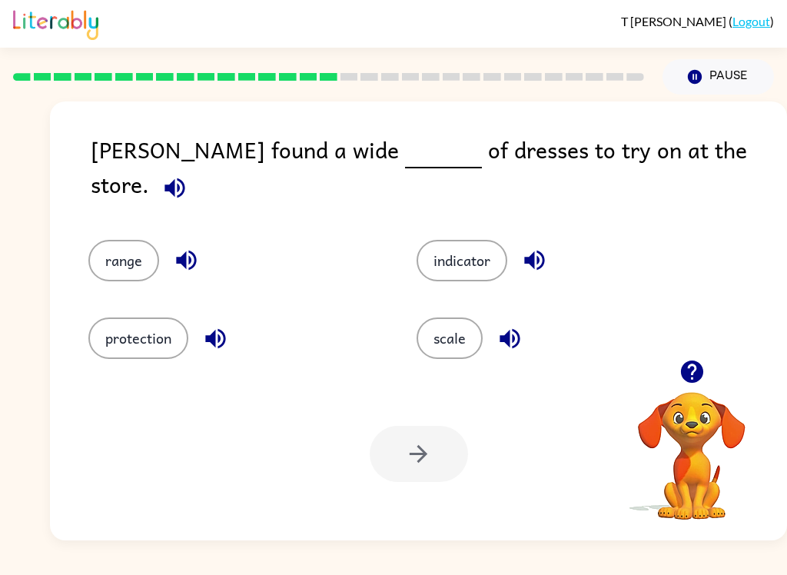
click at [235, 331] on button "button" at bounding box center [215, 338] width 39 height 39
click at [177, 249] on icon "button" at bounding box center [186, 260] width 27 height 27
click at [107, 240] on button "range" at bounding box center [123, 261] width 71 height 42
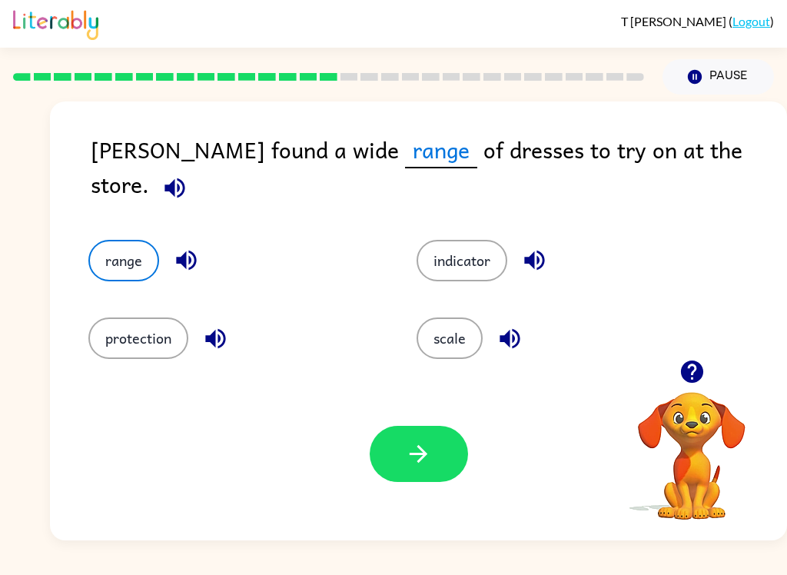
click at [441, 452] on button "button" at bounding box center [419, 454] width 98 height 56
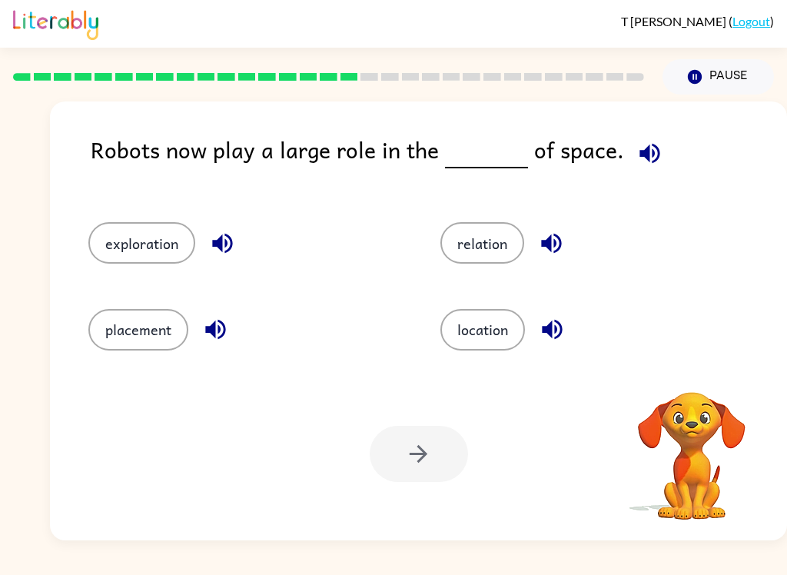
click at [638, 162] on icon "button" at bounding box center [650, 153] width 27 height 27
click at [648, 152] on icon "button" at bounding box center [650, 153] width 20 height 20
click at [2, 267] on div "Robots now play a large role in the of space. exploration relation placement lo…" at bounding box center [393, 318] width 787 height 446
click at [228, 256] on icon "button" at bounding box center [222, 243] width 27 height 27
click at [208, 343] on icon "button" at bounding box center [215, 329] width 27 height 27
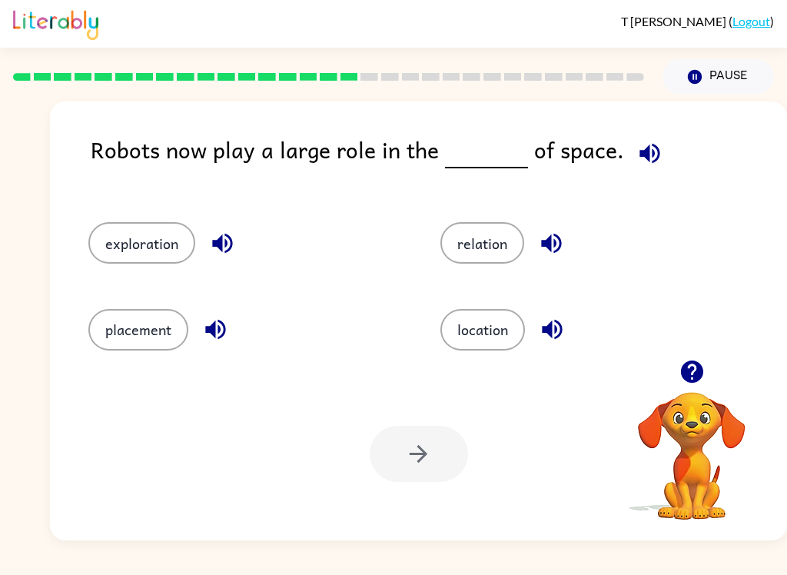
click at [571, 228] on div "relation" at bounding box center [599, 243] width 317 height 42
click at [567, 245] on button "button" at bounding box center [551, 243] width 39 height 39
click at [549, 324] on icon "button" at bounding box center [552, 329] width 27 height 27
click at [131, 233] on button "exploration" at bounding box center [141, 243] width 107 height 42
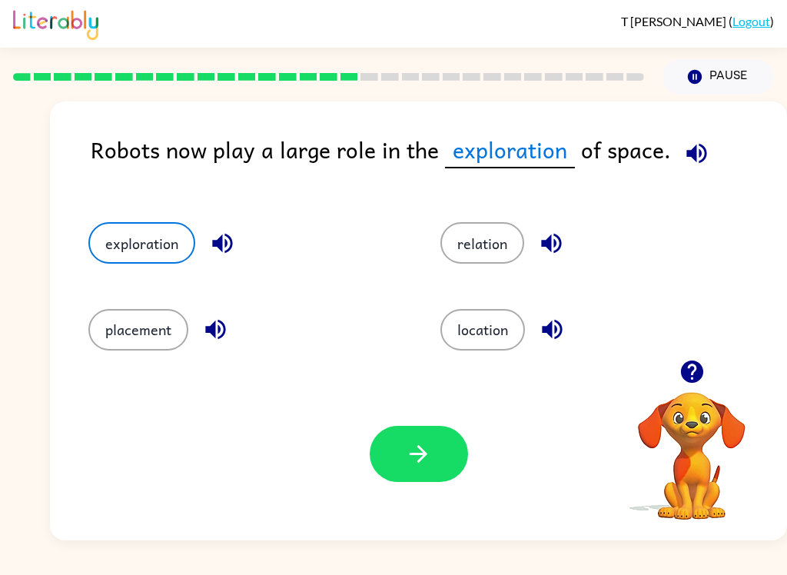
click at [219, 250] on icon "button" at bounding box center [222, 243] width 27 height 27
click at [207, 322] on icon "button" at bounding box center [215, 329] width 27 height 27
click at [567, 233] on button "button" at bounding box center [551, 243] width 39 height 39
click at [557, 322] on icon "button" at bounding box center [552, 330] width 20 height 20
click at [226, 238] on icon "button" at bounding box center [222, 243] width 27 height 27
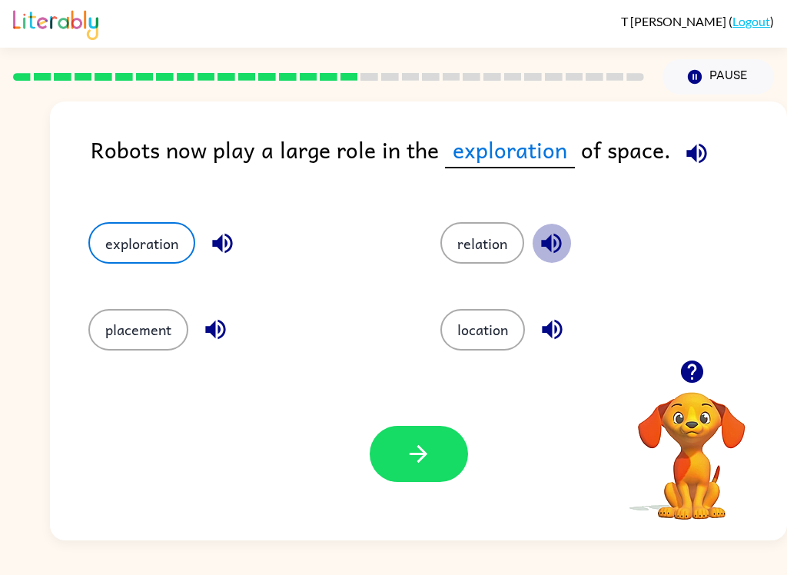
click at [565, 237] on icon "button" at bounding box center [551, 243] width 27 height 27
click at [572, 331] on button "button" at bounding box center [552, 329] width 39 height 39
click at [571, 322] on button "button" at bounding box center [552, 329] width 39 height 39
click at [452, 480] on button "button" at bounding box center [419, 454] width 98 height 56
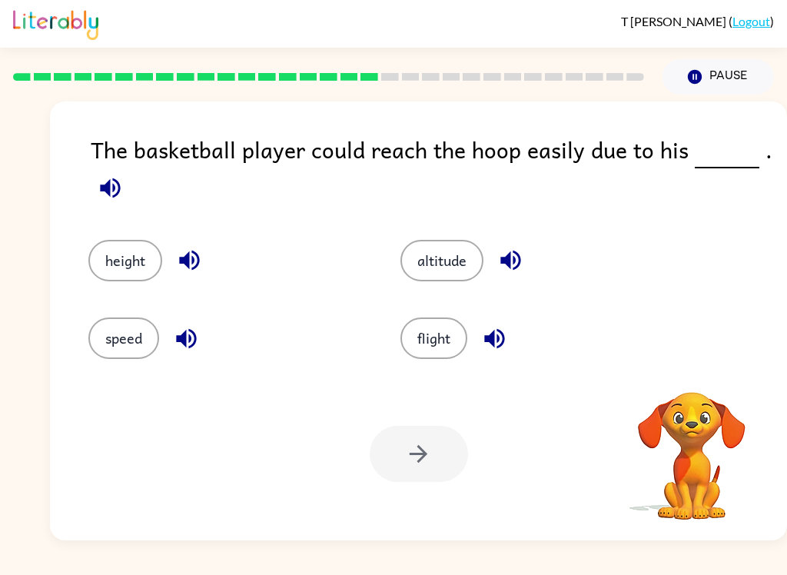
click at [114, 206] on button "button" at bounding box center [110, 187] width 39 height 39
click at [104, 201] on icon "button" at bounding box center [110, 188] width 27 height 27
click at [110, 208] on button "button" at bounding box center [110, 187] width 39 height 39
click at [106, 258] on button "height" at bounding box center [125, 261] width 74 height 42
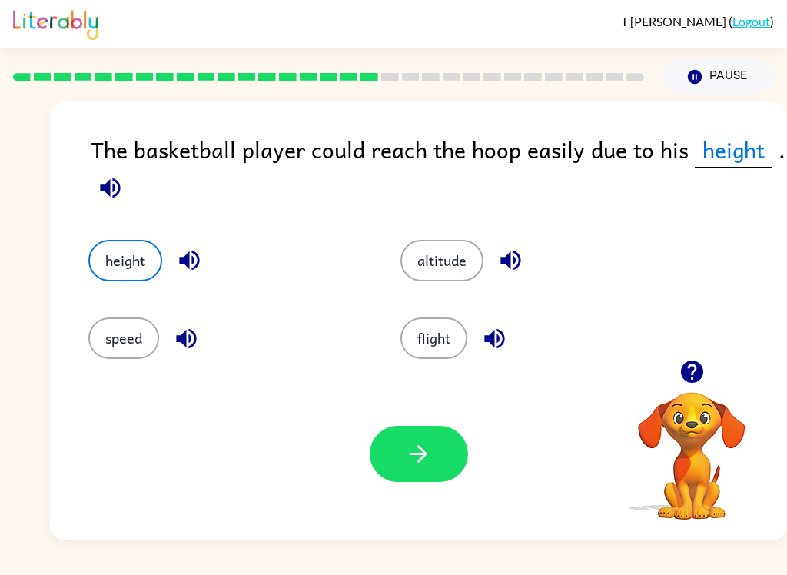
click at [416, 452] on icon "button" at bounding box center [418, 454] width 27 height 27
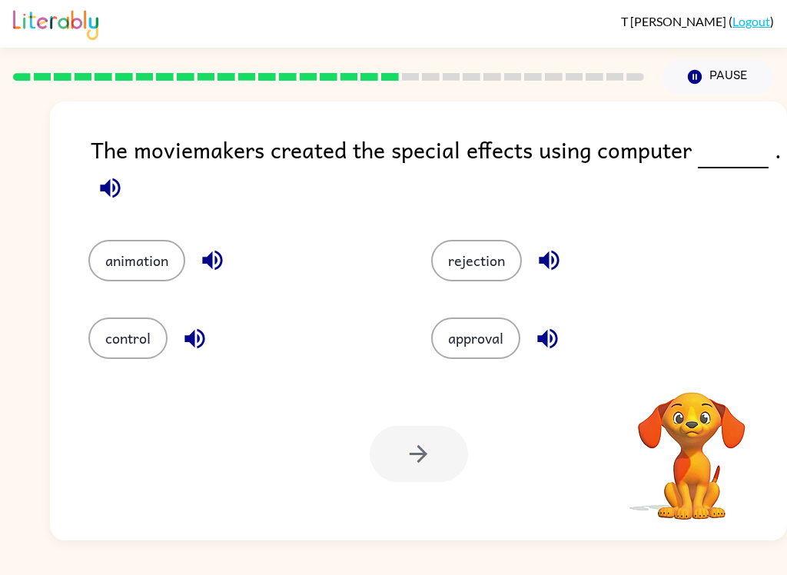
click at [106, 205] on button "button" at bounding box center [110, 187] width 39 height 39
click at [100, 206] on button "button" at bounding box center [110, 187] width 39 height 39
click at [98, 193] on icon "button" at bounding box center [110, 188] width 27 height 27
click at [195, 261] on button "button" at bounding box center [212, 260] width 39 height 39
click at [185, 349] on icon "button" at bounding box center [194, 338] width 27 height 27
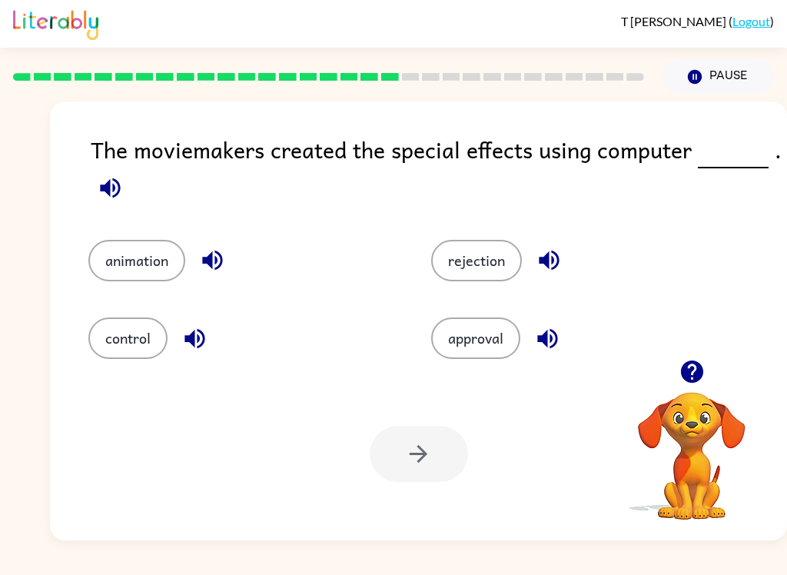
click at [521, 265] on button "rejection" at bounding box center [476, 261] width 91 height 42
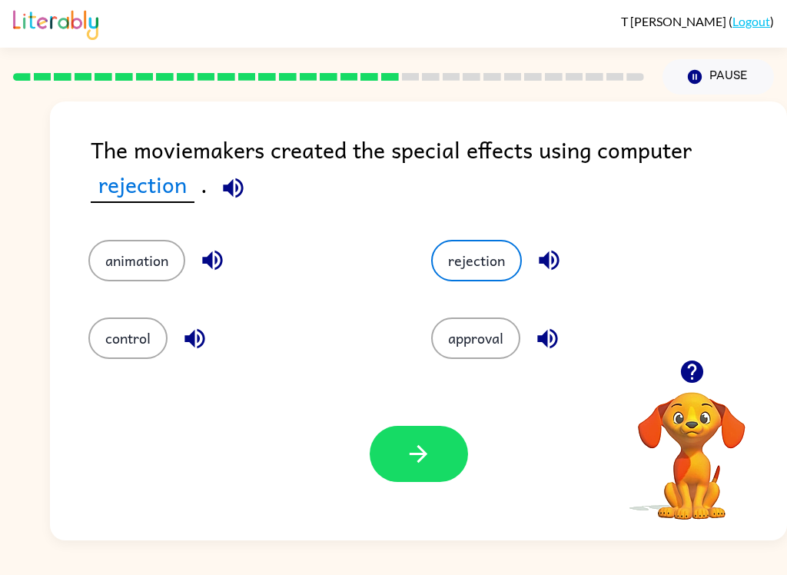
click at [564, 247] on div "rejection" at bounding box center [585, 261] width 308 height 42
click at [554, 256] on icon "button" at bounding box center [549, 260] width 27 height 27
click at [551, 335] on icon "button" at bounding box center [547, 338] width 27 height 27
click at [494, 251] on button "rejection" at bounding box center [476, 261] width 91 height 42
click at [499, 266] on button "rejection" at bounding box center [476, 261] width 91 height 42
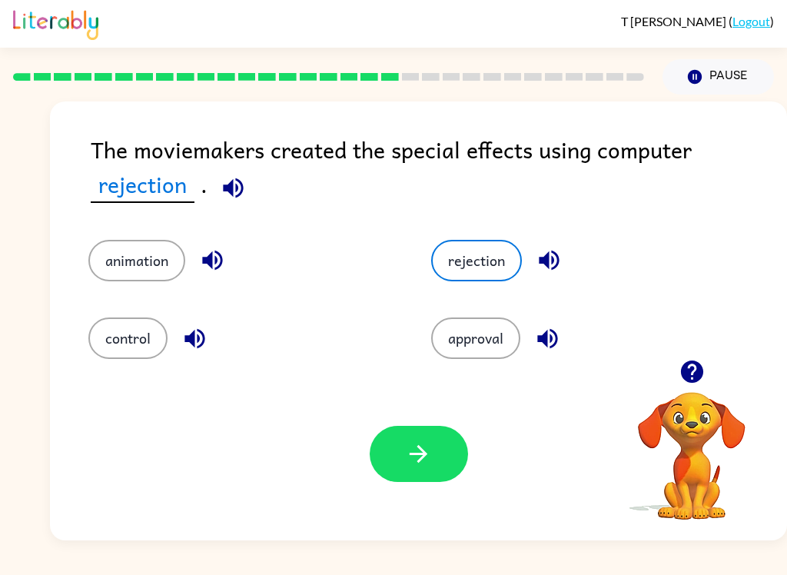
click at [562, 257] on icon "button" at bounding box center [549, 260] width 27 height 27
click at [219, 269] on icon "button" at bounding box center [212, 261] width 20 height 20
click at [544, 327] on icon "button" at bounding box center [547, 338] width 27 height 27
click at [206, 346] on icon "button" at bounding box center [194, 338] width 27 height 27
click at [186, 338] on icon "button" at bounding box center [195, 338] width 20 height 20
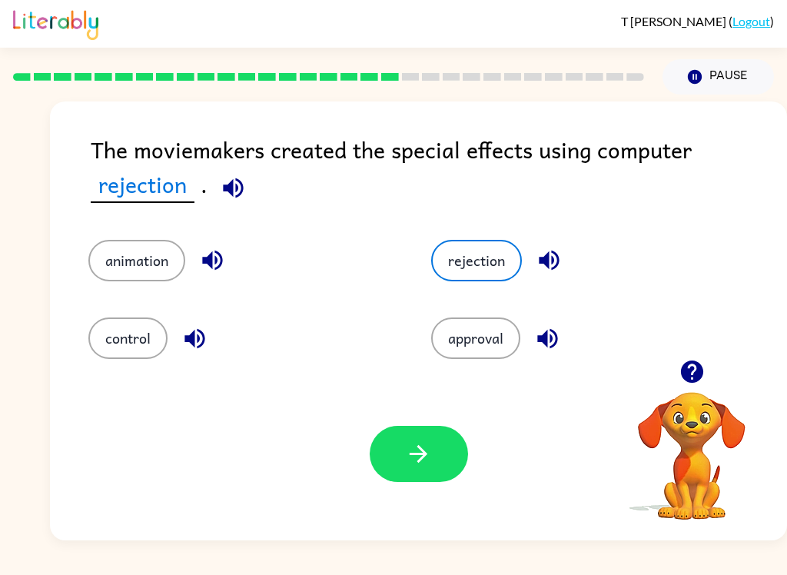
click at [192, 331] on icon "button" at bounding box center [194, 338] width 27 height 27
click at [121, 266] on button "animation" at bounding box center [136, 261] width 97 height 42
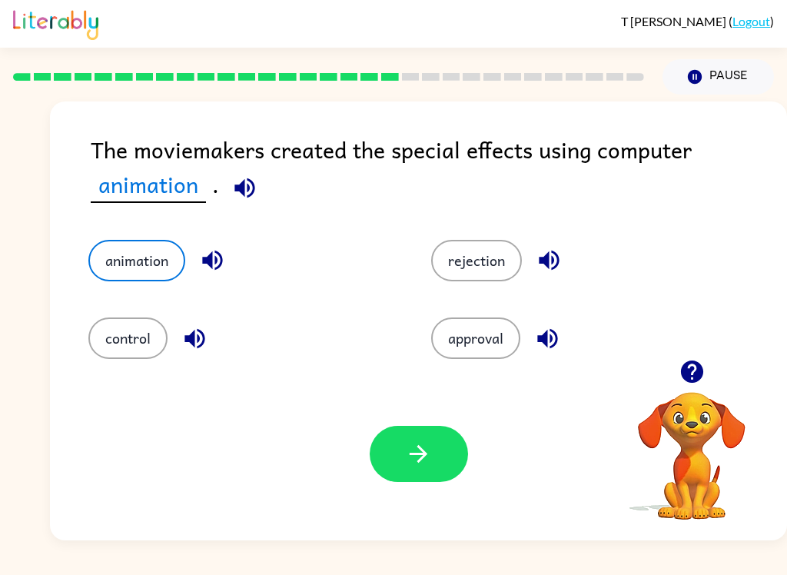
click at [215, 269] on icon "button" at bounding box center [212, 260] width 27 height 27
click at [407, 458] on icon "button" at bounding box center [418, 454] width 27 height 27
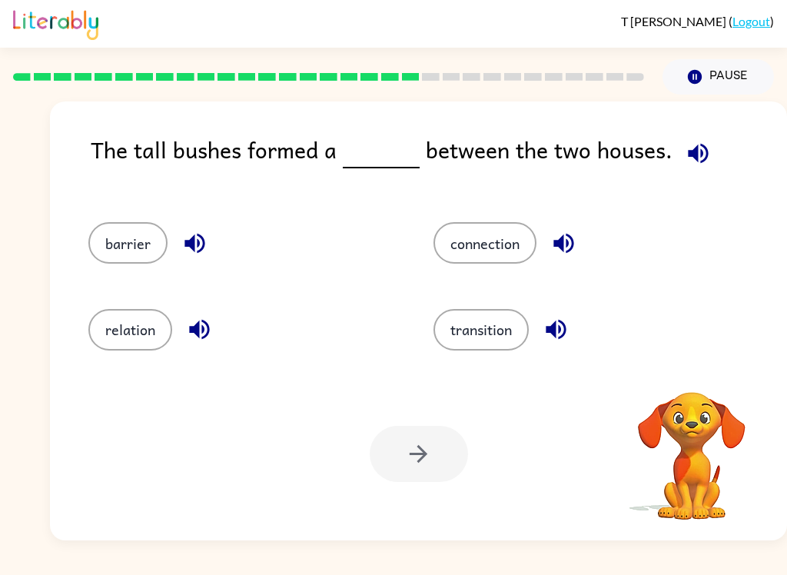
click at [686, 161] on icon "button" at bounding box center [698, 153] width 27 height 27
click at [133, 225] on button "barrier" at bounding box center [127, 243] width 79 height 42
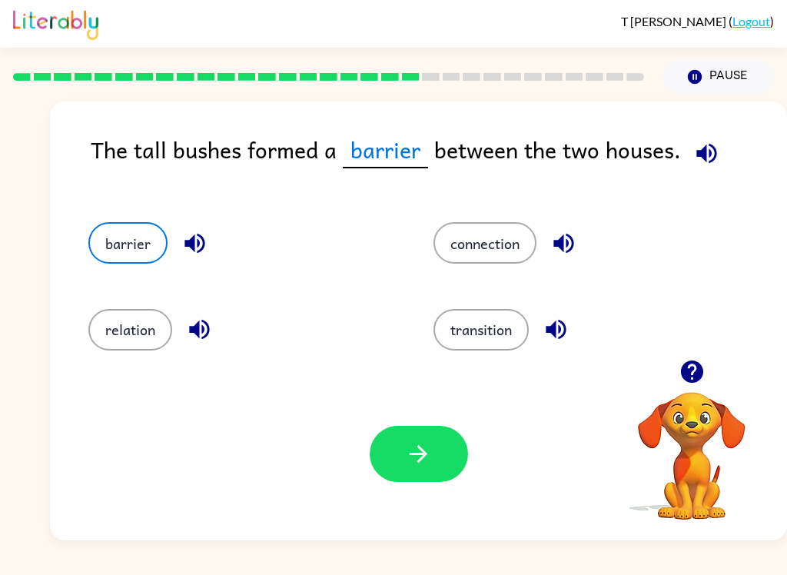
click at [203, 316] on button "button" at bounding box center [199, 329] width 39 height 39
click at [582, 241] on button "button" at bounding box center [563, 243] width 39 height 39
click at [561, 308] on div "transition" at bounding box center [576, 323] width 345 height 86
click at [591, 328] on div "transition" at bounding box center [589, 330] width 310 height 42
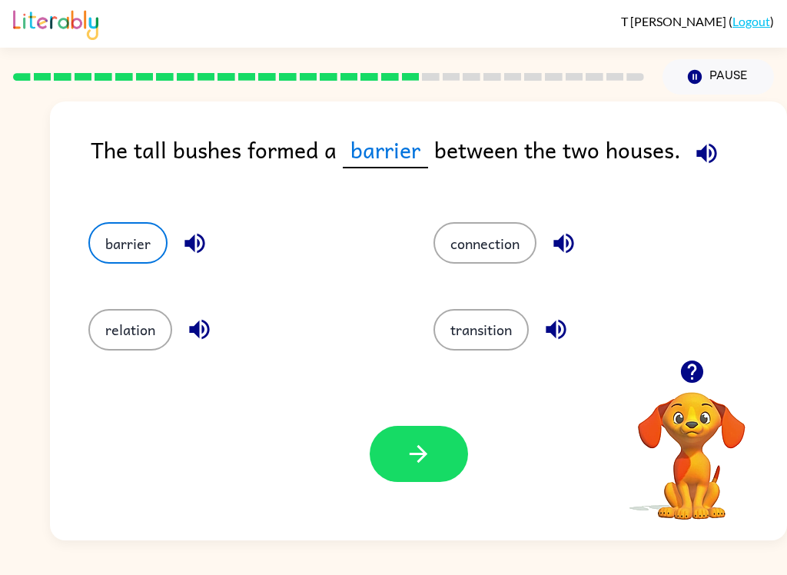
click at [553, 345] on button "button" at bounding box center [556, 329] width 39 height 39
click at [434, 463] on button "button" at bounding box center [419, 454] width 98 height 56
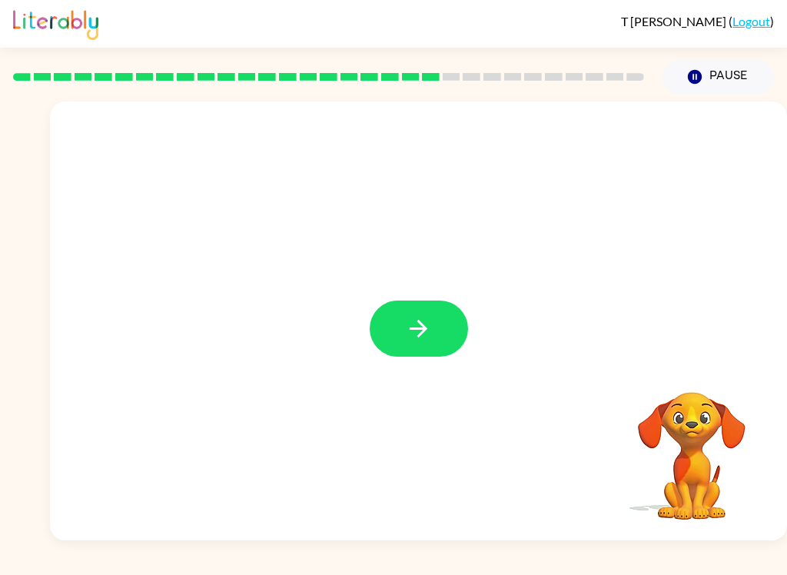
click at [393, 331] on button "button" at bounding box center [419, 329] width 98 height 56
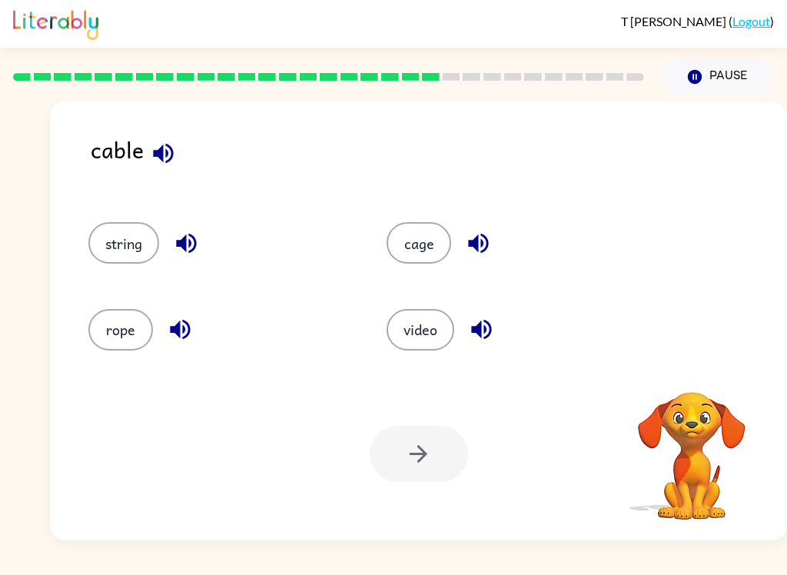
click at [187, 146] on div "cable" at bounding box center [439, 161] width 697 height 59
click at [175, 161] on icon "button" at bounding box center [163, 153] width 27 height 27
click at [205, 242] on button "button" at bounding box center [186, 243] width 39 height 39
click at [178, 328] on icon "button" at bounding box center [180, 330] width 20 height 20
click at [498, 238] on button "button" at bounding box center [478, 243] width 39 height 39
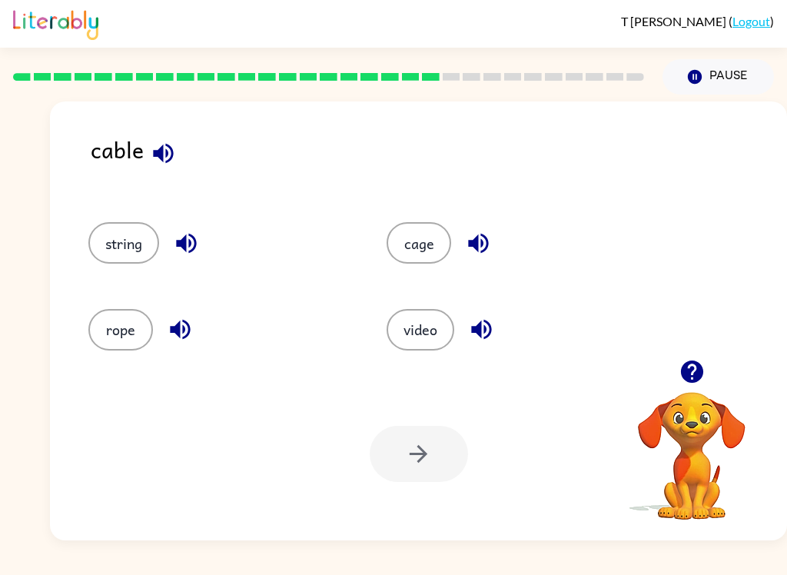
click at [479, 349] on button "button" at bounding box center [481, 329] width 39 height 39
click at [467, 325] on button "button" at bounding box center [481, 329] width 39 height 39
click at [107, 264] on button "string" at bounding box center [123, 243] width 71 height 42
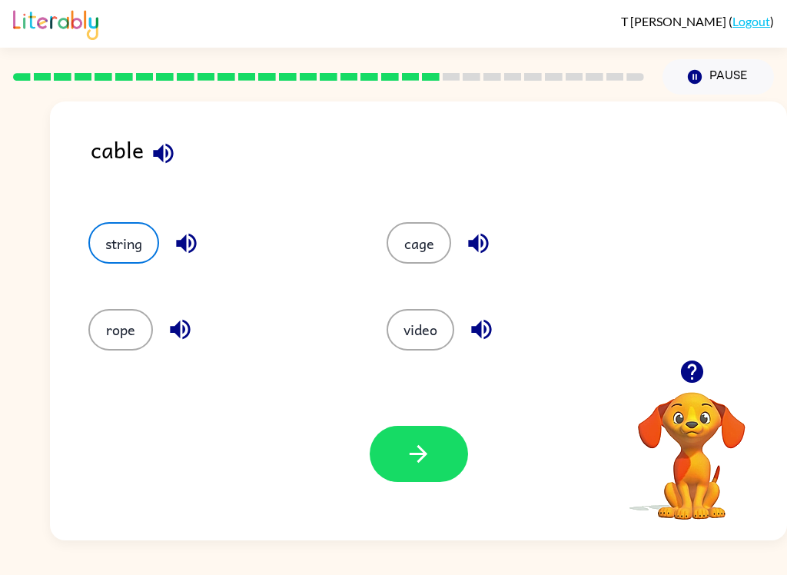
click at [85, 216] on div "string" at bounding box center [208, 236] width 298 height 86
click at [113, 211] on div "string" at bounding box center [208, 236] width 298 height 86
click at [423, 474] on button "button" at bounding box center [419, 454] width 98 height 56
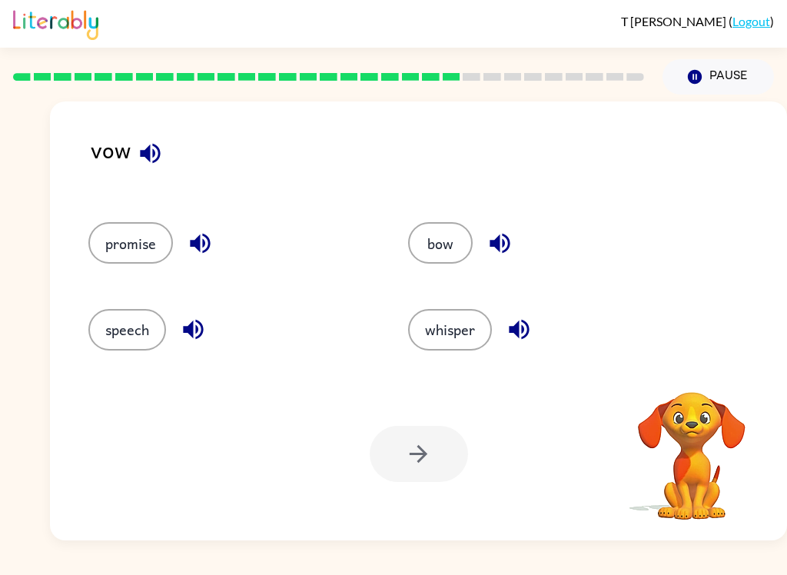
click at [141, 165] on icon "button" at bounding box center [150, 153] width 27 height 27
click at [147, 151] on icon "button" at bounding box center [150, 153] width 20 height 20
click at [175, 334] on button "button" at bounding box center [193, 329] width 39 height 39
click at [517, 249] on button "button" at bounding box center [500, 243] width 39 height 39
click at [514, 327] on icon "button" at bounding box center [519, 329] width 27 height 27
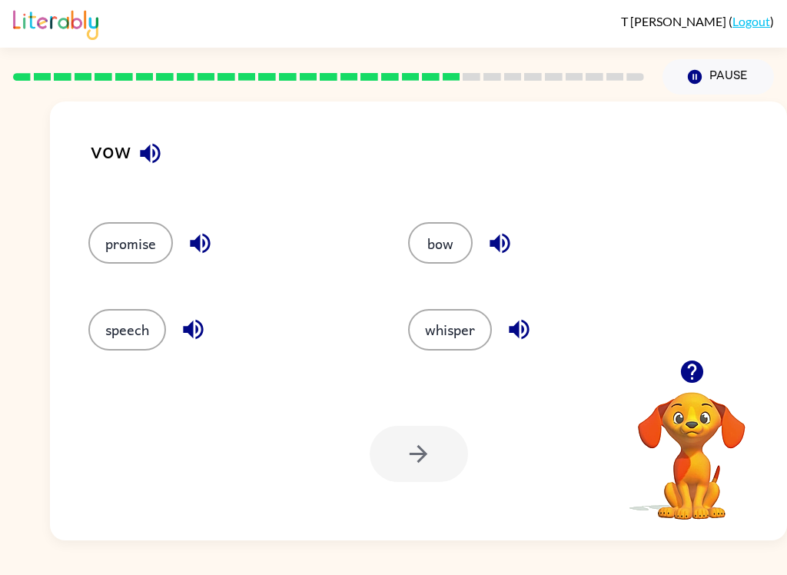
click at [107, 349] on button "speech" at bounding box center [127, 330] width 78 height 42
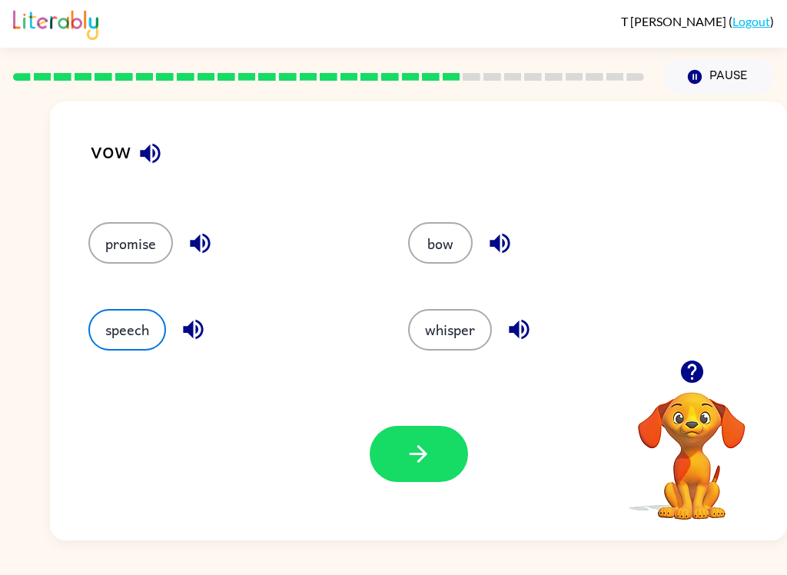
click at [370, 462] on button "button" at bounding box center [419, 454] width 98 height 56
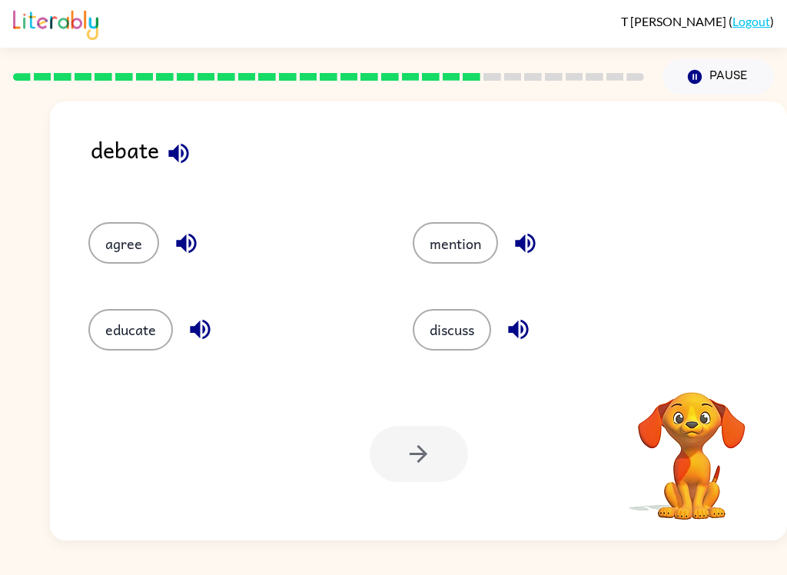
click at [181, 170] on button "button" at bounding box center [178, 153] width 39 height 39
click at [525, 347] on button "button" at bounding box center [518, 329] width 39 height 39
click at [527, 338] on icon "button" at bounding box center [518, 329] width 27 height 27
click at [208, 314] on button "button" at bounding box center [200, 329] width 39 height 39
click at [186, 243] on icon "button" at bounding box center [186, 243] width 27 height 27
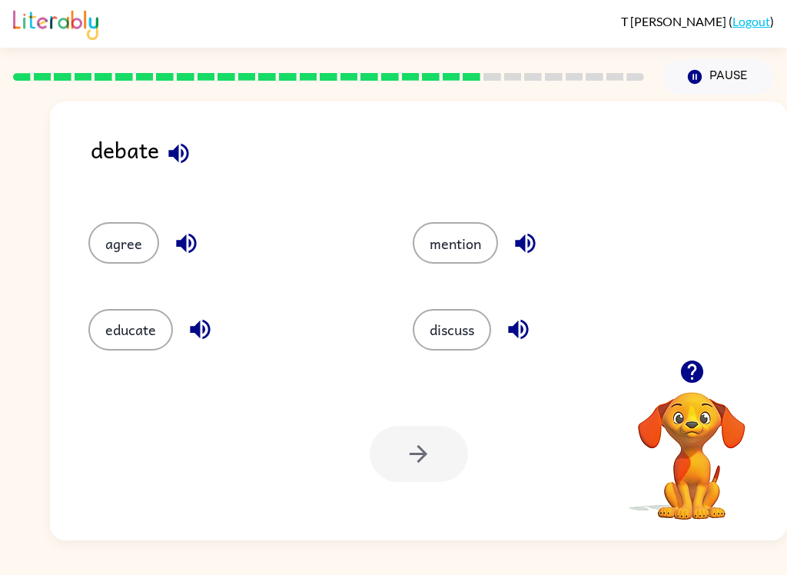
click at [511, 224] on div "mention" at bounding box center [557, 243] width 289 height 42
click at [541, 243] on button "button" at bounding box center [525, 243] width 39 height 39
click at [454, 332] on button "discuss" at bounding box center [452, 330] width 78 height 42
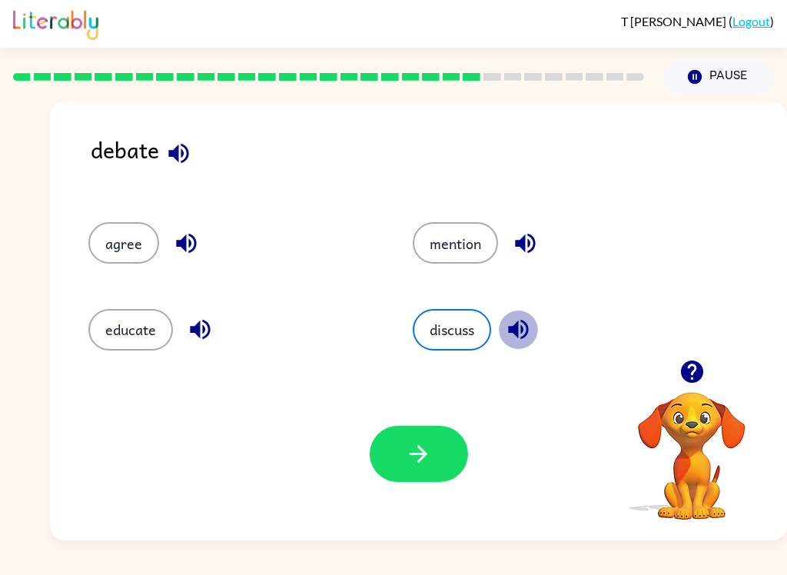
click at [532, 322] on icon "button" at bounding box center [518, 329] width 27 height 27
click at [433, 472] on button "button" at bounding box center [419, 454] width 98 height 56
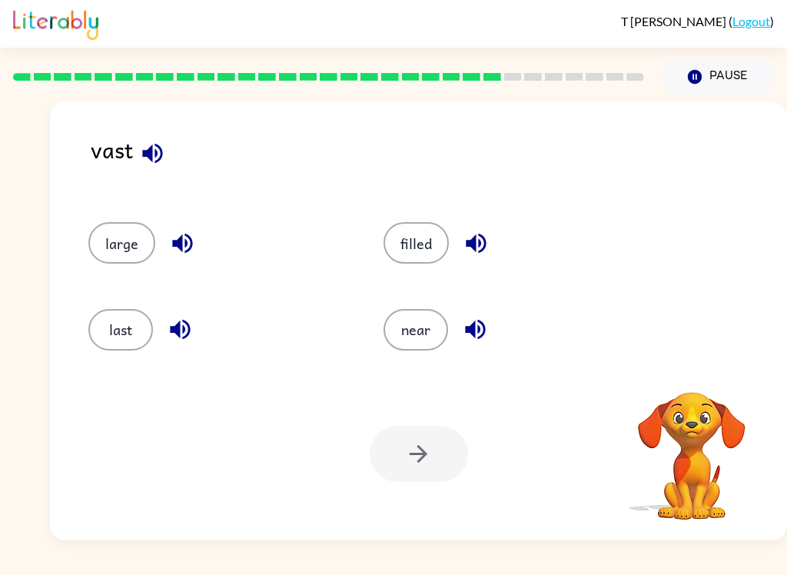
click at [142, 142] on icon "button" at bounding box center [152, 153] width 27 height 27
click at [159, 148] on icon "button" at bounding box center [152, 153] width 20 height 20
click at [165, 170] on button "button" at bounding box center [152, 153] width 39 height 39
click at [148, 155] on icon "button" at bounding box center [152, 153] width 20 height 20
click at [141, 148] on icon "button" at bounding box center [152, 153] width 27 height 27
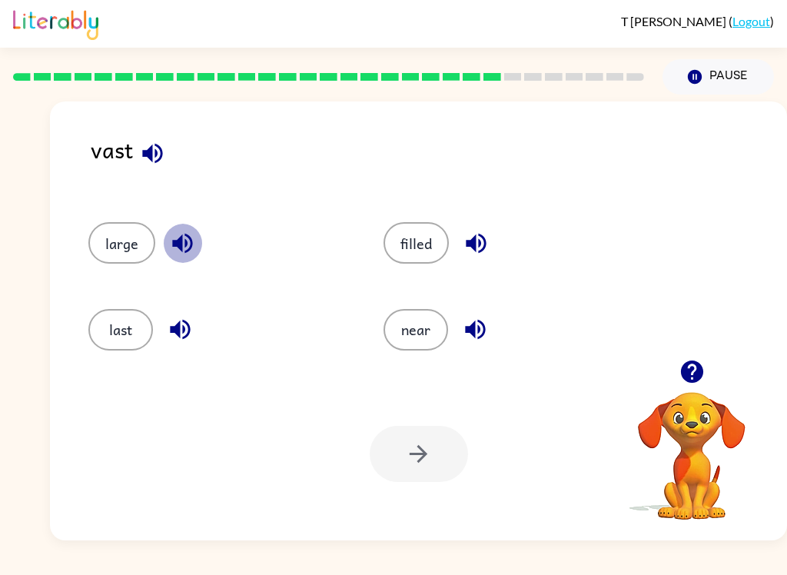
click at [178, 260] on button "button" at bounding box center [182, 243] width 39 height 39
click at [177, 325] on icon "button" at bounding box center [180, 330] width 20 height 20
click at [509, 244] on div "filled" at bounding box center [514, 243] width 260 height 42
click at [484, 246] on icon "button" at bounding box center [476, 244] width 20 height 20
click at [477, 321] on icon "button" at bounding box center [475, 329] width 27 height 27
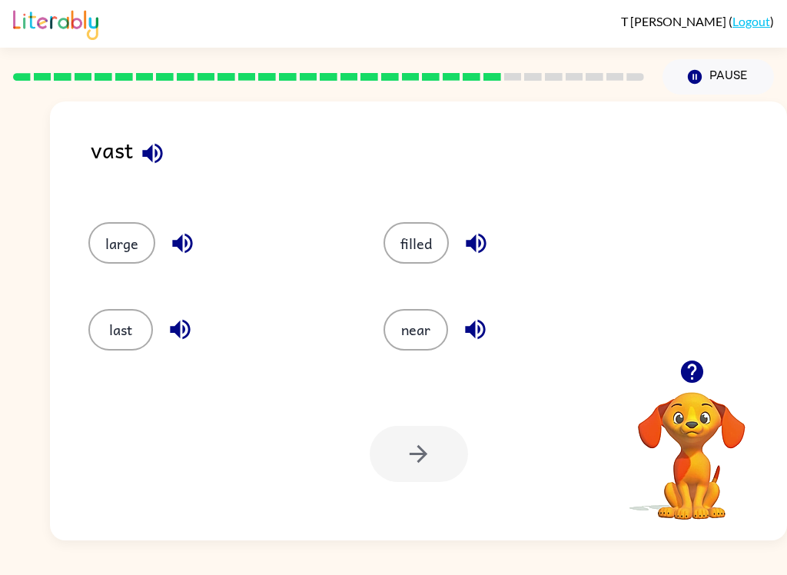
click at [415, 231] on button "filled" at bounding box center [416, 243] width 65 height 42
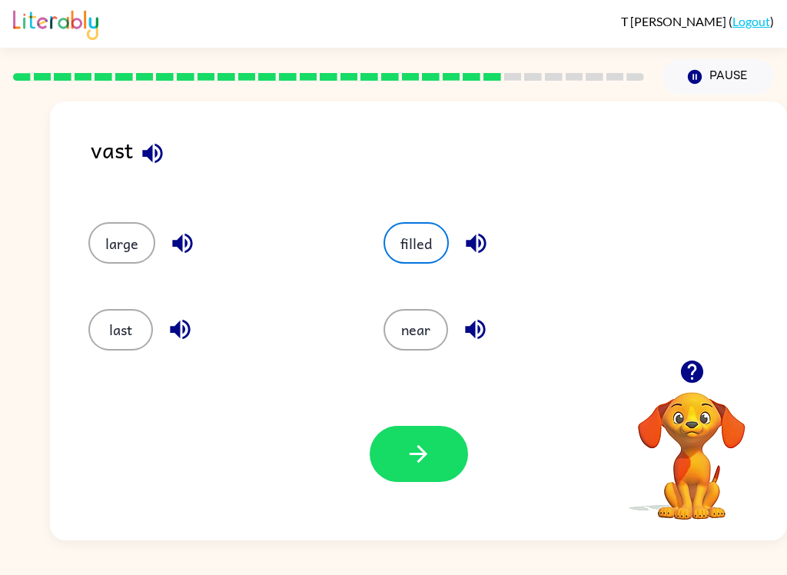
click at [387, 479] on button "button" at bounding box center [419, 454] width 98 height 56
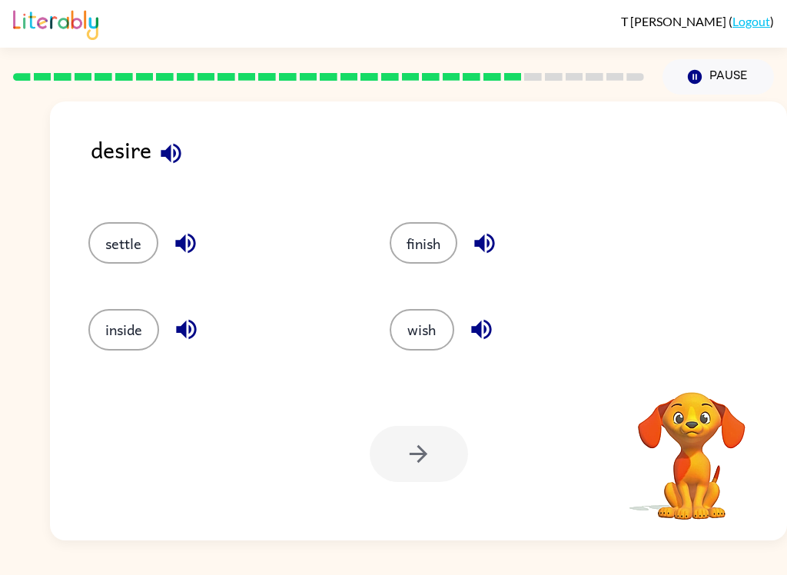
click at [178, 163] on icon "button" at bounding box center [171, 153] width 27 height 27
click at [157, 169] on div "desire" at bounding box center [439, 161] width 697 height 59
click at [173, 159] on icon "button" at bounding box center [171, 153] width 27 height 27
click at [172, 156] on icon "button" at bounding box center [171, 153] width 27 height 27
click at [183, 248] on icon "button" at bounding box center [185, 244] width 20 height 20
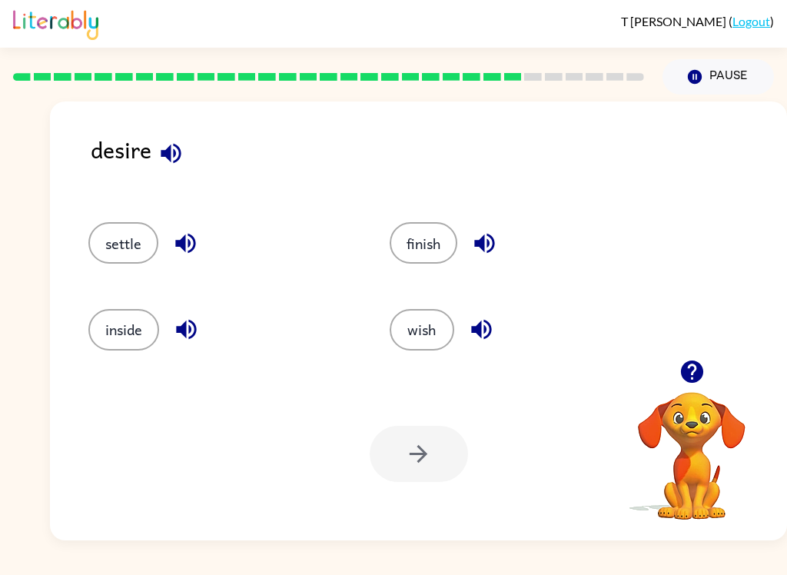
click at [189, 343] on icon "button" at bounding box center [186, 329] width 27 height 27
click at [488, 260] on button "button" at bounding box center [484, 243] width 39 height 39
click at [478, 237] on icon "button" at bounding box center [484, 243] width 27 height 27
click at [480, 322] on icon "button" at bounding box center [481, 329] width 27 height 27
click at [438, 326] on button "wish" at bounding box center [422, 330] width 65 height 42
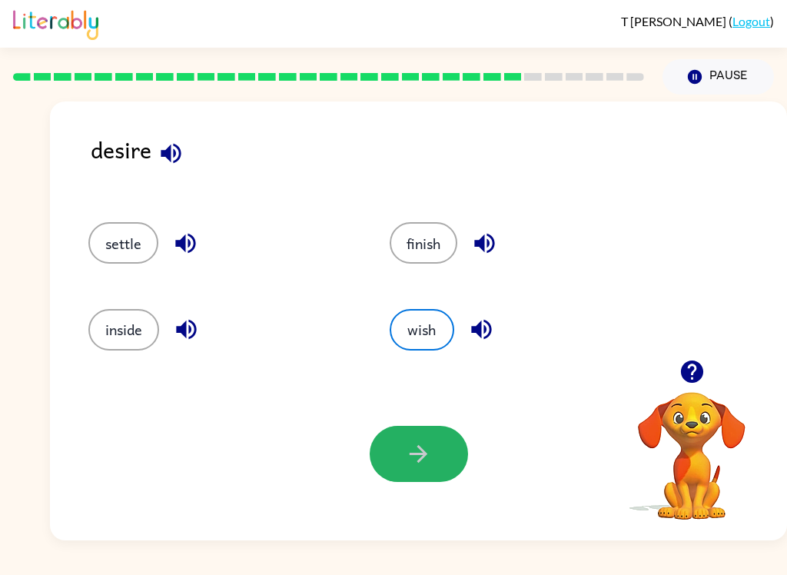
click at [413, 466] on icon "button" at bounding box center [418, 454] width 27 height 27
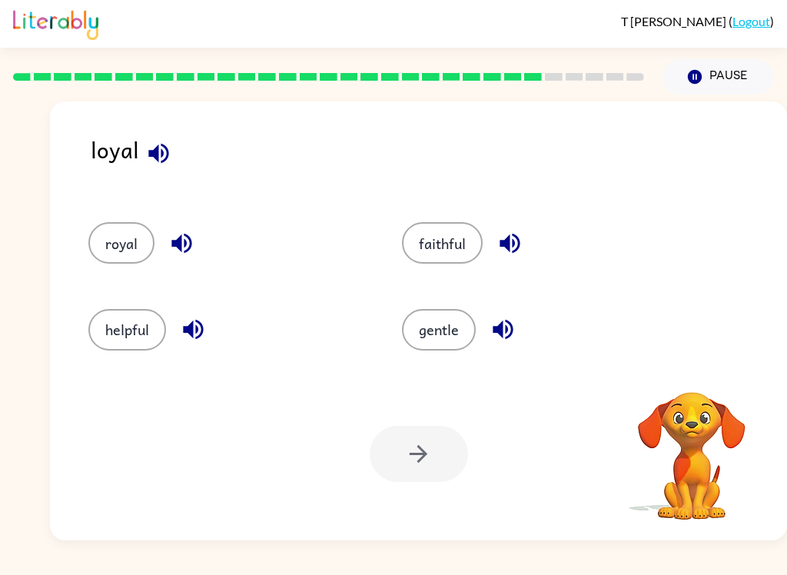
click at [147, 156] on icon "button" at bounding box center [158, 153] width 27 height 27
click at [122, 251] on button "royal" at bounding box center [121, 243] width 66 height 42
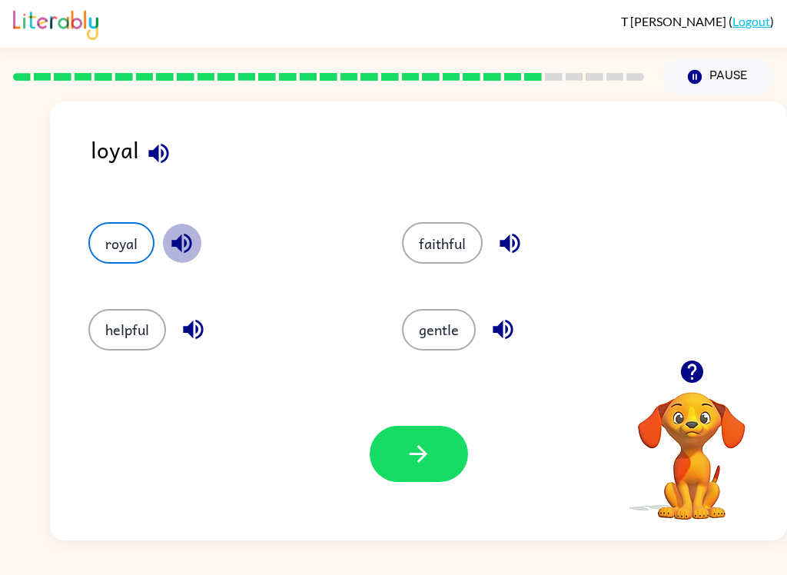
click at [186, 235] on icon "button" at bounding box center [181, 244] width 20 height 20
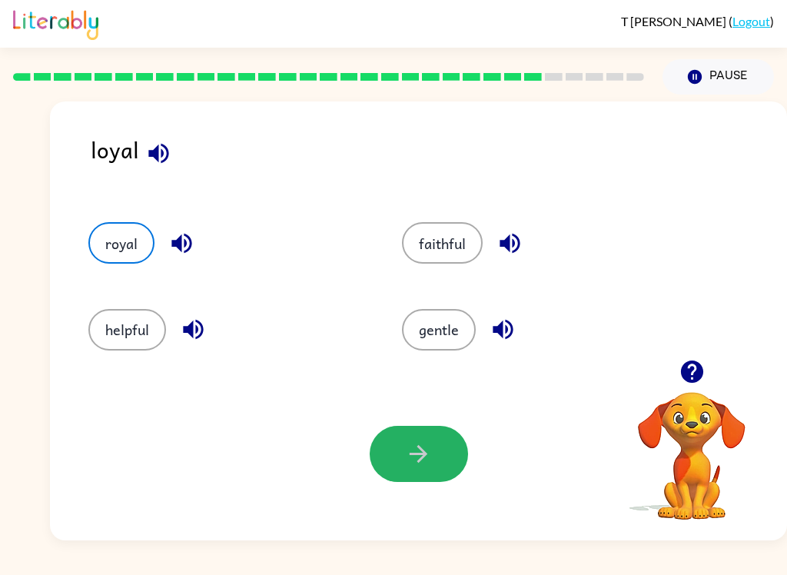
click at [438, 468] on button "button" at bounding box center [419, 454] width 98 height 56
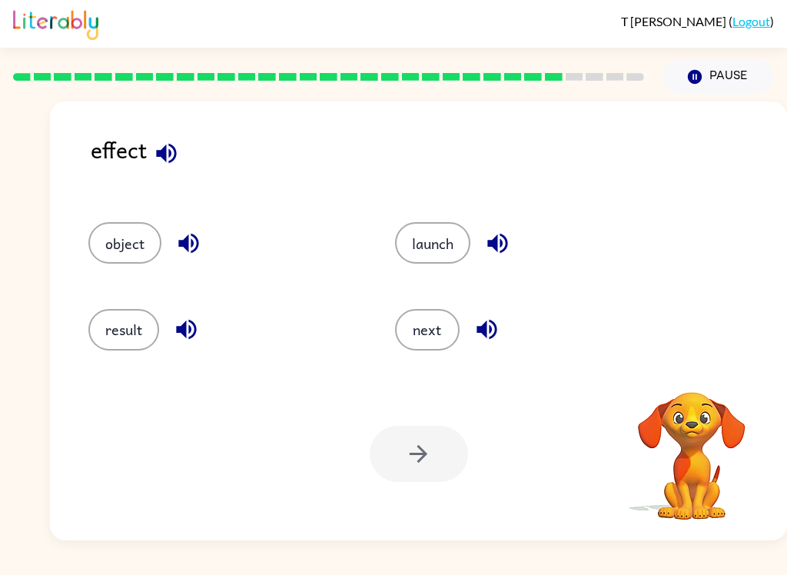
click at [169, 163] on icon "button" at bounding box center [166, 153] width 20 height 20
click at [158, 160] on icon "button" at bounding box center [166, 153] width 27 height 27
click at [511, 246] on icon "button" at bounding box center [497, 243] width 27 height 27
click at [172, 246] on button "button" at bounding box center [188, 243] width 39 height 39
click at [104, 248] on button "object" at bounding box center [124, 243] width 73 height 42
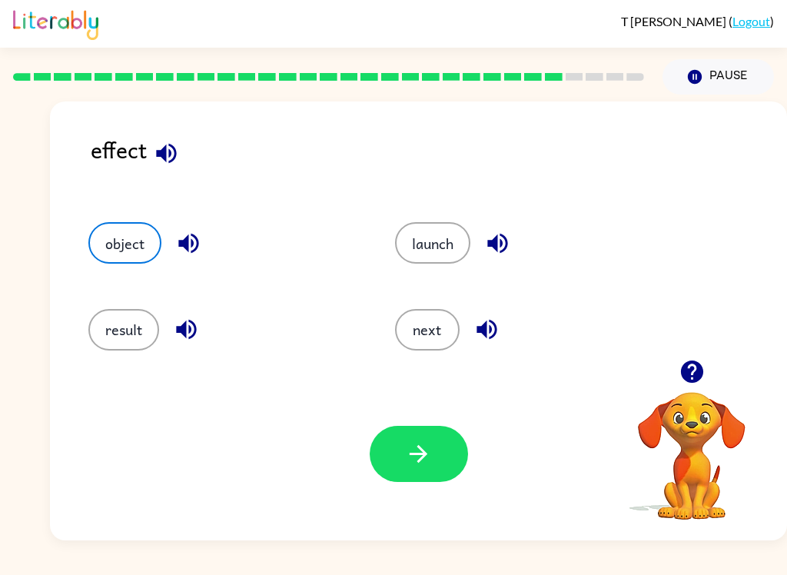
click at [406, 447] on icon "button" at bounding box center [418, 454] width 27 height 27
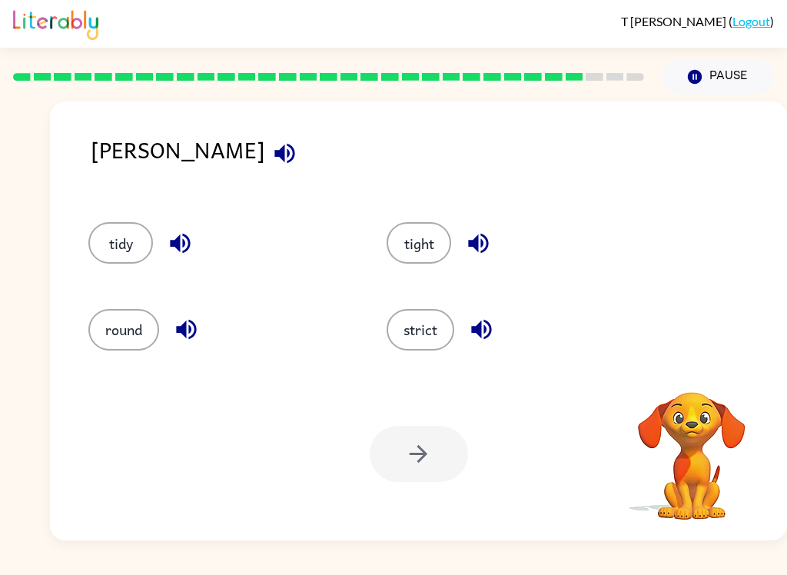
click at [265, 137] on button "button" at bounding box center [284, 153] width 39 height 39
click at [271, 167] on icon "button" at bounding box center [284, 153] width 27 height 27
click at [275, 161] on icon "button" at bounding box center [285, 153] width 20 height 20
click at [271, 159] on icon "button" at bounding box center [284, 153] width 27 height 27
click at [173, 324] on button "button" at bounding box center [186, 329] width 39 height 39
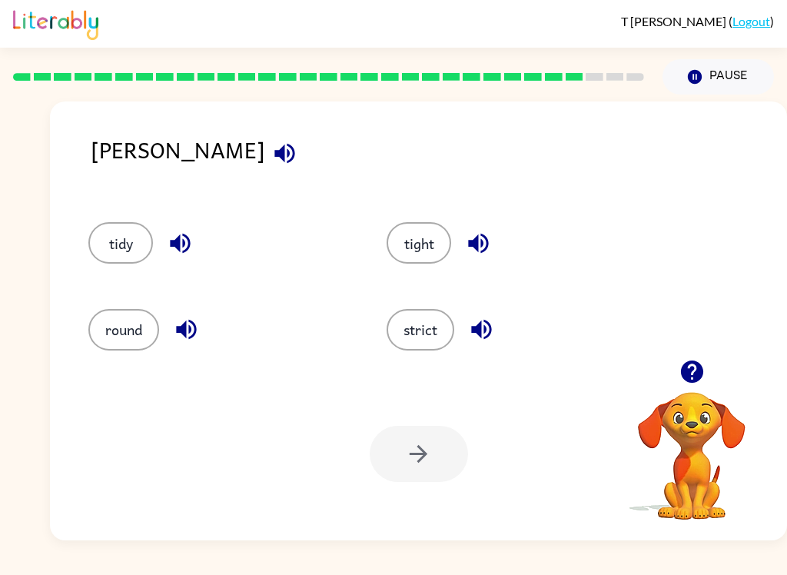
click at [495, 241] on button "button" at bounding box center [478, 243] width 39 height 39
click at [411, 240] on button "tight" at bounding box center [419, 243] width 65 height 42
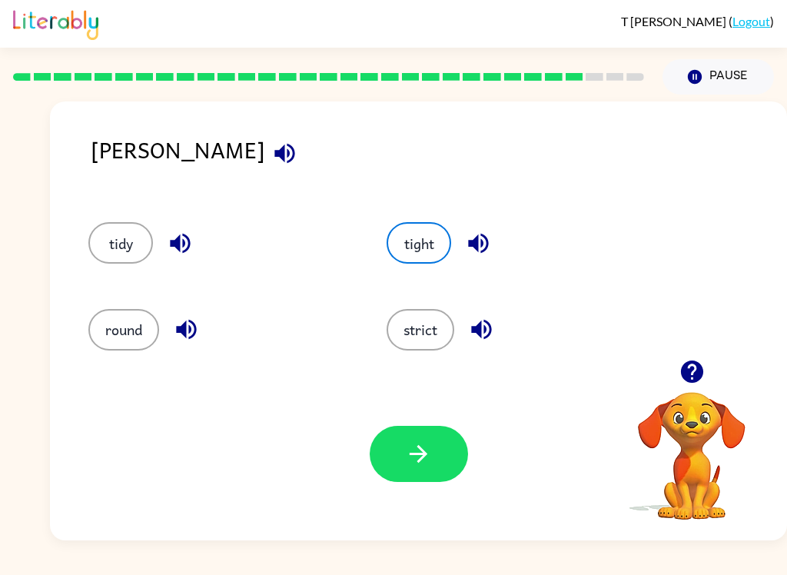
click at [441, 454] on button "button" at bounding box center [419, 454] width 98 height 56
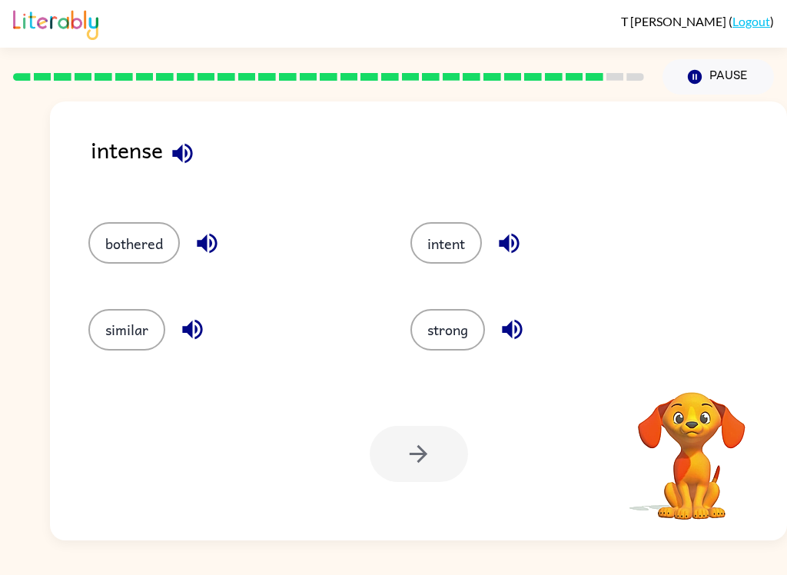
click at [183, 148] on icon "button" at bounding box center [182, 153] width 20 height 20
click at [165, 152] on button "button" at bounding box center [182, 153] width 39 height 39
click at [211, 235] on icon "button" at bounding box center [207, 243] width 27 height 27
click at [194, 336] on icon "button" at bounding box center [192, 329] width 27 height 27
click at [482, 251] on button "intent" at bounding box center [447, 243] width 72 height 42
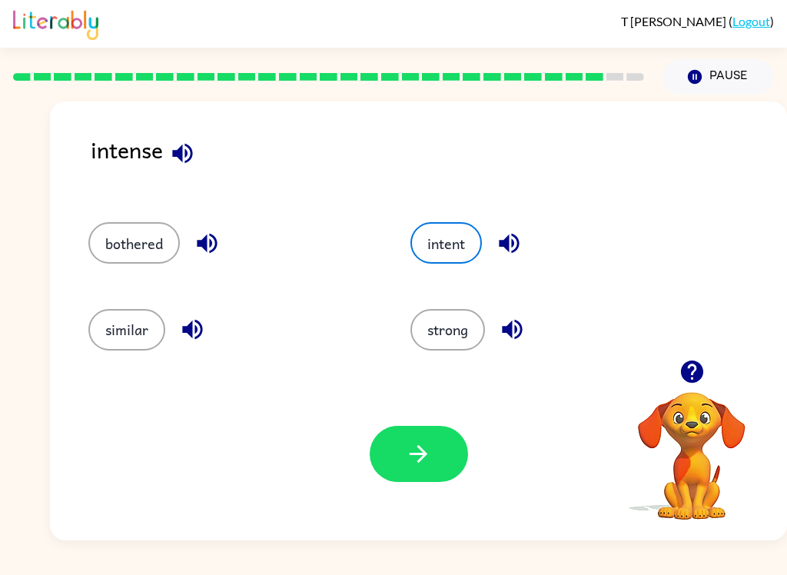
click at [509, 251] on icon "button" at bounding box center [509, 244] width 20 height 20
click at [449, 264] on button "intent" at bounding box center [447, 243] width 72 height 42
click at [391, 482] on button "button" at bounding box center [419, 454] width 98 height 56
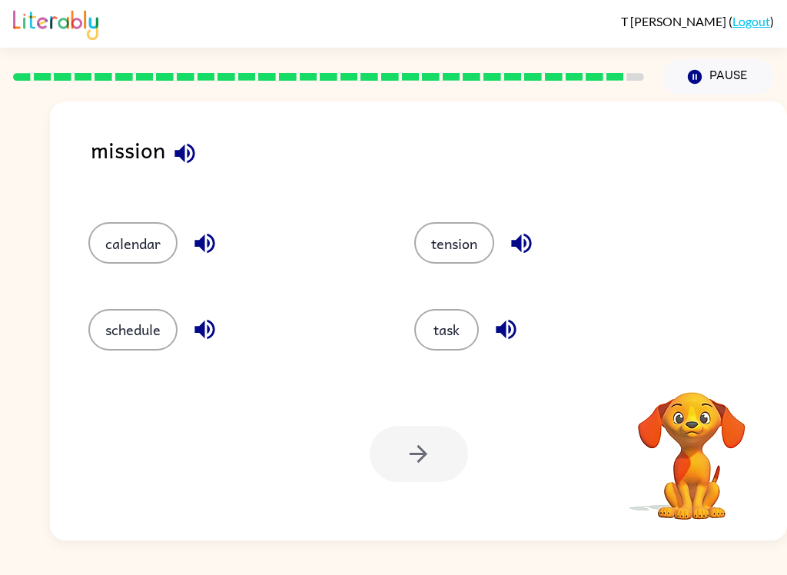
click at [187, 141] on icon "button" at bounding box center [184, 153] width 27 height 27
click at [184, 138] on button "button" at bounding box center [184, 153] width 39 height 39
click at [206, 241] on icon "button" at bounding box center [204, 243] width 27 height 27
click at [194, 331] on icon "button" at bounding box center [204, 329] width 27 height 27
click at [530, 221] on div "tension" at bounding box center [548, 236] width 326 height 86
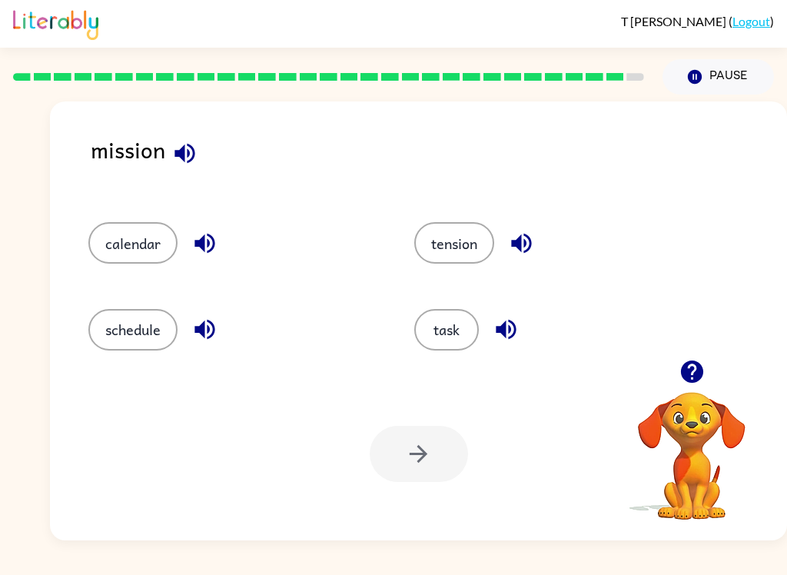
click at [525, 252] on icon "button" at bounding box center [521, 243] width 27 height 27
click at [500, 322] on icon "button" at bounding box center [506, 329] width 27 height 27
click at [434, 327] on button "task" at bounding box center [446, 330] width 65 height 42
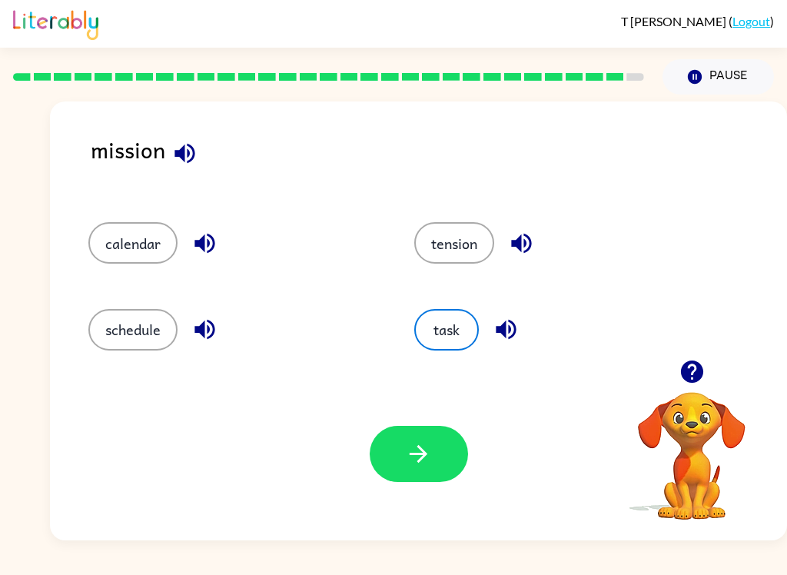
click at [383, 459] on button "button" at bounding box center [419, 454] width 98 height 56
